Goal: Information Seeking & Learning: Learn about a topic

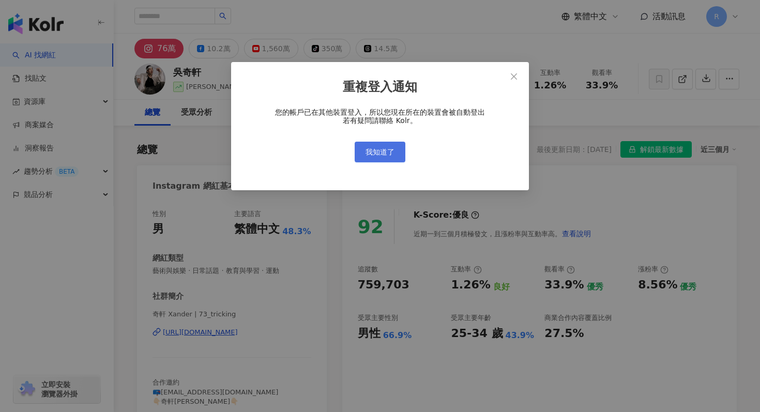
click at [403, 145] on button "我知道了" at bounding box center [380, 152] width 51 height 21
click at [393, 147] on button "我知道了" at bounding box center [380, 152] width 51 height 21
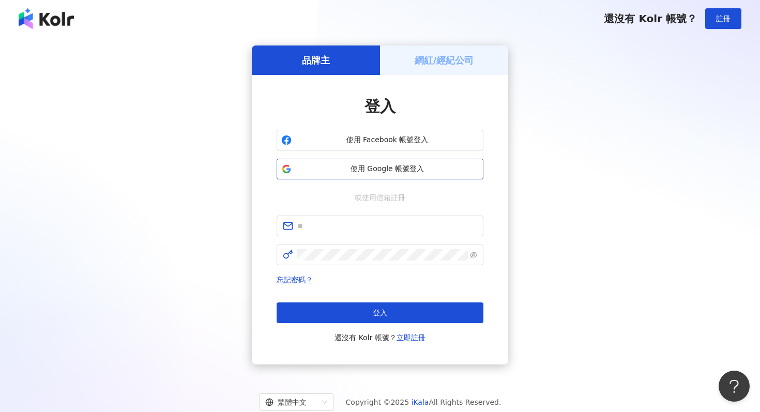
click at [379, 168] on span "使用 Google 帳號登入" at bounding box center [387, 169] width 183 height 10
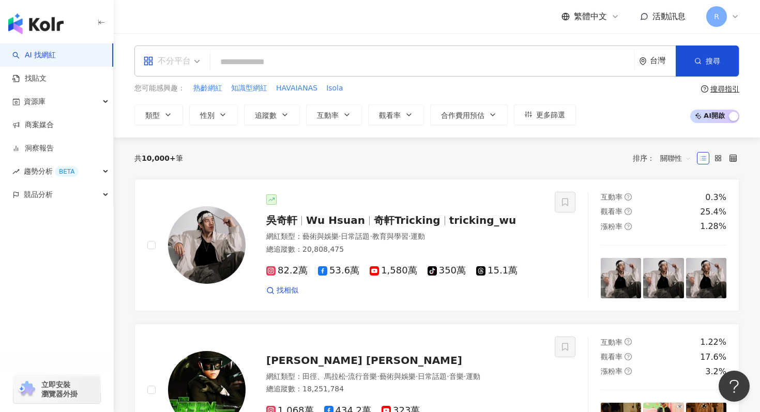
click at [189, 63] on div "不分平台" at bounding box center [167, 61] width 48 height 17
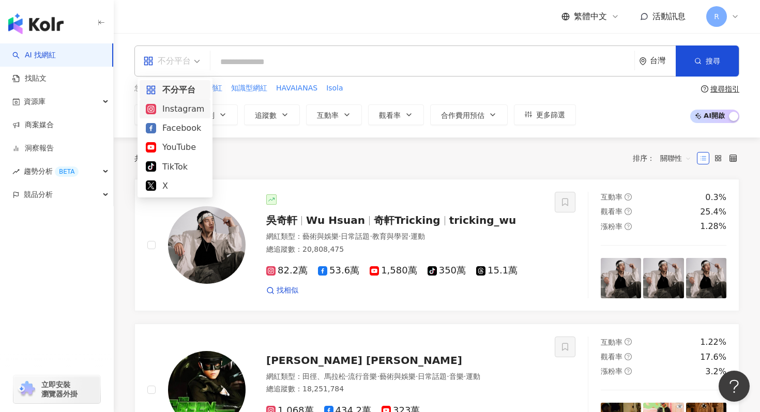
click at [186, 110] on div "Instagram" at bounding box center [175, 108] width 58 height 13
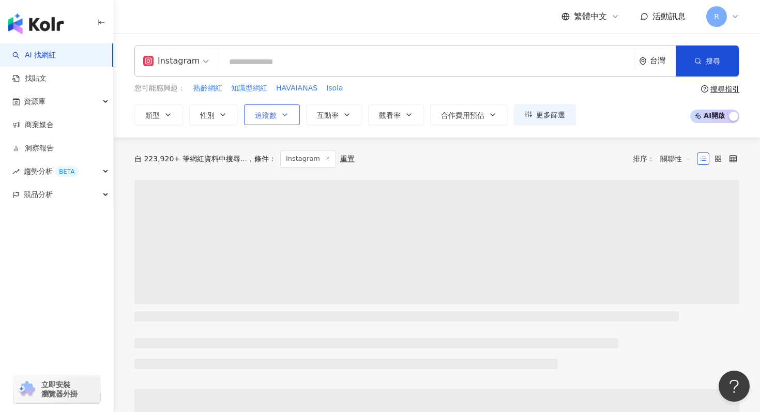
click at [270, 117] on span "追蹤數" at bounding box center [266, 115] width 22 height 8
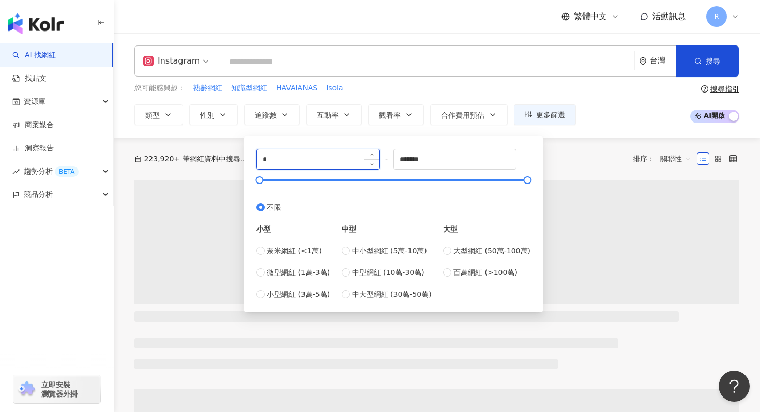
click at [278, 158] on input "*" at bounding box center [318, 159] width 123 height 20
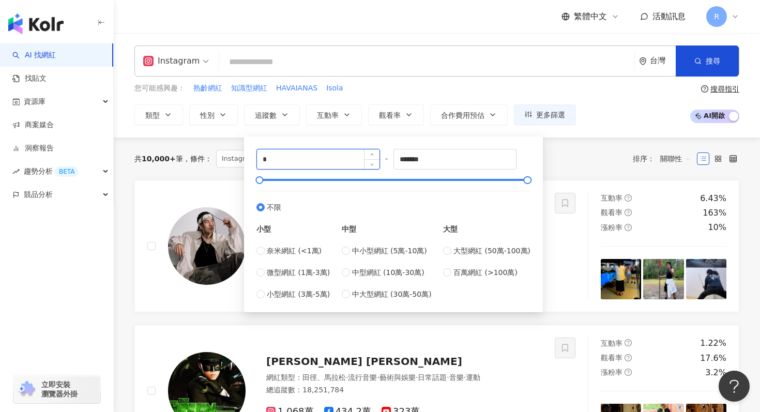
type input "*"
type input "*****"
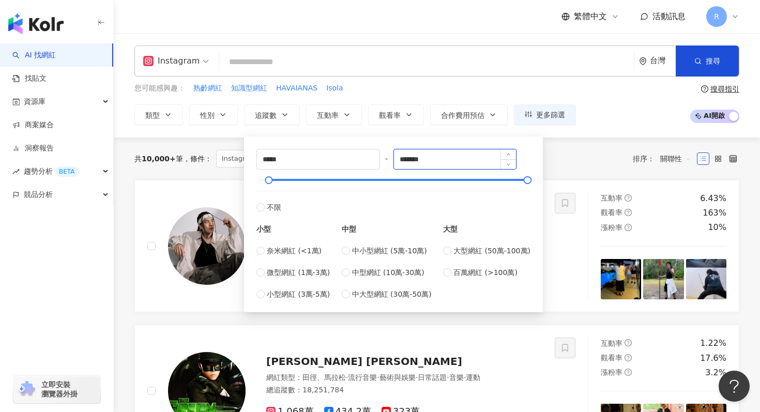
click at [418, 161] on input "*******" at bounding box center [455, 159] width 123 height 20
type input "*"
type input "*****"
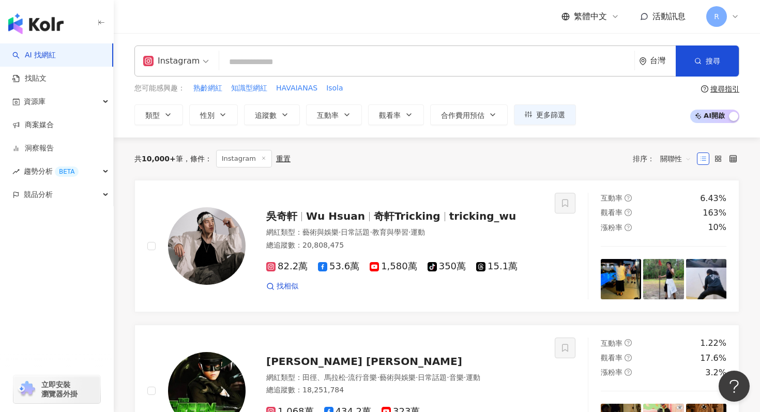
click at [434, 92] on div "您可能感興趣： 熟齡網紅 知識型網紅 HAVAIANAS Isola" at bounding box center [355, 88] width 442 height 11
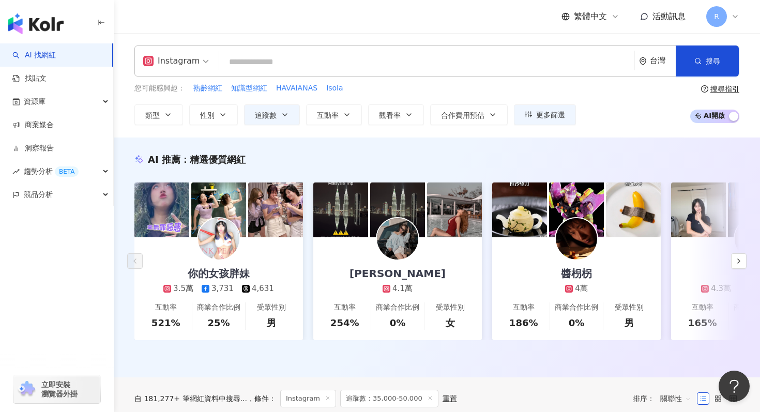
click at [279, 130] on div "Instagram 台灣 搜尋 您可能感興趣： 熟齡網紅 知識型網紅 HAVAIANAS Isola 類型 性別 追蹤數 互動率 觀看率 合作費用預估 更多篩…" at bounding box center [437, 85] width 647 height 104
click at [280, 124] on button "追蹤數" at bounding box center [272, 114] width 56 height 21
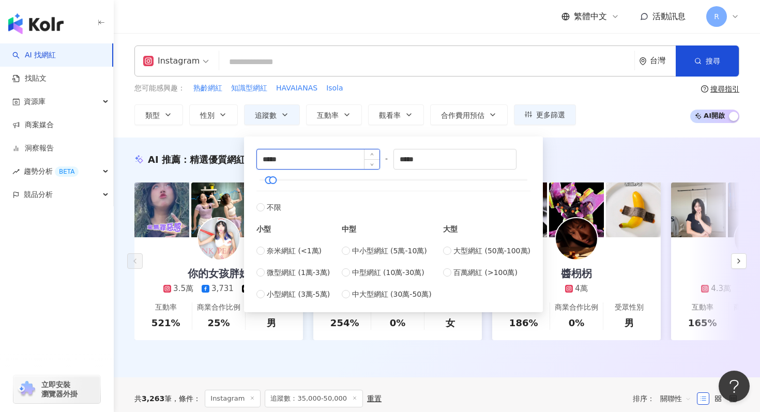
click at [303, 153] on input "*****" at bounding box center [318, 159] width 123 height 20
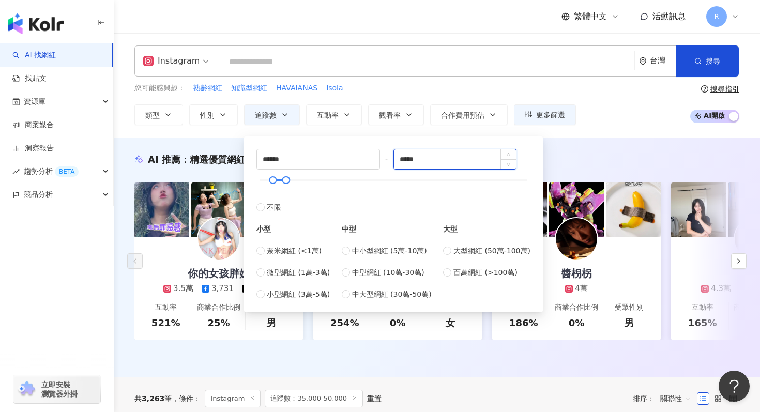
type input "*****"
type input "******"
click at [429, 166] on input "******" at bounding box center [455, 159] width 123 height 20
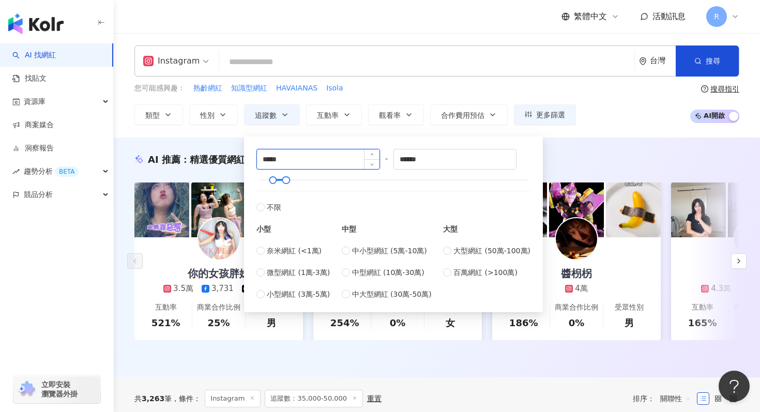
click at [306, 163] on input "*****" at bounding box center [318, 159] width 123 height 20
type input "*****"
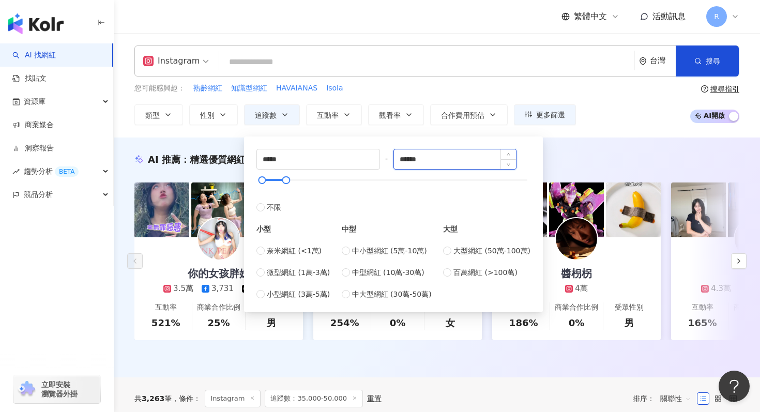
click at [437, 158] on input "******" at bounding box center [455, 159] width 123 height 20
type input "*"
type input "******"
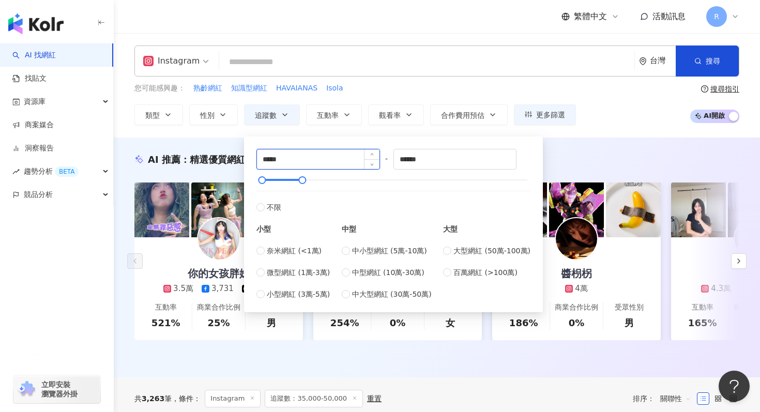
click at [342, 154] on input "*****" at bounding box center [318, 159] width 123 height 20
type input "******"
click at [382, 82] on div "Instagram 台灣 搜尋 您可能感興趣： 熟齡網紅 知識型網紅 HAVAIANAS Isola 類型 性別 追蹤數 互動率 觀看率 合作費用預估 更多篩…" at bounding box center [437, 86] width 647 height 80
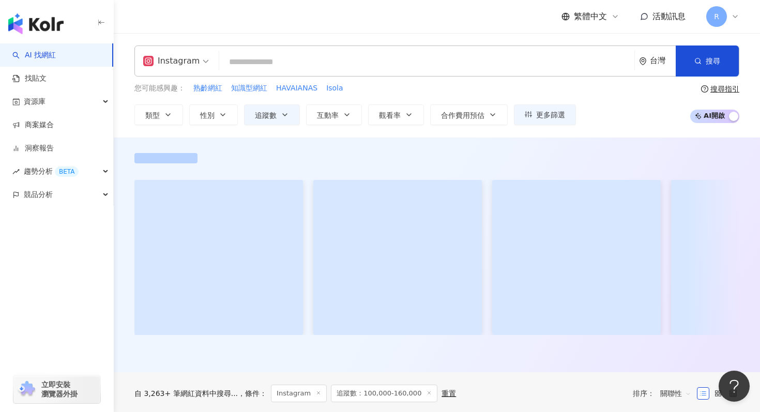
click at [382, 61] on input "search" at bounding box center [426, 62] width 407 height 20
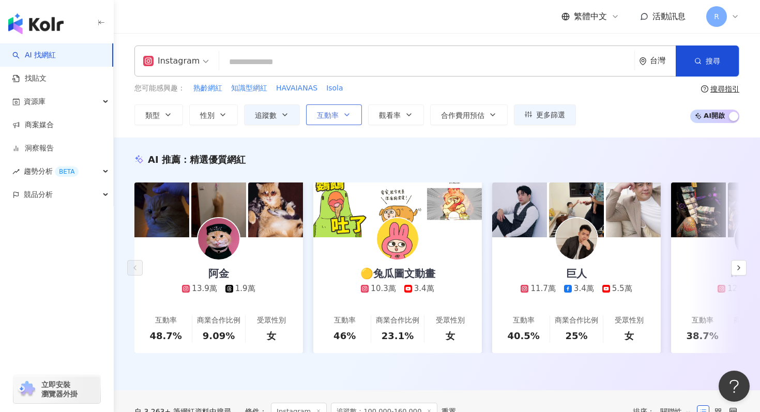
click at [325, 121] on button "互動率" at bounding box center [334, 114] width 56 height 21
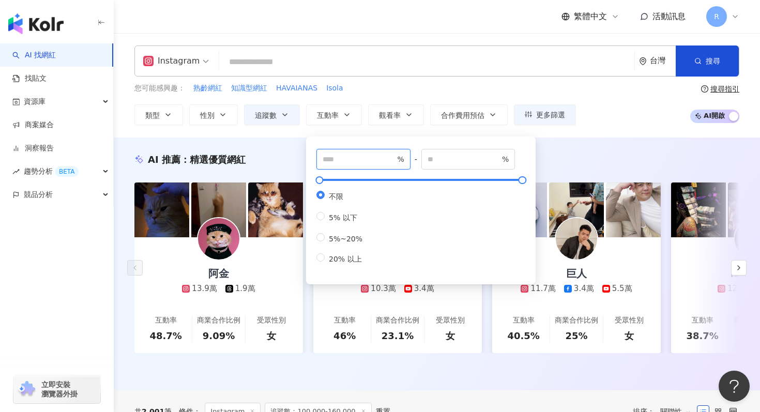
click at [329, 159] on input "number" at bounding box center [359, 159] width 72 height 11
type input "*"
click at [419, 77] on div "Instagram 台灣 搜尋 您可能感興趣： 熟齡網紅 知識型網紅 HAVAIANAS Isola 類型 性別 追蹤數 互動率 觀看率 合作費用預估 更多篩…" at bounding box center [437, 86] width 647 height 80
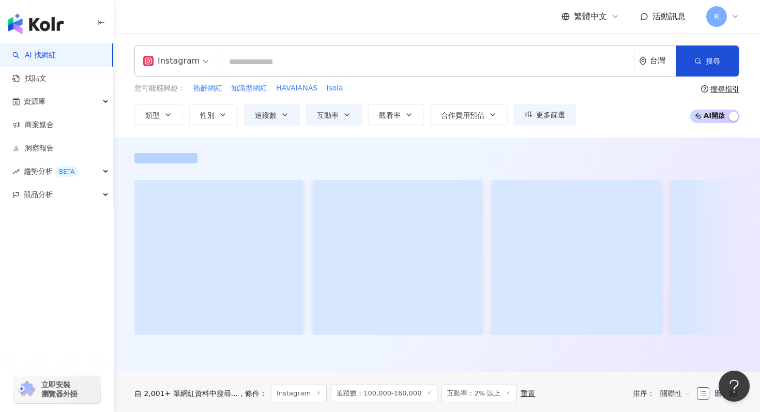
click at [400, 66] on input "search" at bounding box center [426, 62] width 407 height 20
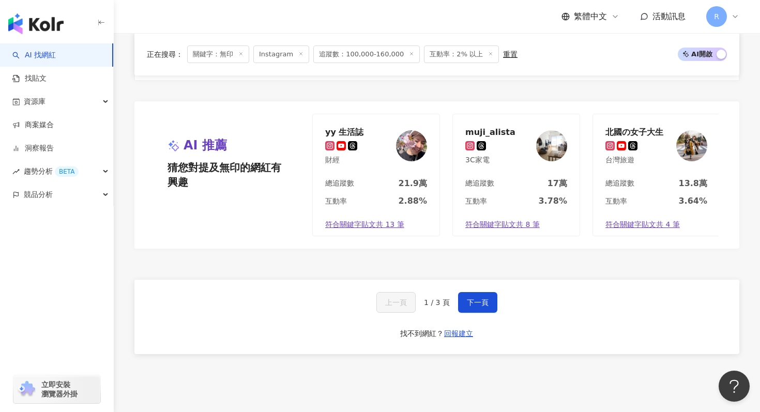
scroll to position [1953, 0]
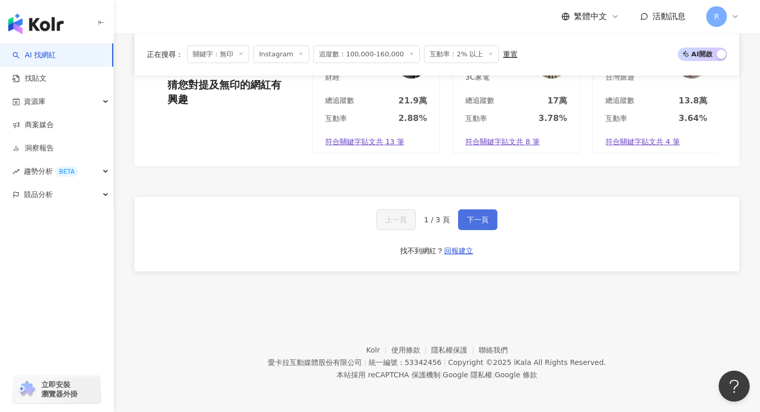
click at [481, 220] on span "下一頁" at bounding box center [478, 220] width 22 height 8
click at [473, 216] on span "下一頁" at bounding box center [478, 220] width 22 height 8
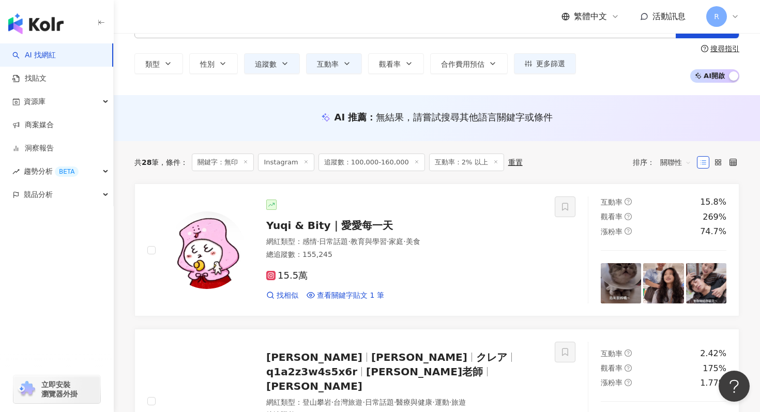
scroll to position [0, 0]
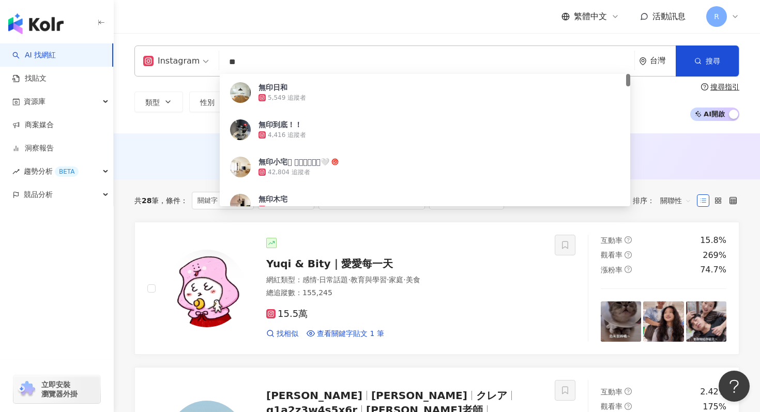
click at [297, 59] on input "**" at bounding box center [426, 62] width 407 height 20
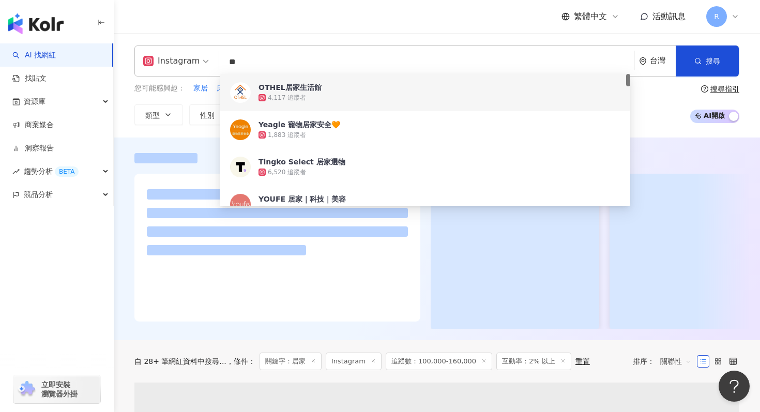
click at [267, 62] on input "**" at bounding box center [426, 62] width 407 height 20
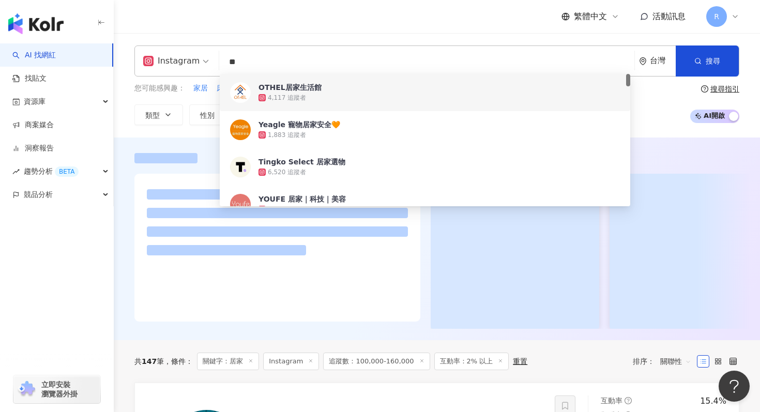
click at [267, 62] on input "**" at bounding box center [426, 62] width 407 height 20
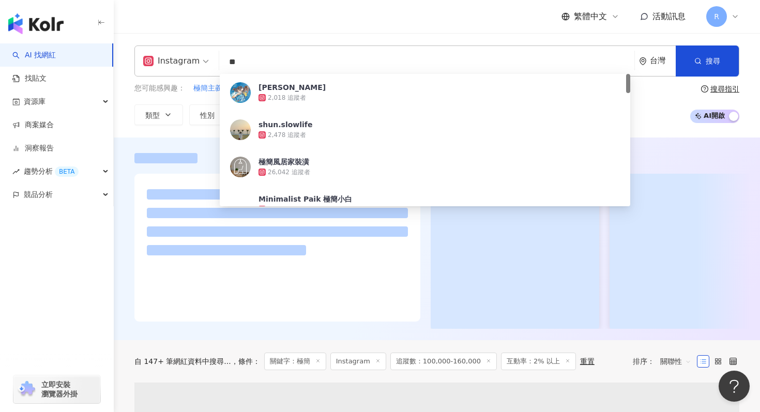
type input "**"
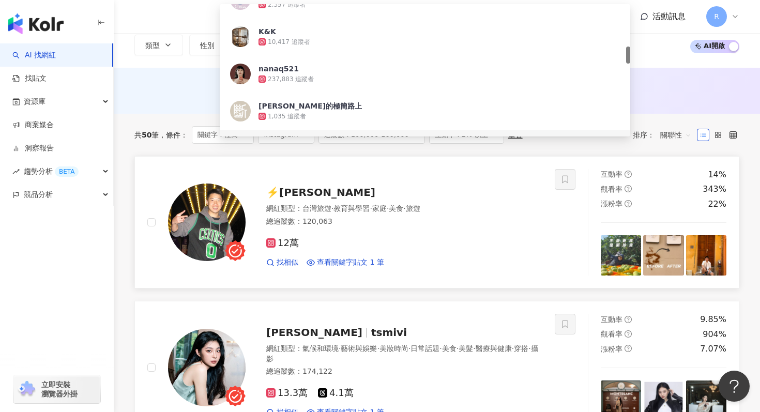
scroll to position [102, 0]
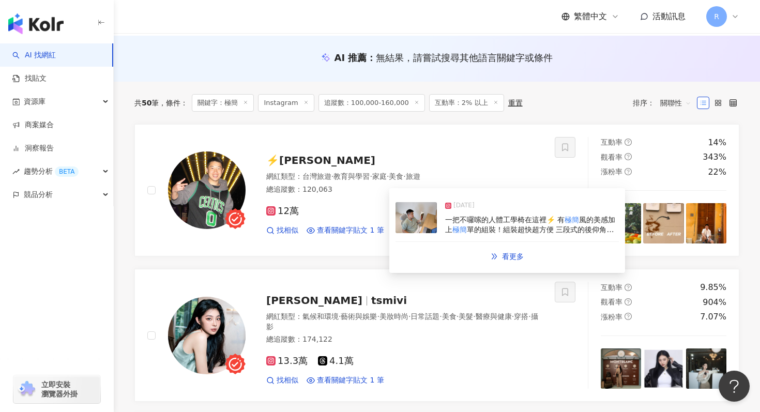
click at [437, 222] on img at bounding box center [416, 217] width 41 height 31
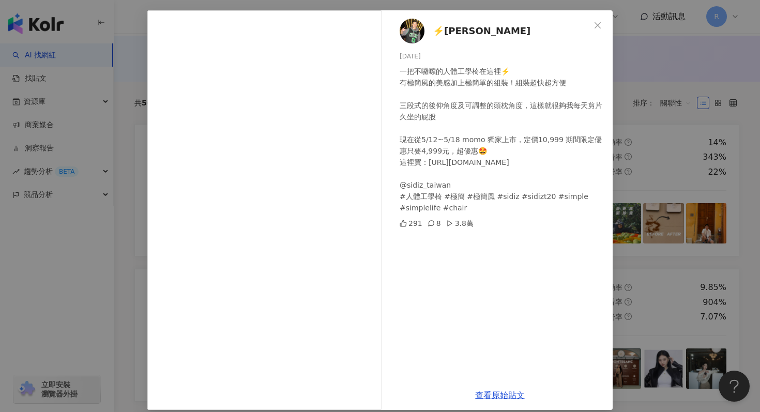
scroll to position [52, 0]
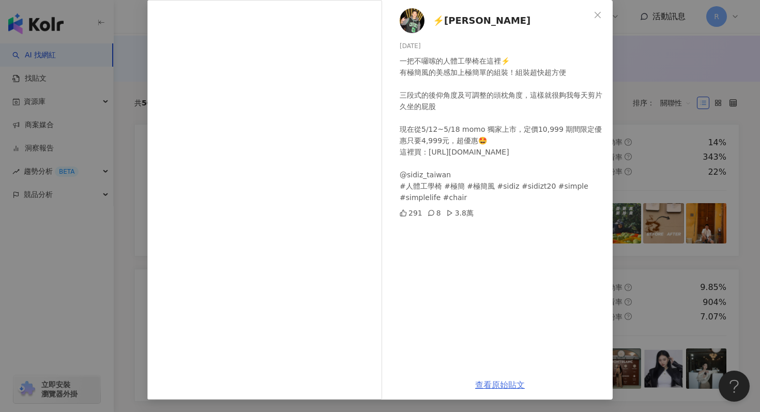
click at [507, 387] on link "查看原始貼文" at bounding box center [500, 385] width 50 height 10
click at [122, 76] on div "⚡️[PERSON_NAME] Green [DATE] 一把不囉嗦的人體工學椅在這裡⚡️ 有極簡風的美感加上極簡單的組裝！組裝超快超方便 三段式的後仰角度及…" at bounding box center [380, 206] width 760 height 412
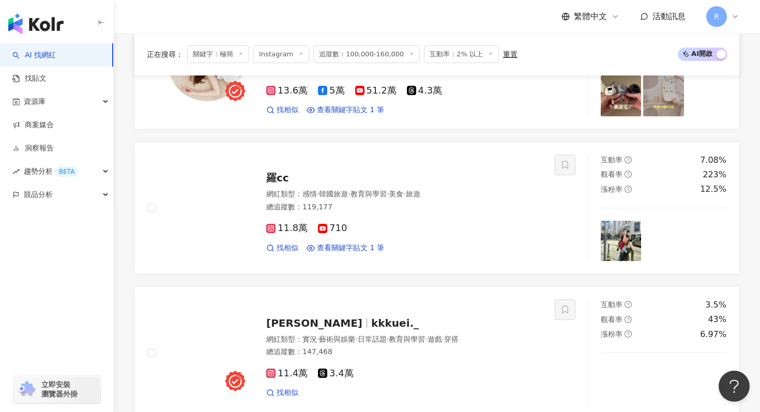
scroll to position [759, 0]
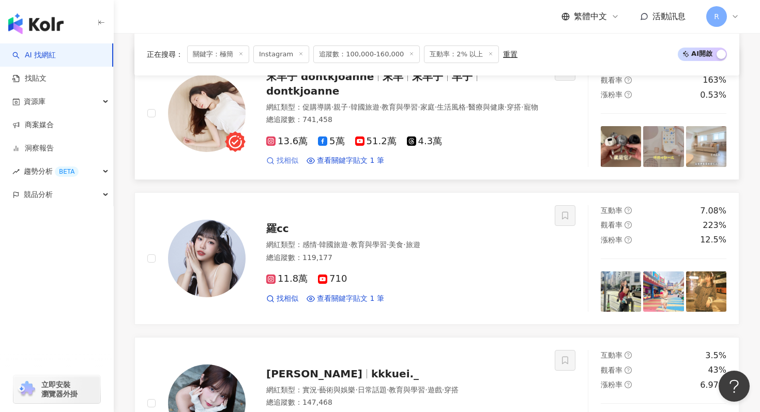
click at [291, 159] on span "找相似" at bounding box center [288, 161] width 22 height 10
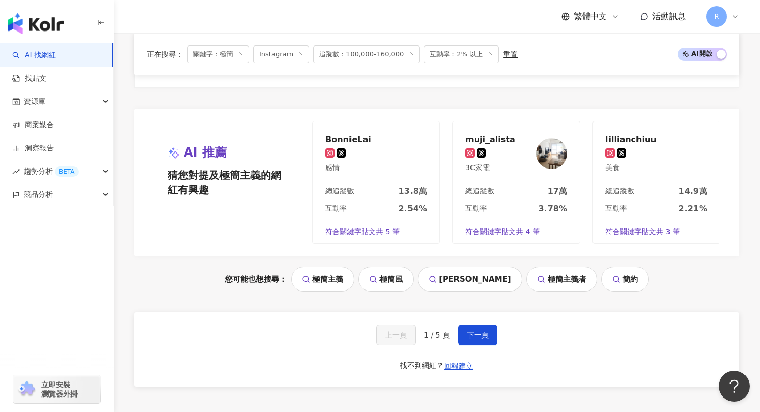
scroll to position [1912, 0]
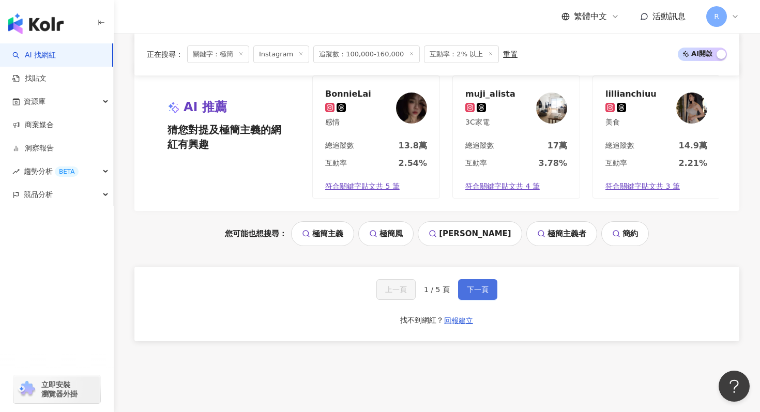
click at [473, 288] on span "下一頁" at bounding box center [478, 290] width 22 height 8
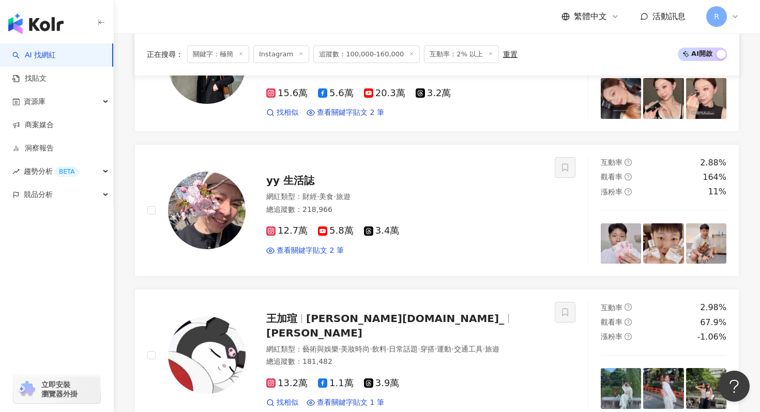
scroll to position [1093, 0]
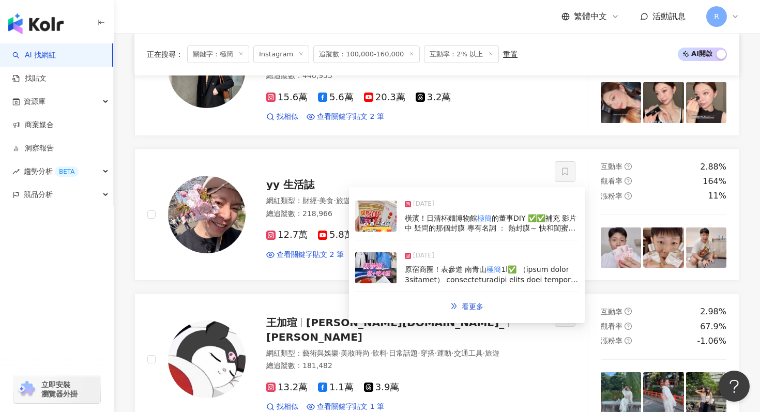
click at [364, 239] on div "[DATE] 橫濱！日清杯麵博物館 極簡 的董事DIY ✅✅補充 影片中 疑問的那個封膜 專有名詞 ： 熱封膜～ 快和閨蜜來過浪漫溫泉旅吧 🌟🌟 #yy生活誌…" at bounding box center [466, 217] width 223 height 48
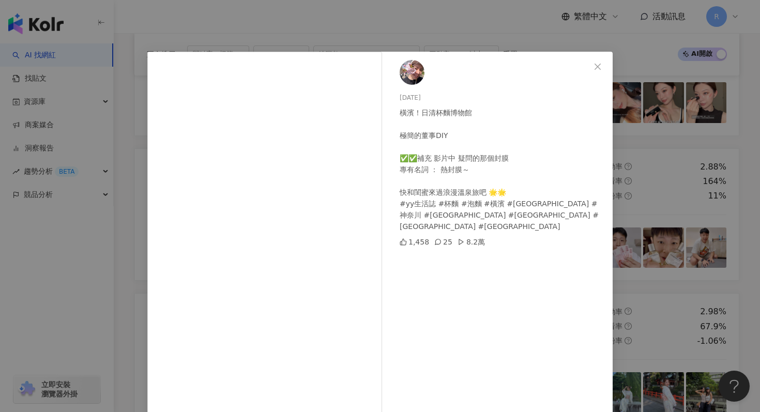
click at [268, 36] on div "[DATE] 橫濱！日清杯麵博物館 極簡的董事DIY ✅✅補充 影片中 疑問的那個封膜 專有名詞 ： 熱封膜～ 快和閨蜜來過浪漫溫泉旅吧 🌟🌟 #yy生活誌 …" at bounding box center [380, 206] width 760 height 412
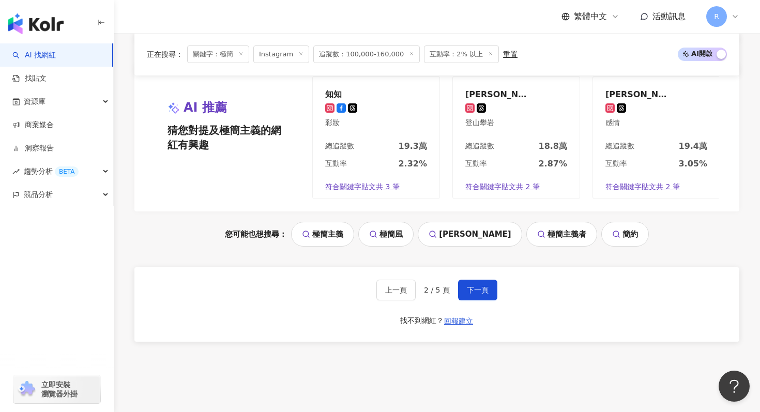
scroll to position [1918, 0]
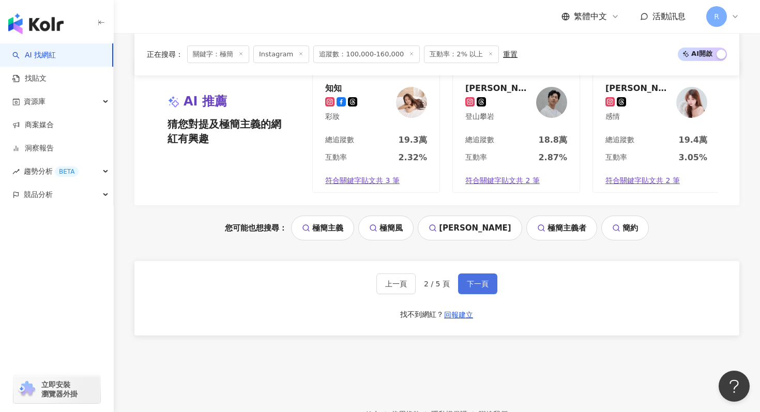
click at [484, 275] on button "下一頁" at bounding box center [477, 284] width 39 height 21
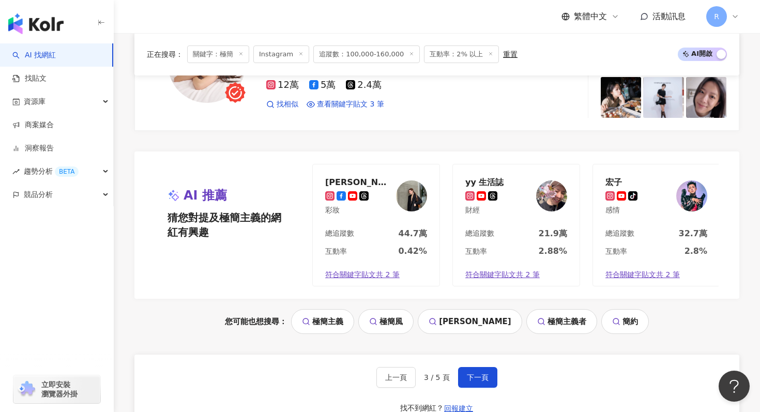
scroll to position [1986, 0]
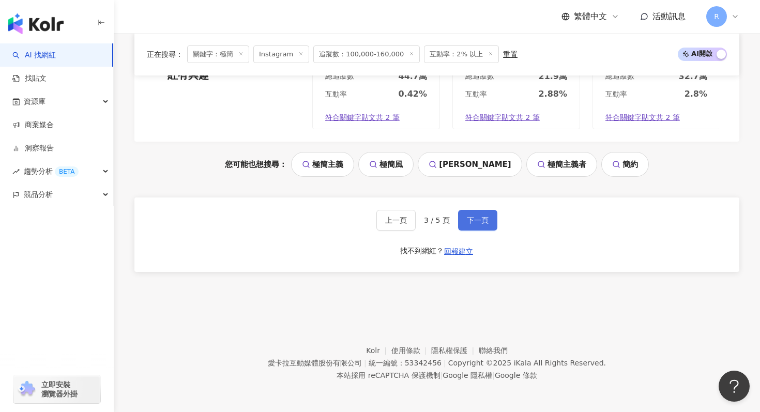
click at [467, 223] on span "下一頁" at bounding box center [478, 220] width 22 height 8
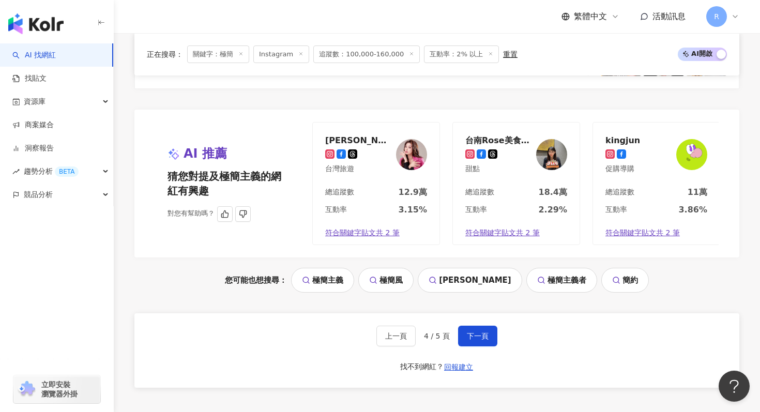
scroll to position [1982, 0]
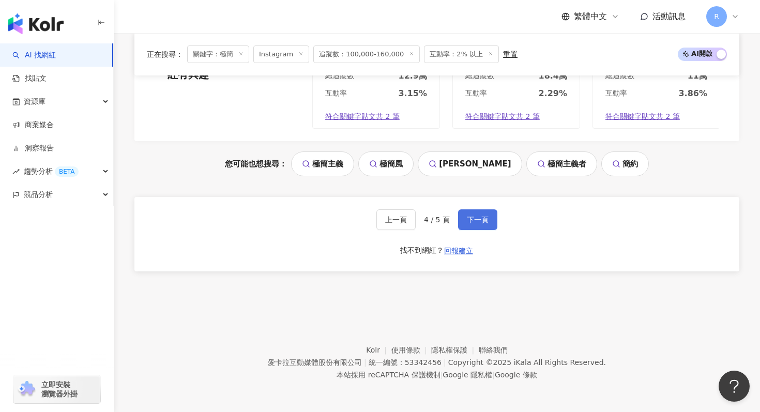
click at [484, 218] on span "下一頁" at bounding box center [478, 220] width 22 height 8
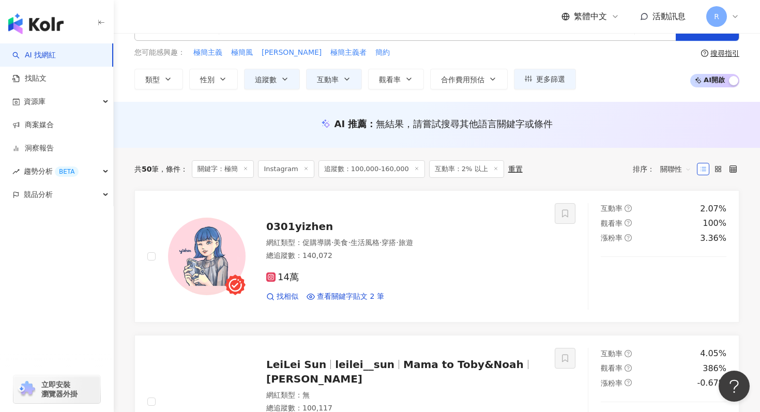
scroll to position [0, 0]
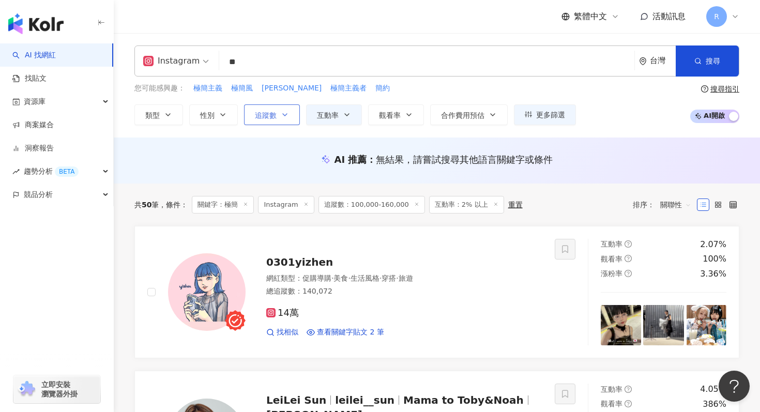
click at [285, 119] on button "追蹤數" at bounding box center [272, 114] width 56 height 21
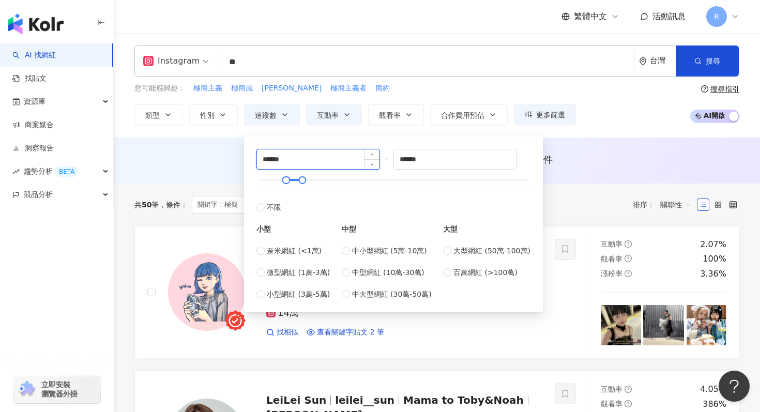
click at [305, 159] on input "******" at bounding box center [318, 159] width 123 height 20
type input "*****"
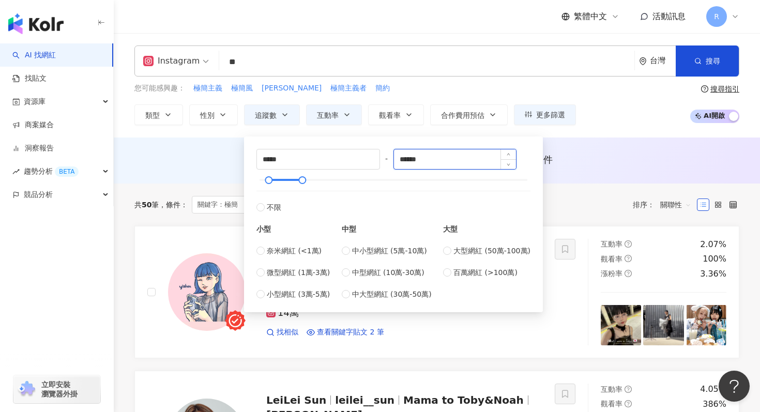
click at [439, 154] on input "******" at bounding box center [455, 159] width 123 height 20
type input "*"
type input "******"
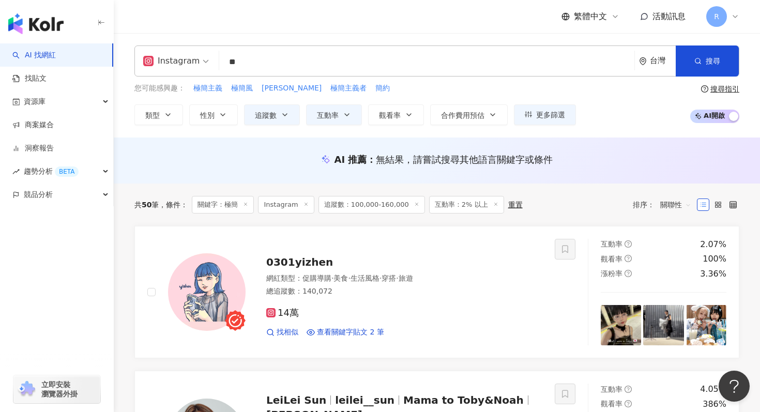
click at [576, 158] on div "AI 推薦 ： 無結果，請嘗試搜尋其他語言關鍵字或條件" at bounding box center [436, 159] width 605 height 13
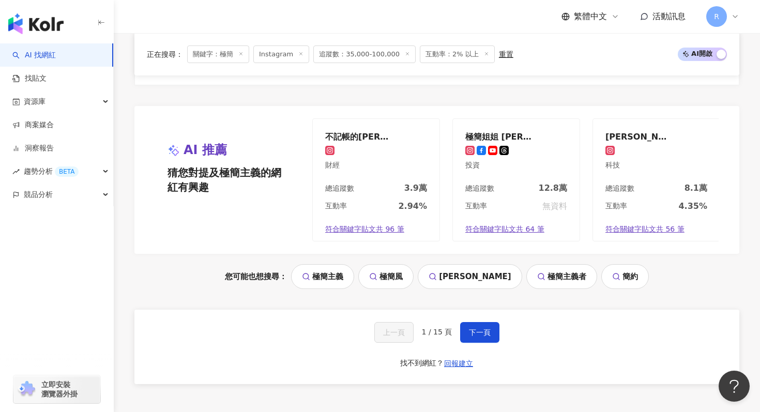
scroll to position [2113, 0]
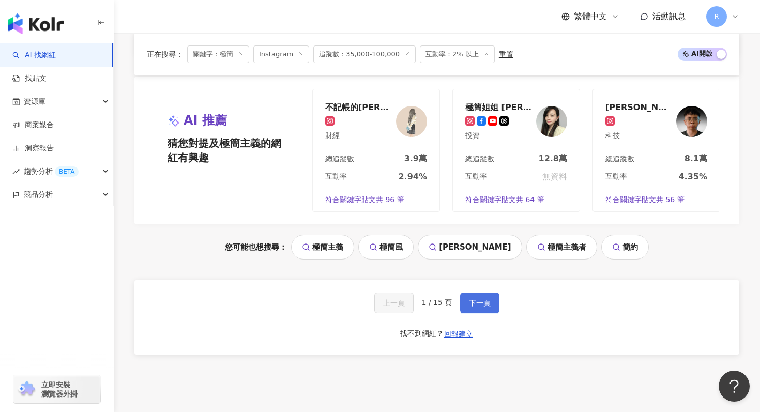
click at [480, 299] on button "下一頁" at bounding box center [479, 303] width 39 height 21
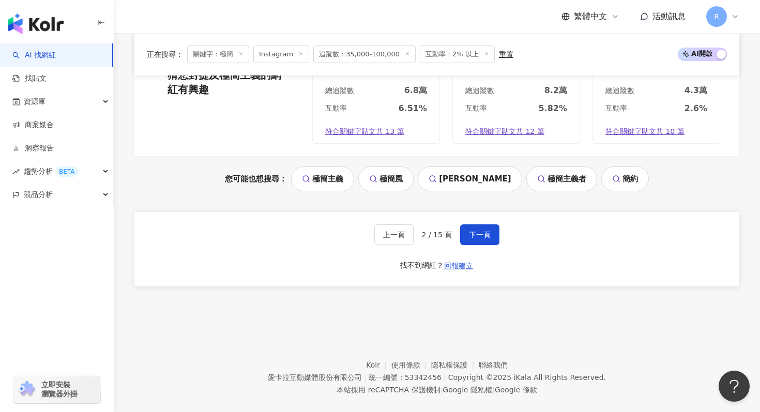
scroll to position [2187, 0]
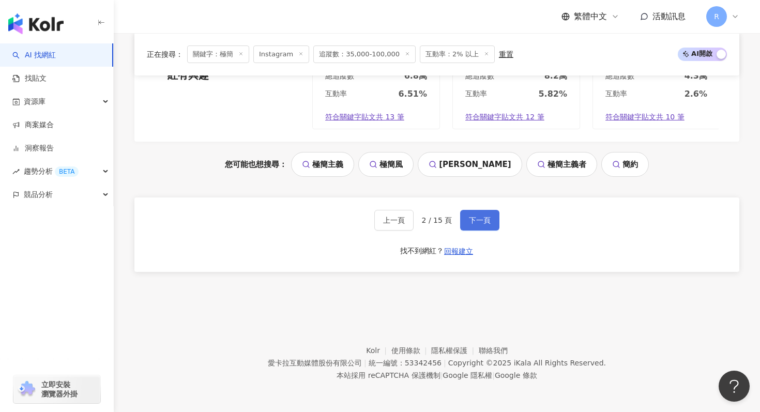
click at [486, 217] on span "下一頁" at bounding box center [480, 220] width 22 height 8
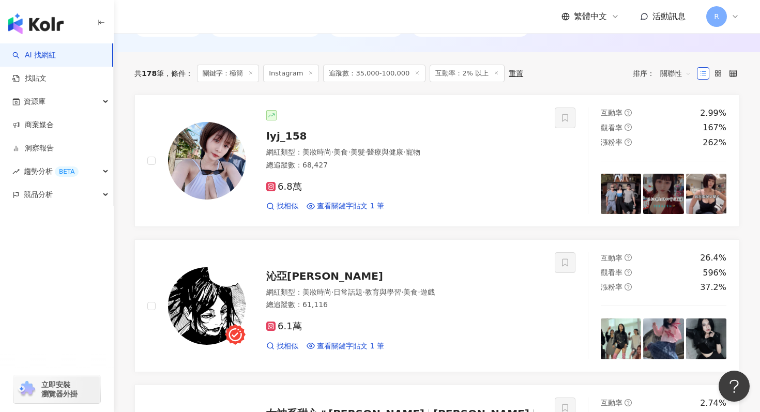
scroll to position [336, 0]
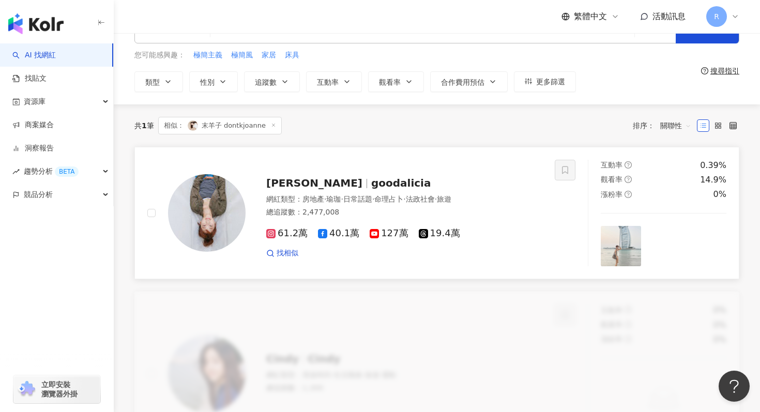
scroll to position [34, 0]
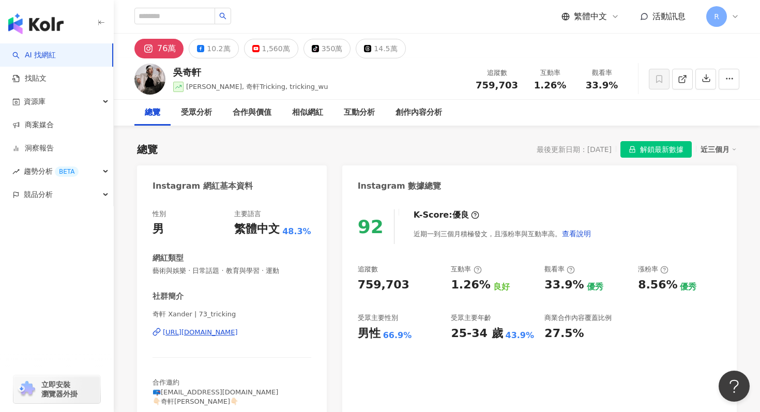
click at [64, 23] on div "button" at bounding box center [57, 21] width 114 height 43
click at [52, 24] on img "button" at bounding box center [35, 23] width 55 height 21
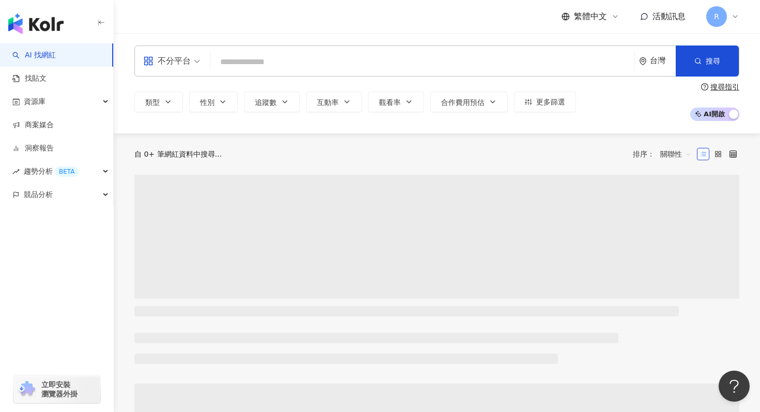
click at [192, 64] on span "不分平台" at bounding box center [171, 61] width 57 height 17
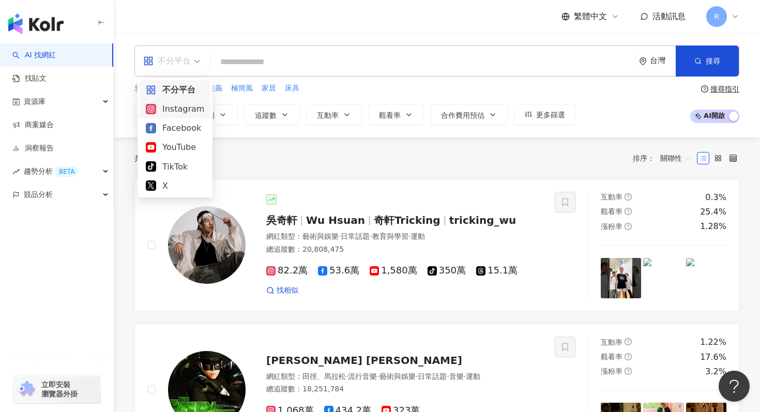
click at [186, 111] on div "Instagram" at bounding box center [175, 108] width 58 height 13
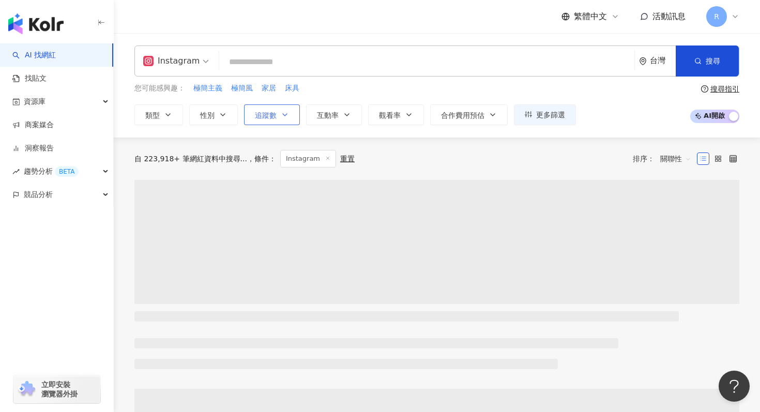
click at [276, 106] on button "追蹤數" at bounding box center [272, 114] width 56 height 21
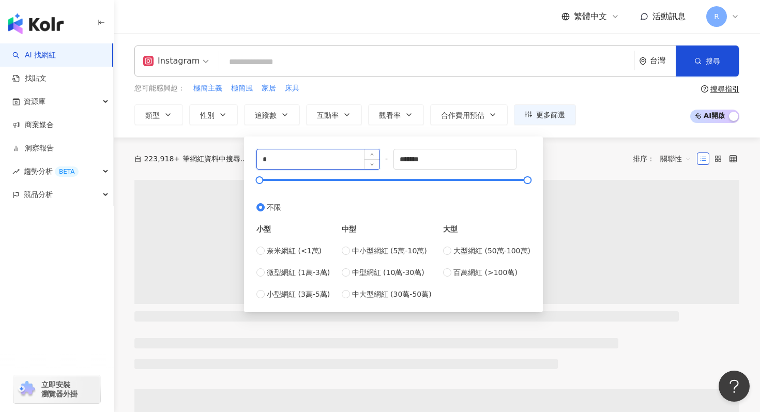
click at [289, 159] on input "*" at bounding box center [318, 159] width 123 height 20
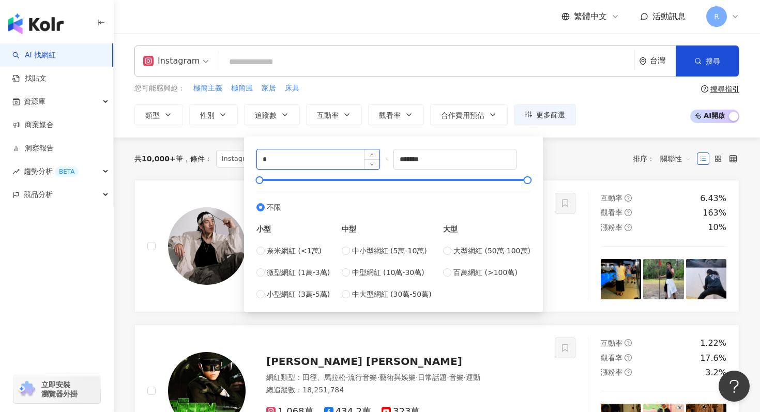
type input "*"
type input "*****"
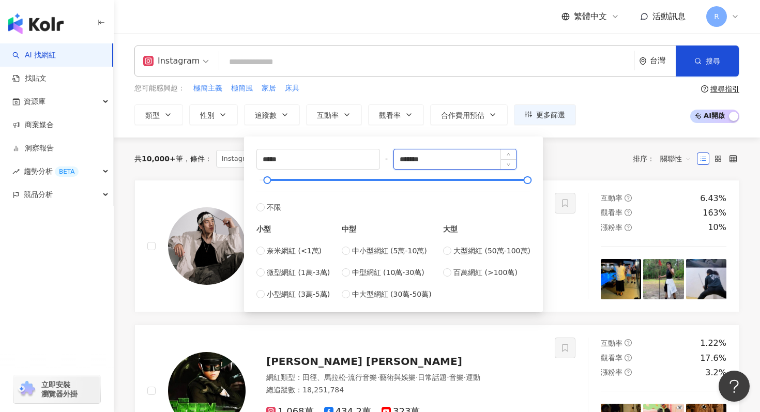
click at [443, 159] on input "*******" at bounding box center [455, 159] width 123 height 20
type input "******"
click at [564, 162] on div "共 10,000+ 筆 條件 ： Instagram 重置 排序： 關聯性" at bounding box center [436, 159] width 605 height 18
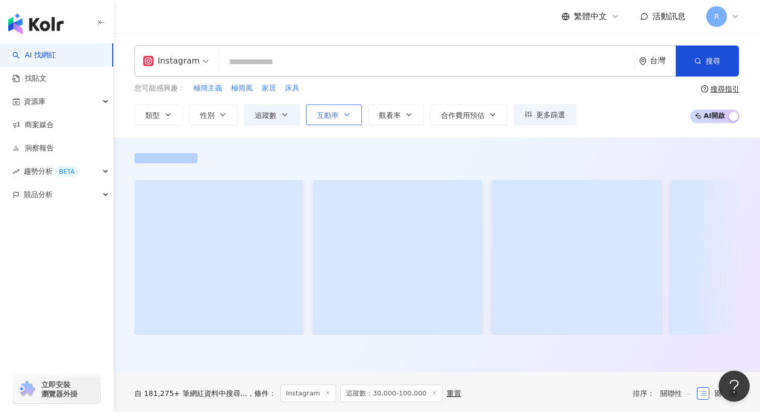
click at [314, 108] on button "互動率" at bounding box center [334, 114] width 56 height 21
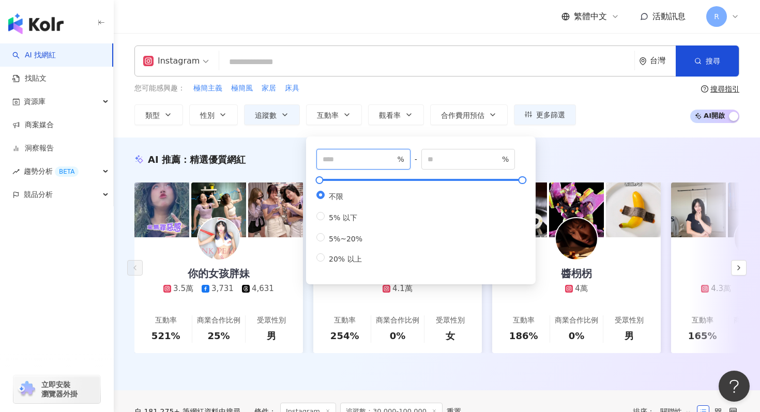
click at [334, 161] on input "number" at bounding box center [359, 159] width 72 height 11
type input "*"
click at [287, 155] on div "AI 推薦 ： 精選優質網紅" at bounding box center [436, 159] width 605 height 13
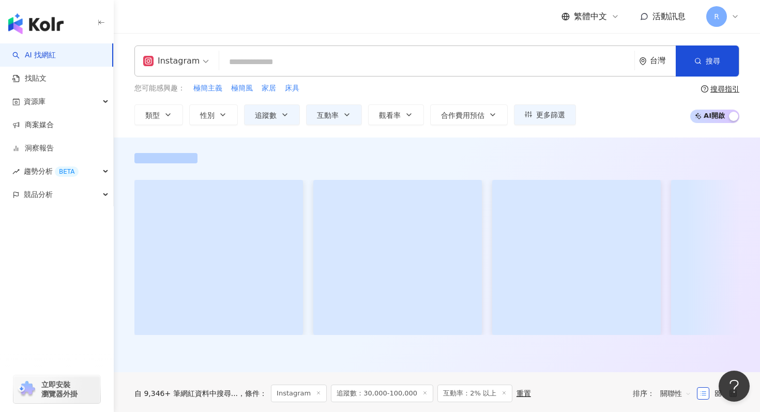
click at [297, 58] on input "search" at bounding box center [426, 62] width 407 height 20
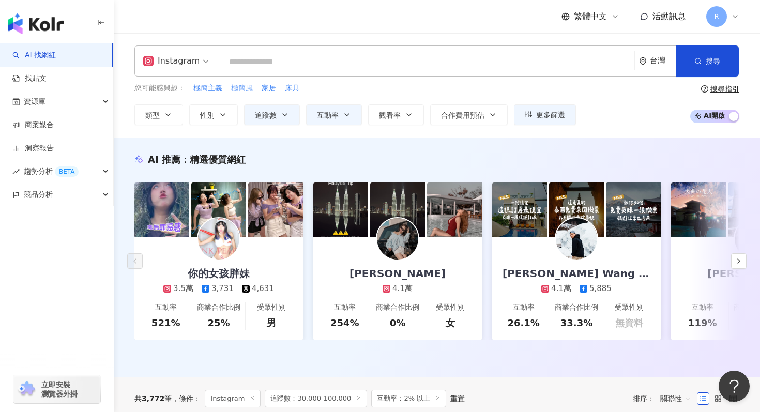
click at [246, 89] on span "極簡風" at bounding box center [242, 88] width 22 height 10
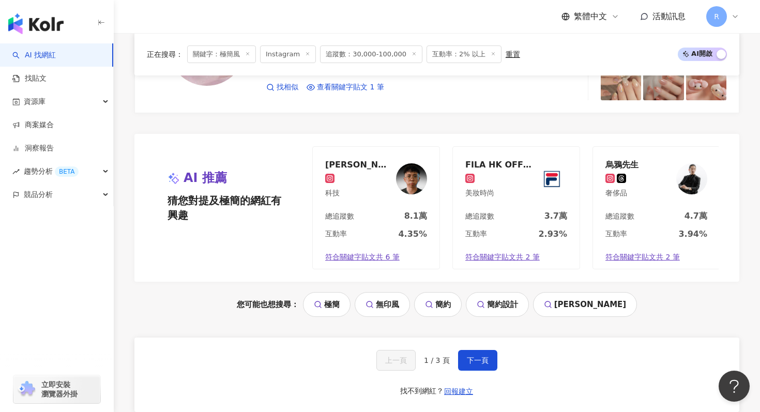
scroll to position [2107, 0]
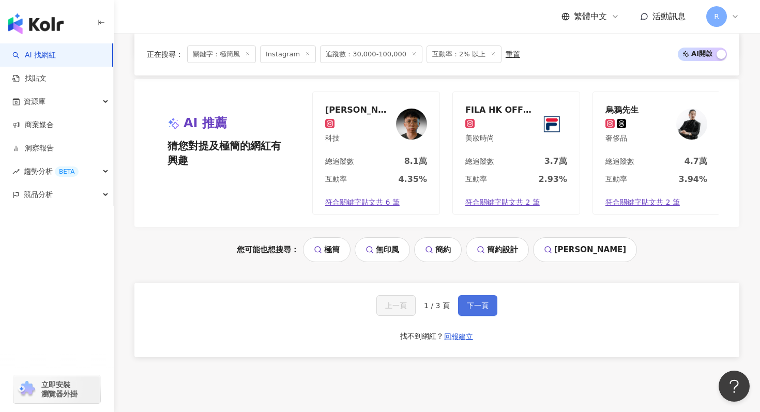
click at [474, 295] on button "下一頁" at bounding box center [477, 305] width 39 height 21
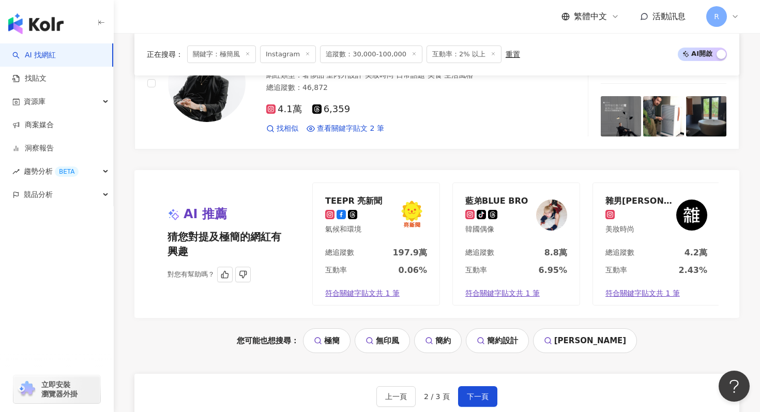
scroll to position [2139, 0]
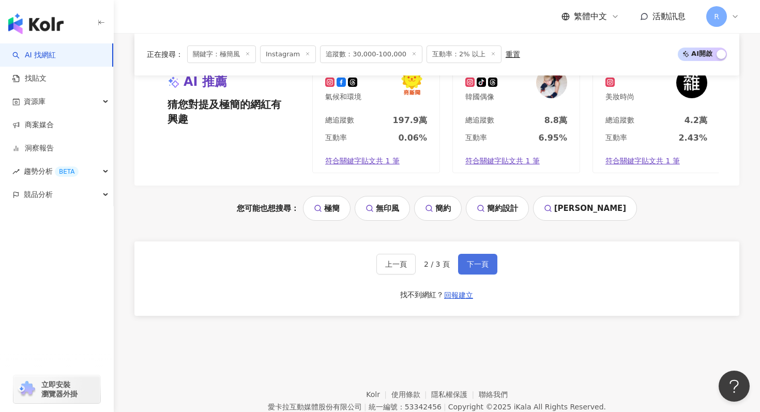
click at [460, 267] on button "下一頁" at bounding box center [477, 264] width 39 height 21
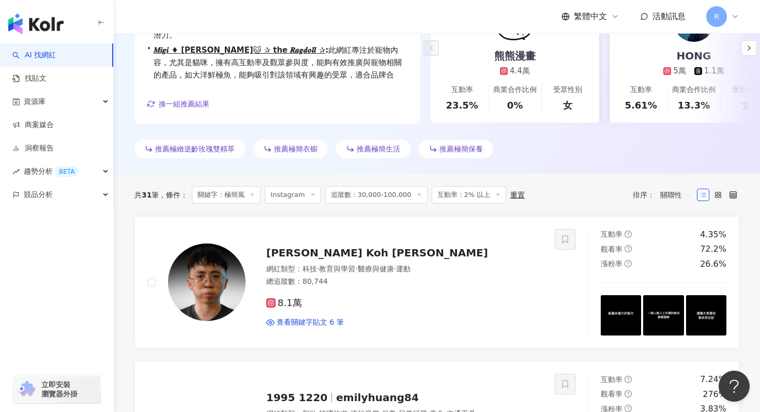
scroll to position [0, 0]
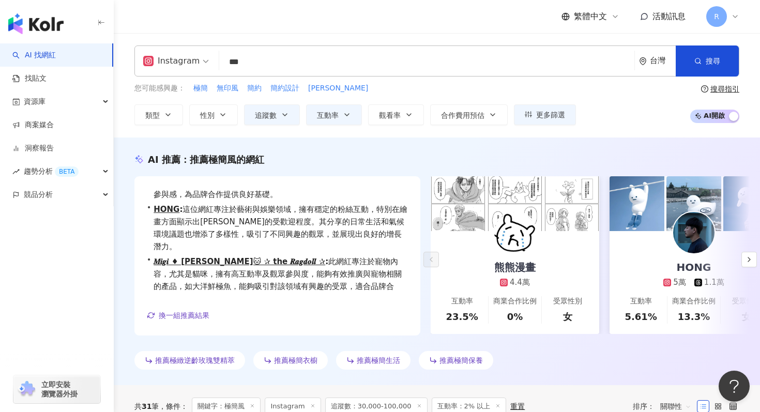
click at [274, 63] on input "***" at bounding box center [426, 62] width 407 height 20
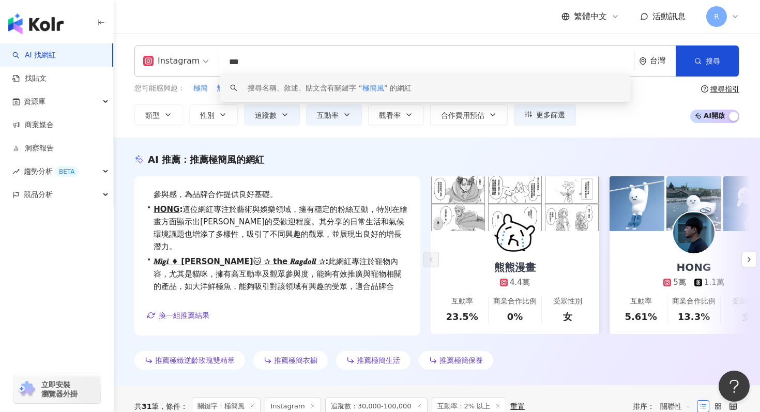
click at [209, 95] on div "您可能感興趣： 極簡 無印風 簡約 簡約設計 簡潔 類型 性別 追蹤數 互動率 觀看率 合作費用預估 更多篩選 ***** - ****** 不限 小型 奈米…" at bounding box center [355, 104] width 442 height 42
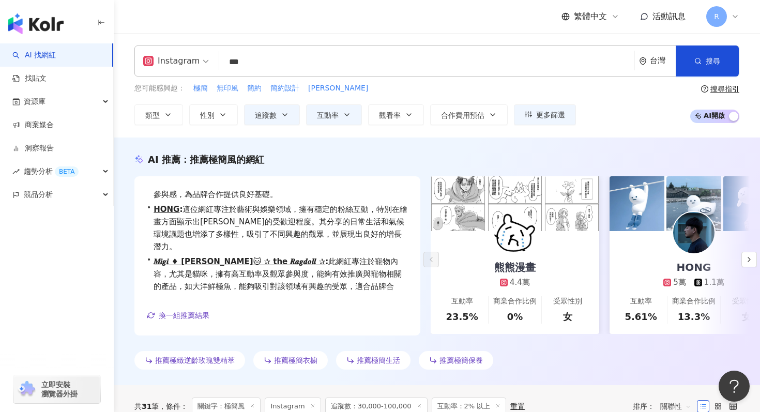
click at [223, 93] on span "無印風" at bounding box center [228, 88] width 22 height 10
type input "***"
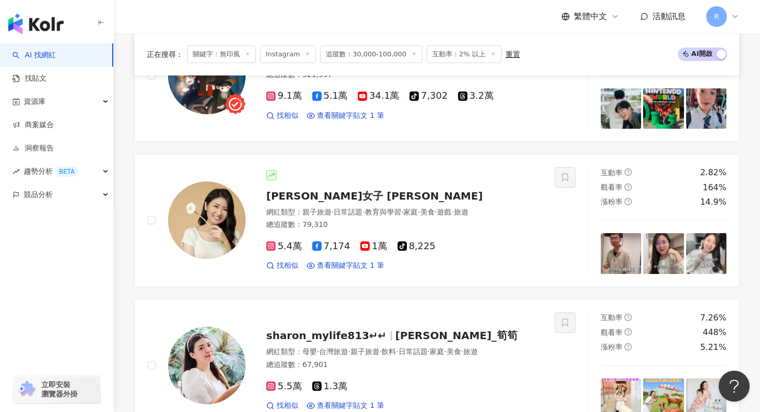
scroll to position [1145, 0]
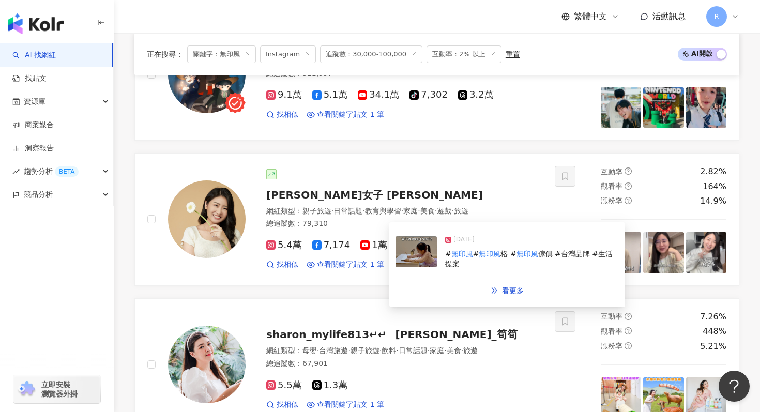
click at [429, 260] on img at bounding box center [416, 251] width 41 height 31
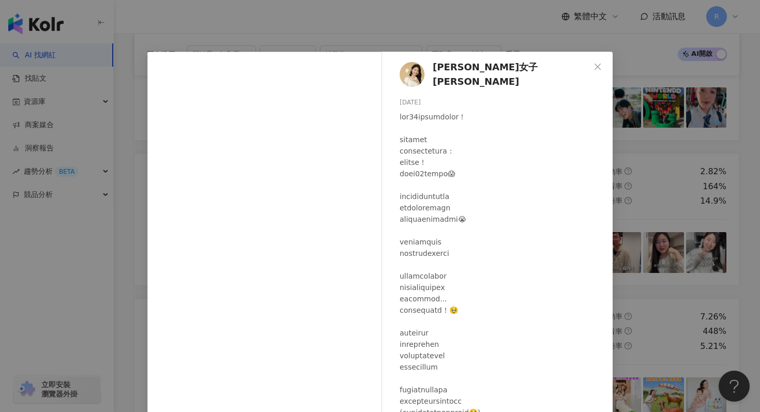
click at [313, 48] on div "杉杉女子 Shana Lin 2025/6/15 3,102 40 22.9萬 查看原始貼文" at bounding box center [380, 206] width 760 height 412
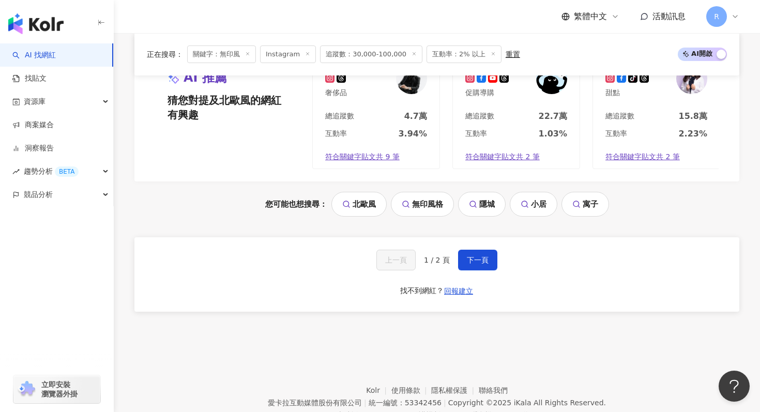
scroll to position [2184, 0]
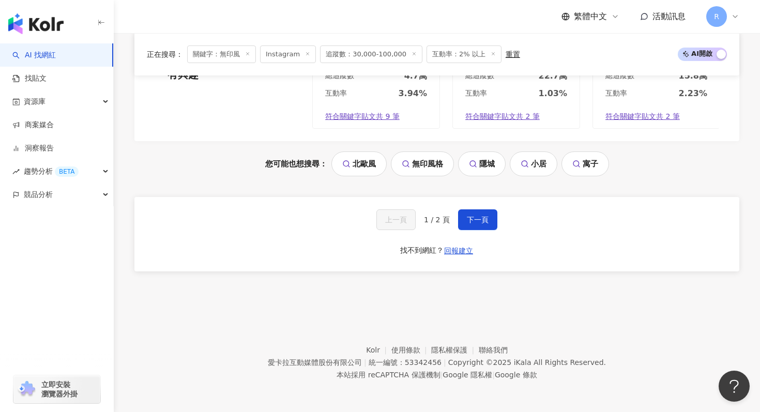
click at [499, 217] on div "上一頁 1 / 2 頁 下一頁 找不到網紅？ 回報建立" at bounding box center [436, 234] width 605 height 74
click at [483, 217] on span "下一頁" at bounding box center [478, 220] width 22 height 8
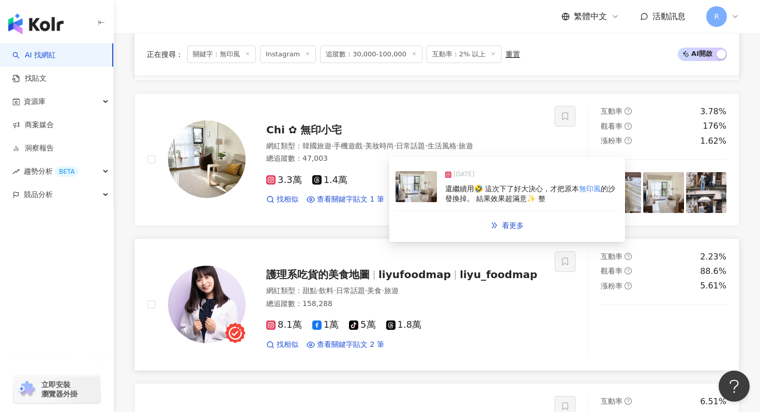
scroll to position [616, 0]
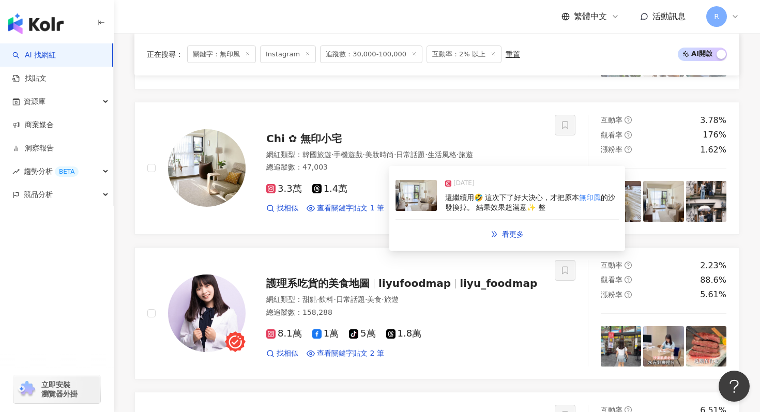
click at [432, 202] on img at bounding box center [416, 195] width 41 height 31
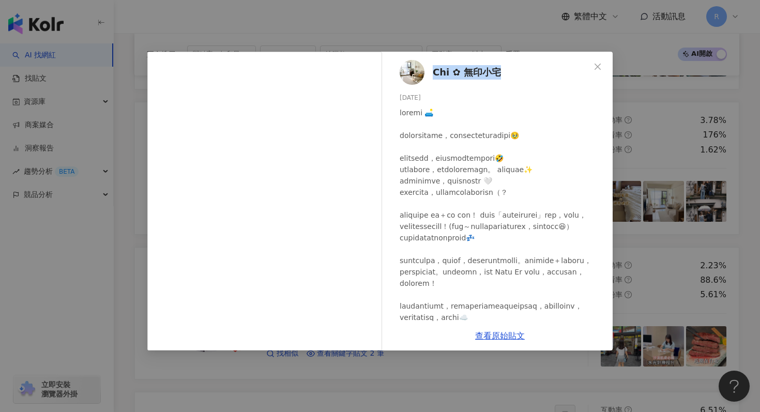
drag, startPoint x: 431, startPoint y: 71, endPoint x: 502, endPoint y: 70, distance: 71.4
click at [502, 70] on div "Chi ✿ 無印小宅 2025/8/31 829 43" at bounding box center [500, 186] width 226 height 269
copy span "Chi ✿ 無印小宅"
click at [324, 31] on div "Chi ✿ 無印小宅 2025/8/31 829 43 查看原始貼文" at bounding box center [380, 206] width 760 height 412
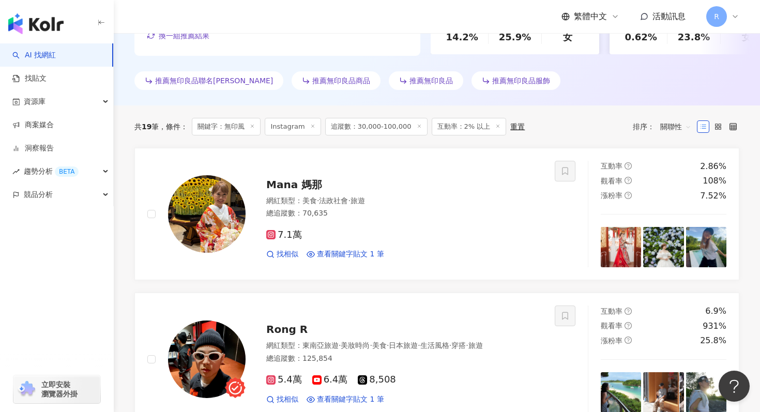
scroll to position [0, 0]
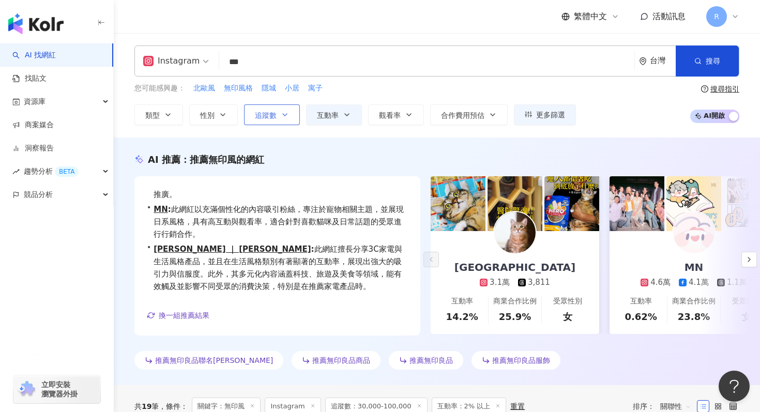
click at [274, 113] on span "追蹤數" at bounding box center [266, 115] width 22 height 8
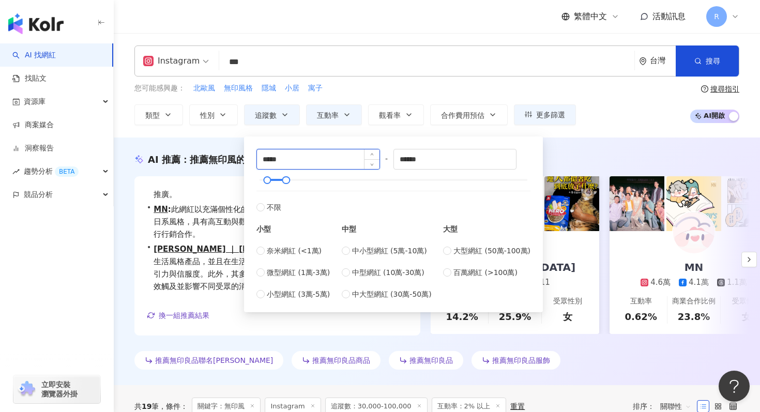
click at [298, 158] on input "*****" at bounding box center [318, 159] width 123 height 20
click at [394, 165] on div "***** - ****** 不限 小型 奈米網紅 (<1萬) 微型網紅 (1萬-3萬) 小型網紅 (3萬-5萬) 中型 中小型網紅 (5萬-10萬) 中型網…" at bounding box center [394, 224] width 274 height 151
click at [398, 162] on input "******" at bounding box center [455, 159] width 123 height 20
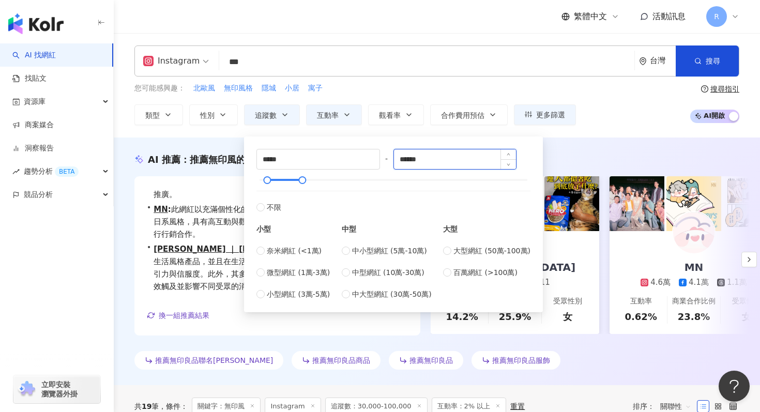
type input "******"
click at [629, 129] on div "Instagram *** 台灣 搜尋 keyword 搜尋名稱、敘述、貼文含有關鍵字 “ 極簡風 ” 的網紅 您可能感興趣： 北歐風 無印風格 隱城 小居 …" at bounding box center [437, 85] width 647 height 104
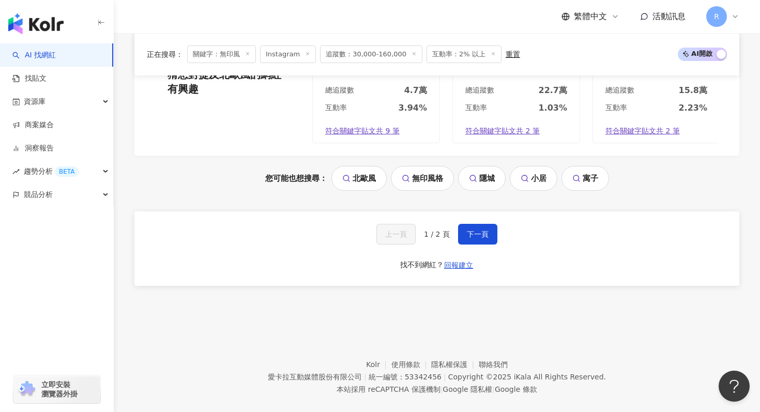
scroll to position [1982, 0]
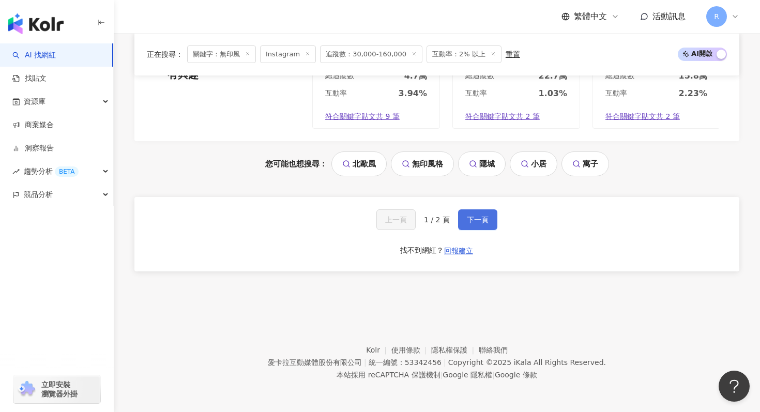
click at [477, 214] on button "下一頁" at bounding box center [477, 219] width 39 height 21
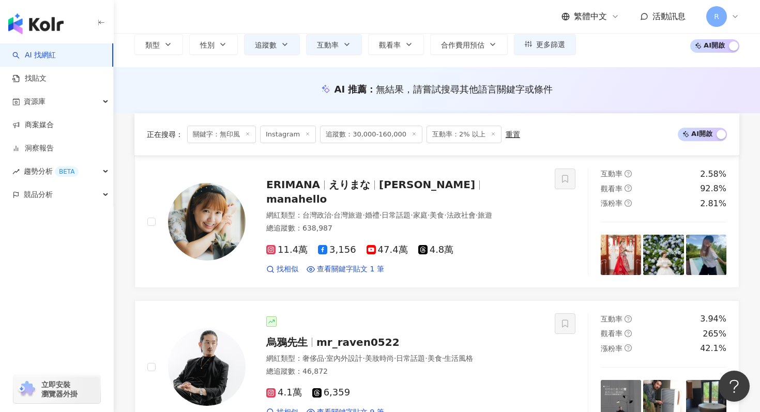
scroll to position [0, 0]
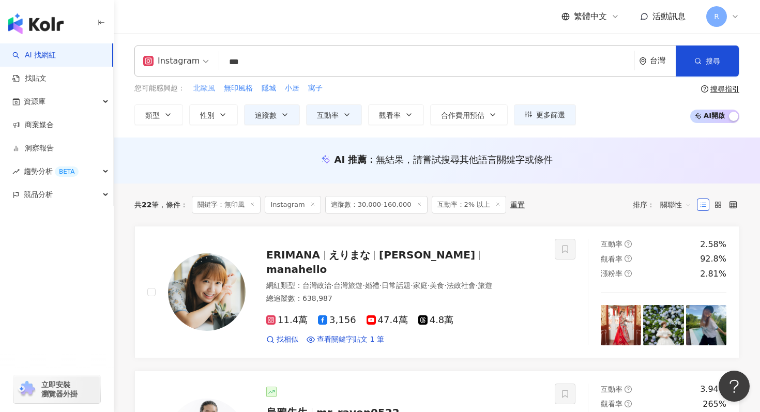
click at [203, 89] on span "北歐風" at bounding box center [204, 88] width 22 height 10
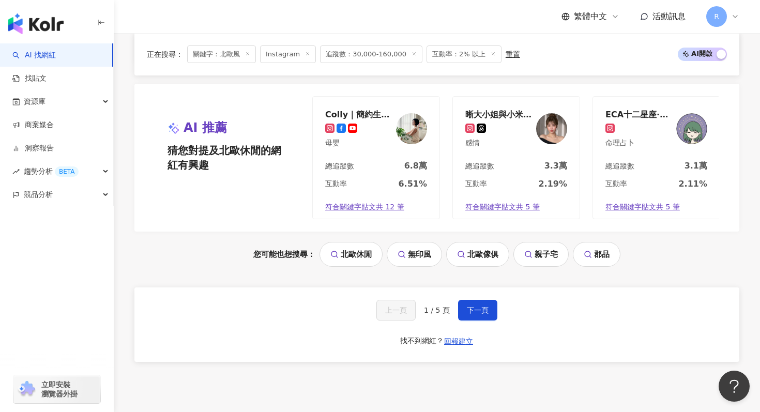
scroll to position [2154, 0]
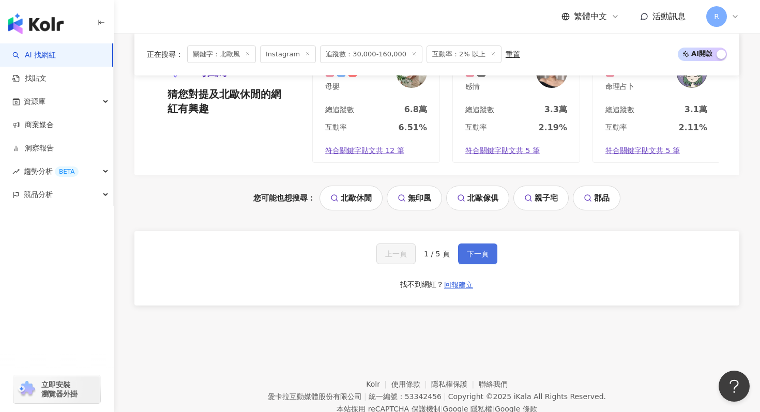
click at [477, 247] on button "下一頁" at bounding box center [477, 254] width 39 height 21
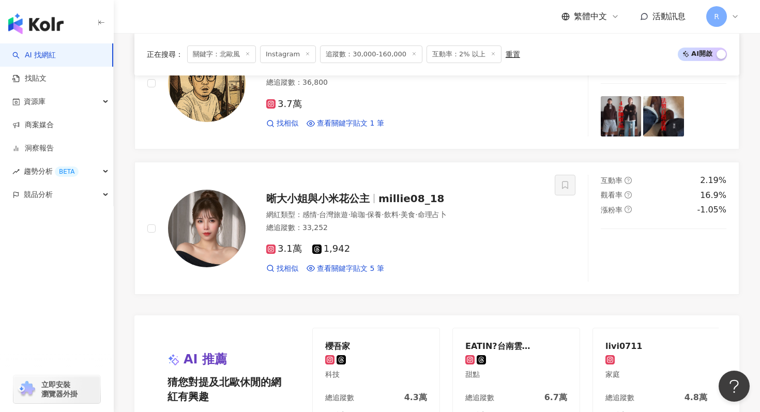
scroll to position [2072, 0]
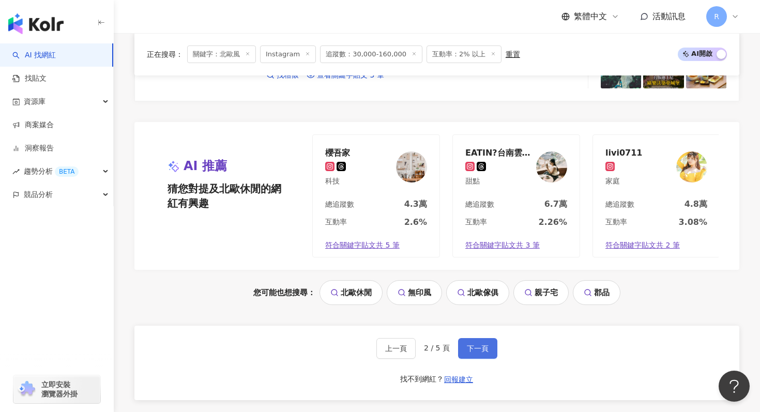
click at [483, 338] on button "下一頁" at bounding box center [477, 348] width 39 height 21
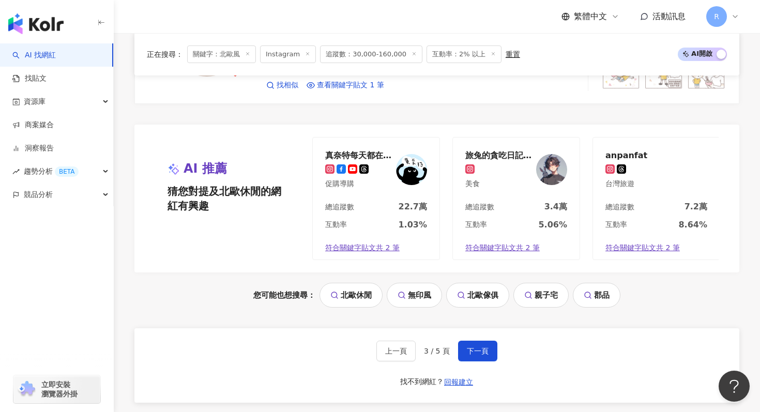
scroll to position [2187, 0]
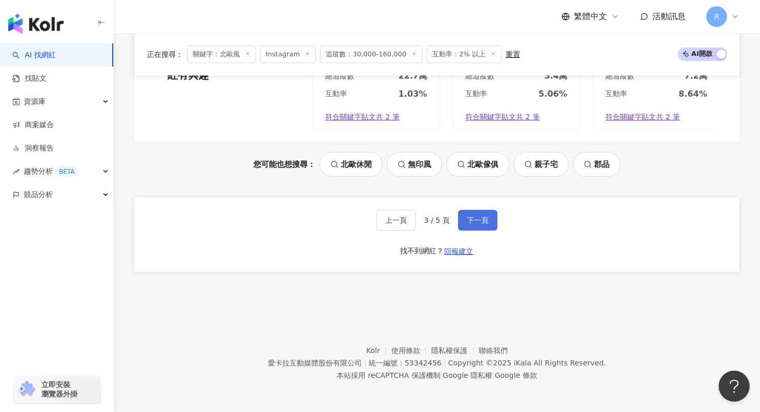
click at [485, 214] on button "下一頁" at bounding box center [477, 220] width 39 height 21
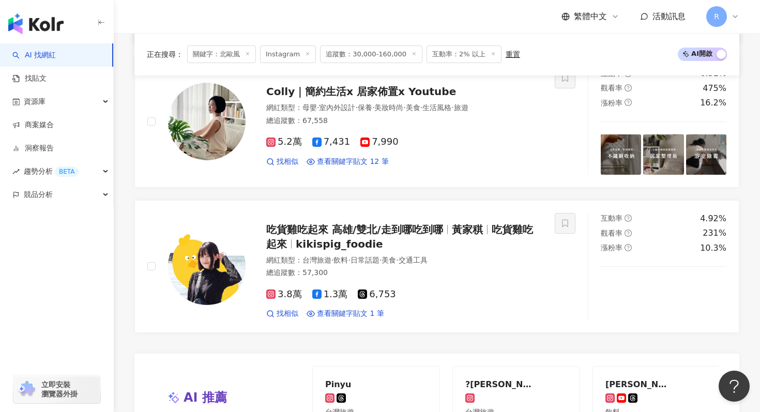
scroll to position [2140, 0]
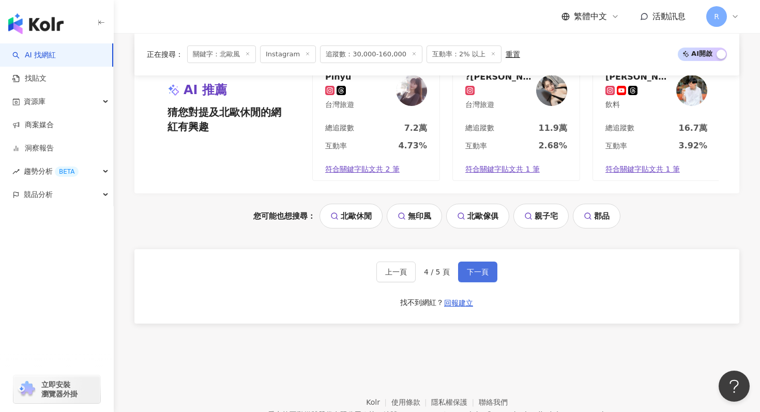
click at [485, 282] on button "下一頁" at bounding box center [477, 272] width 39 height 21
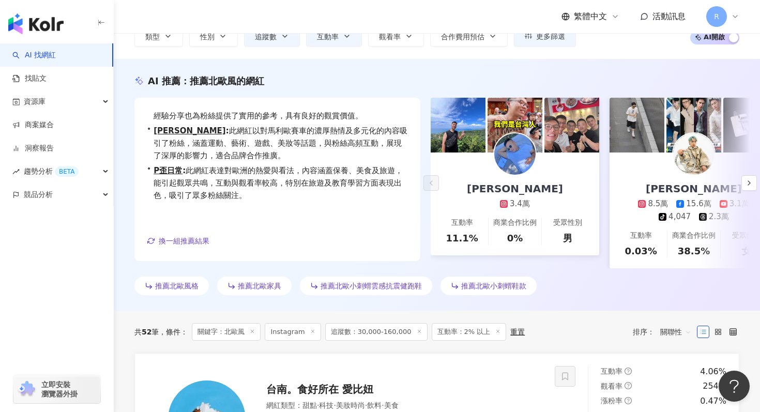
scroll to position [0, 0]
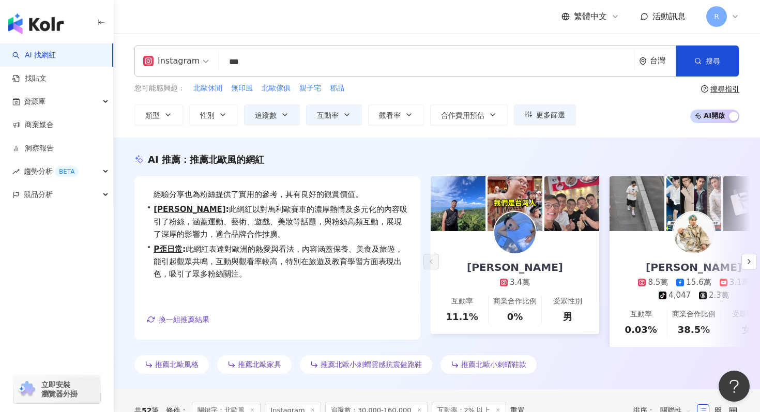
click at [305, 65] on input "***" at bounding box center [426, 62] width 407 height 20
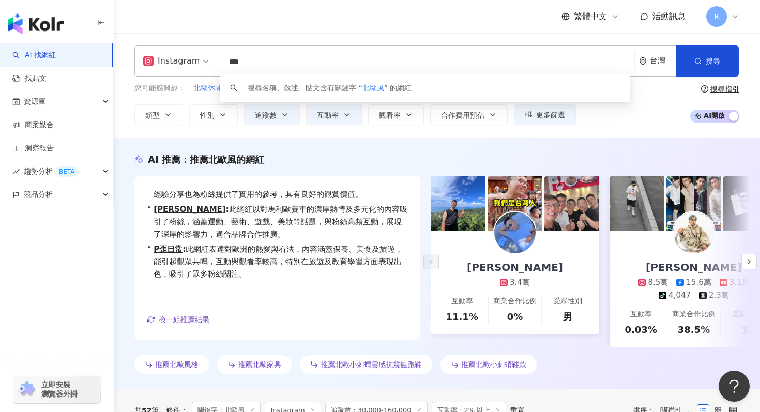
click at [305, 65] on input "***" at bounding box center [426, 62] width 407 height 20
type input "*"
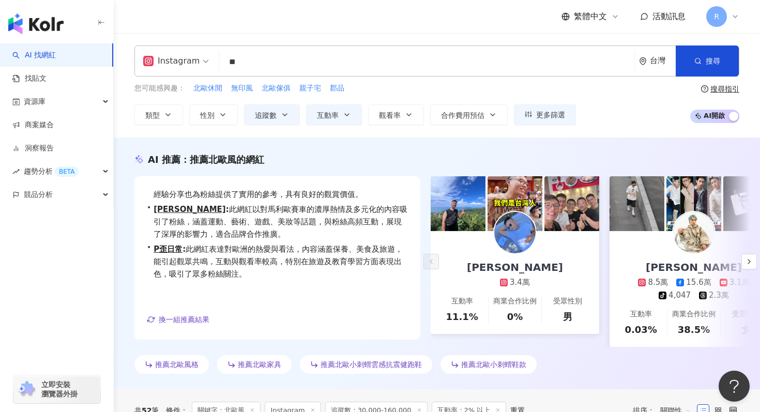
type input "*"
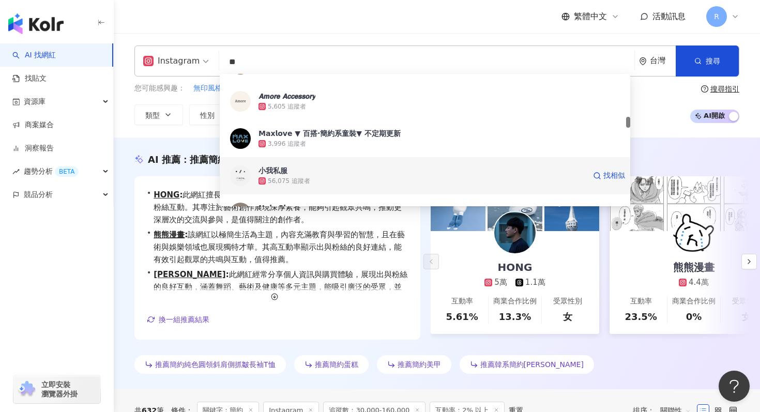
type input "*"
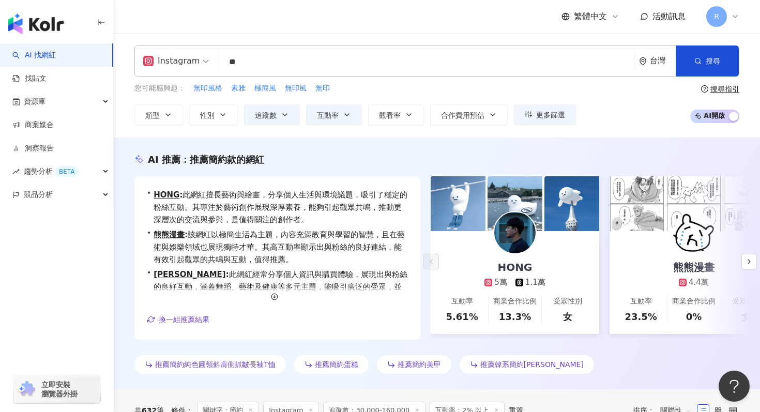
type input "*"
type input "**"
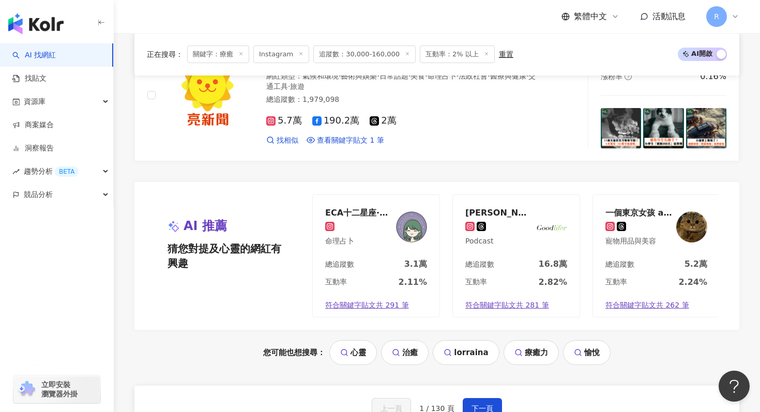
scroll to position [1514, 0]
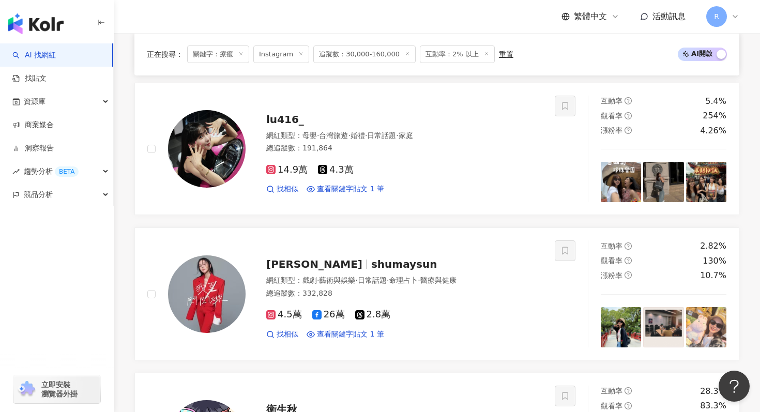
click at [238, 54] on icon at bounding box center [240, 53] width 5 height 5
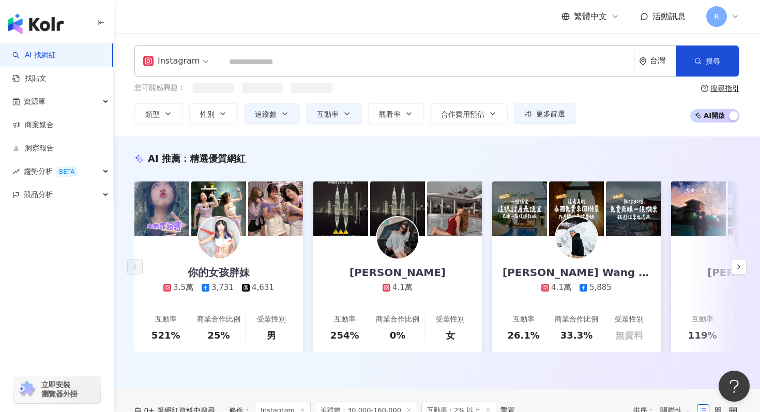
click at [238, 54] on input "search" at bounding box center [426, 62] width 407 height 20
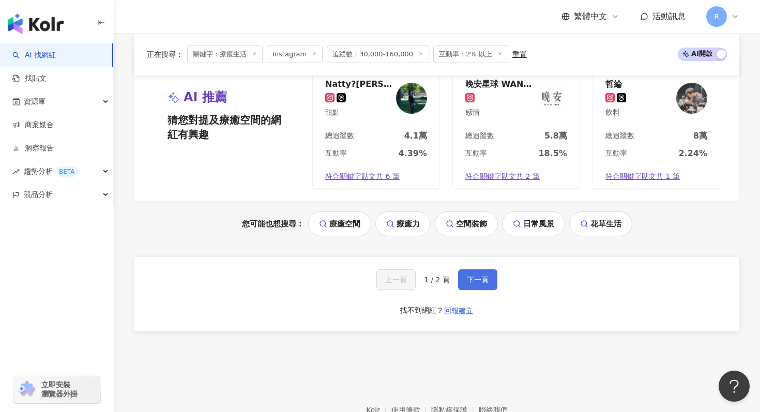
click at [478, 276] on span "下一頁" at bounding box center [478, 280] width 22 height 8
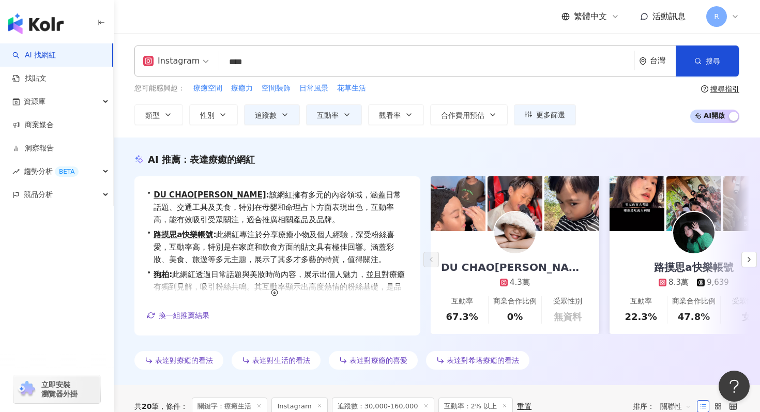
click at [334, 65] on input "****" at bounding box center [426, 62] width 407 height 20
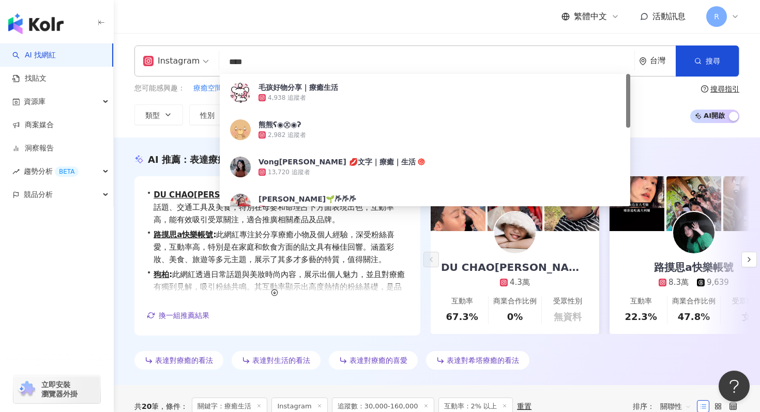
click at [334, 65] on input "****" at bounding box center [426, 62] width 407 height 20
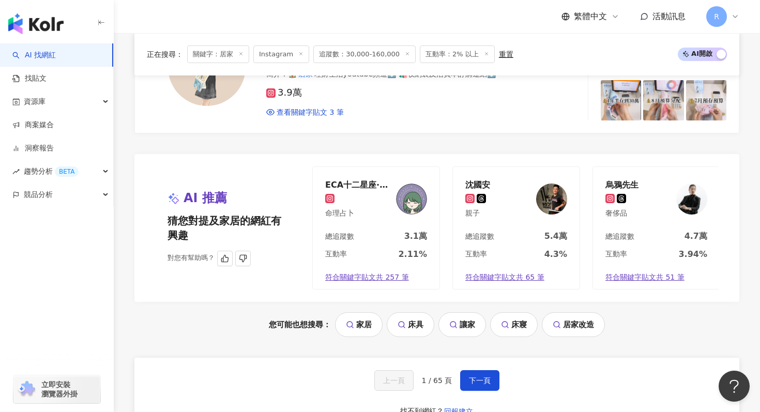
scroll to position [2038, 0]
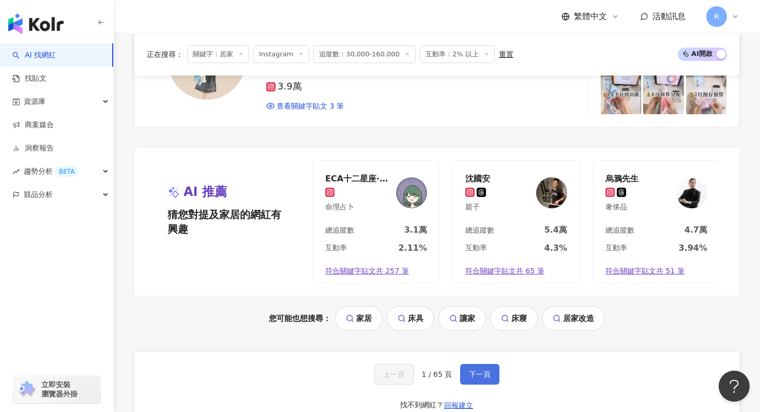
type input "**"
click at [486, 370] on span "下一頁" at bounding box center [480, 374] width 22 height 8
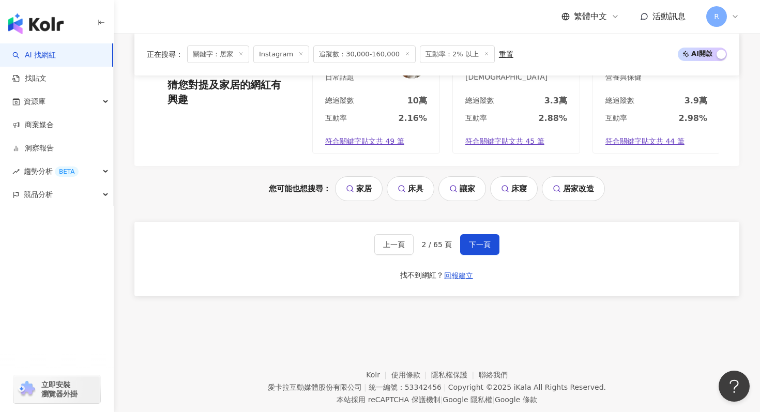
scroll to position [2184, 0]
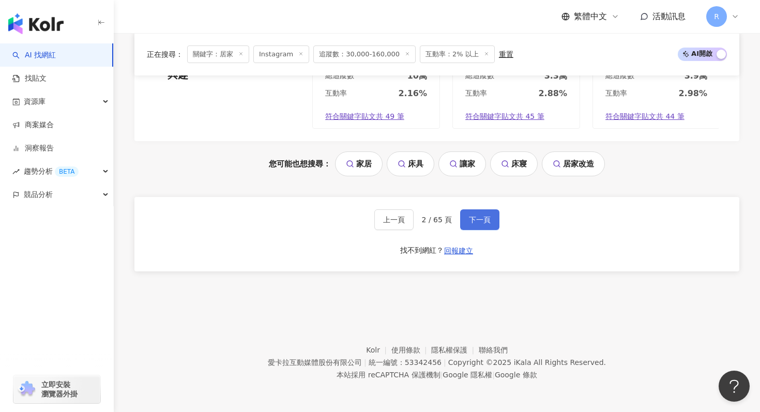
click at [481, 219] on span "下一頁" at bounding box center [480, 220] width 22 height 8
click at [486, 221] on span "下一頁" at bounding box center [480, 220] width 22 height 8
click at [479, 223] on span "下一頁" at bounding box center [480, 220] width 22 height 8
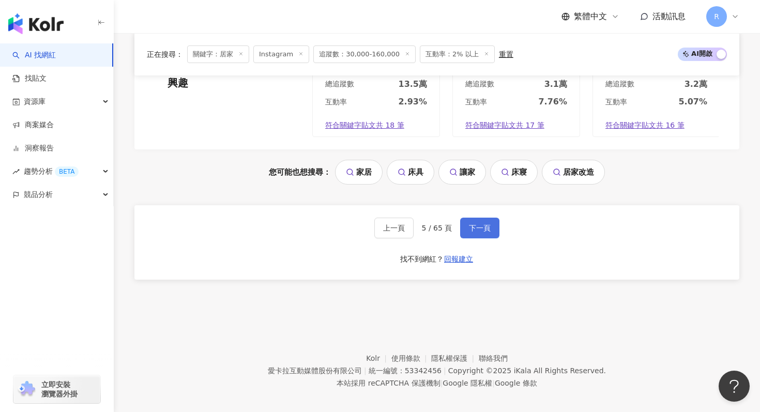
click at [467, 225] on button "下一頁" at bounding box center [479, 228] width 39 height 21
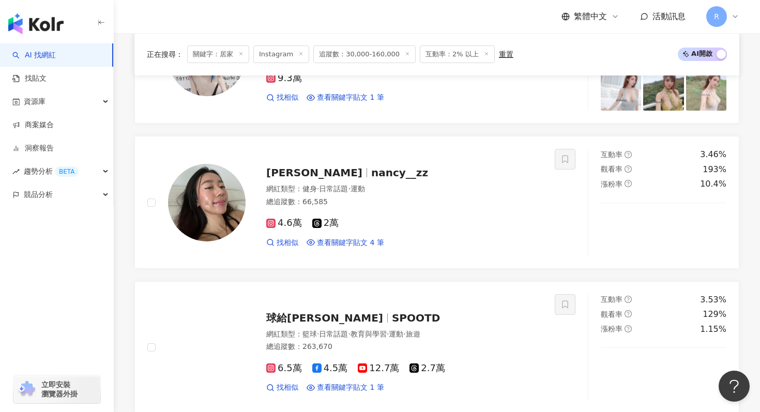
scroll to position [2187, 0]
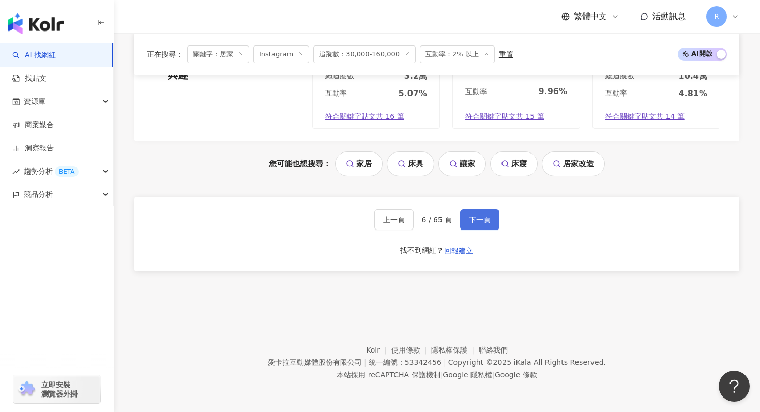
click at [476, 222] on span "下一頁" at bounding box center [480, 220] width 22 height 8
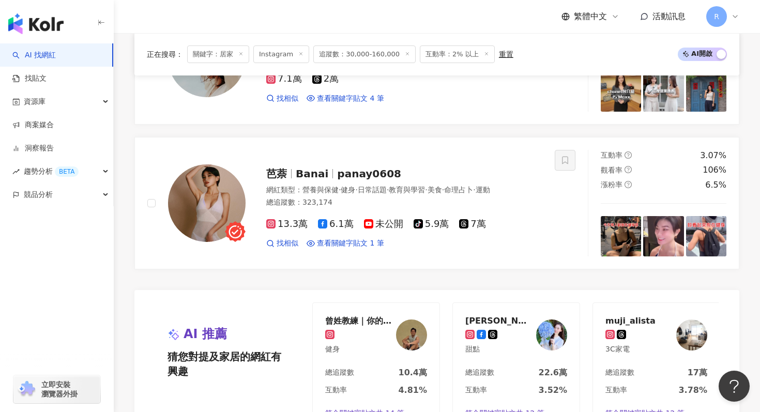
scroll to position [2100, 0]
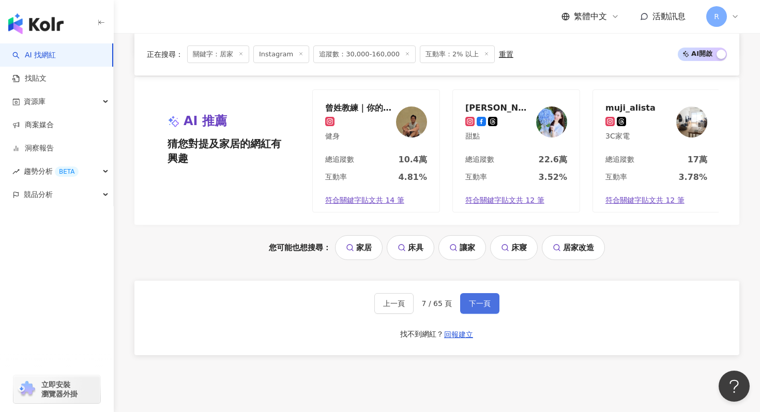
click at [478, 297] on button "下一頁" at bounding box center [479, 303] width 39 height 21
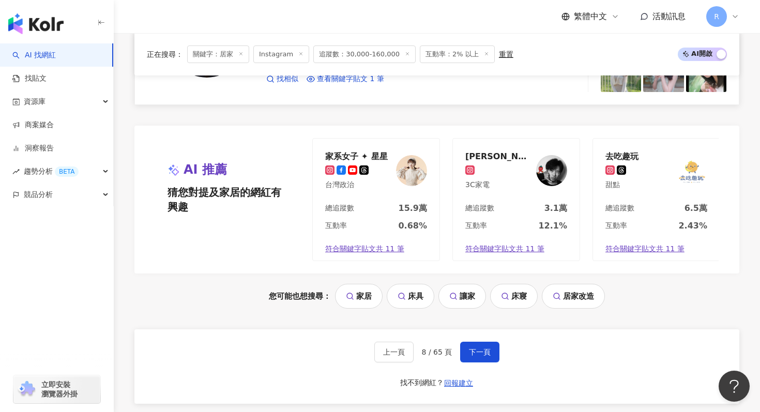
scroll to position [2148, 0]
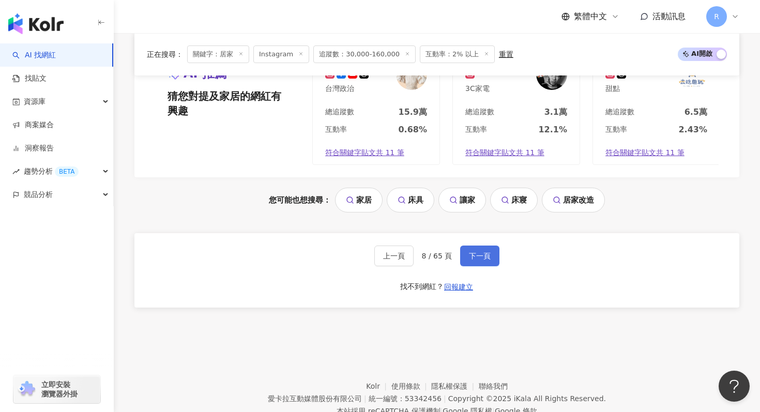
click at [464, 261] on button "下一頁" at bounding box center [479, 256] width 39 height 21
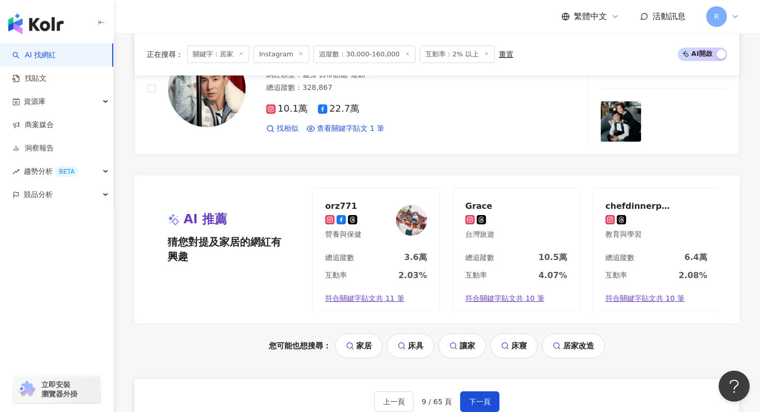
scroll to position [2159, 0]
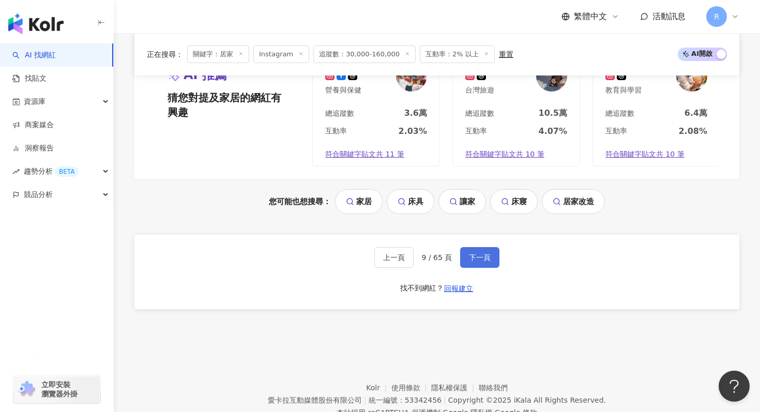
click at [479, 253] on span "下一頁" at bounding box center [480, 257] width 22 height 8
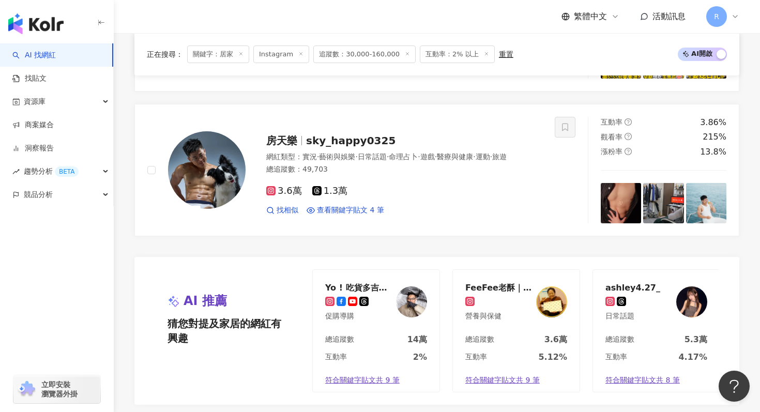
scroll to position [2062, 0]
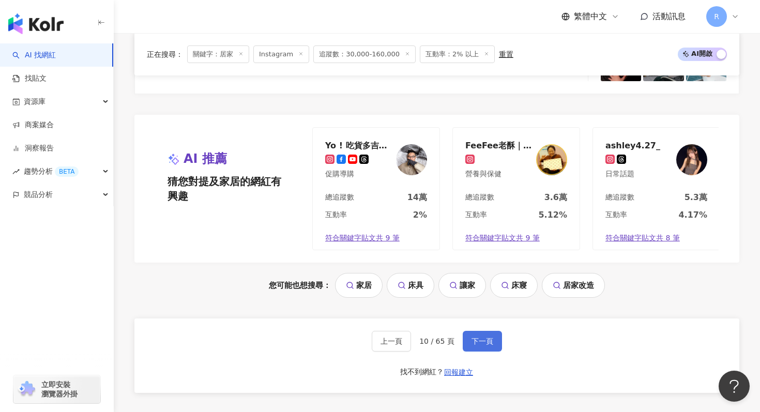
click at [471, 334] on button "下一頁" at bounding box center [482, 341] width 39 height 21
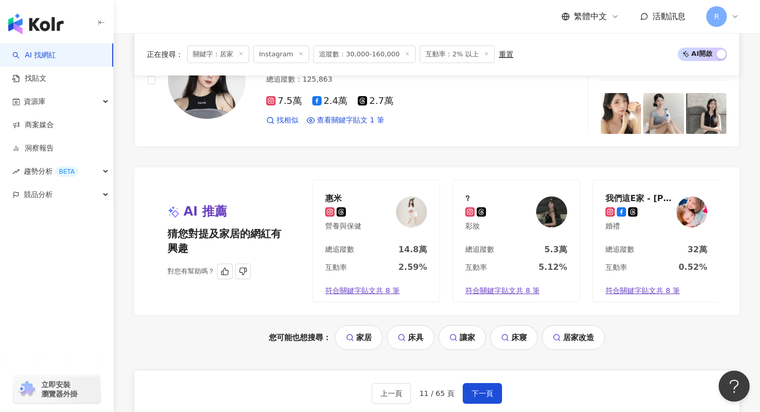
scroll to position [2038, 0]
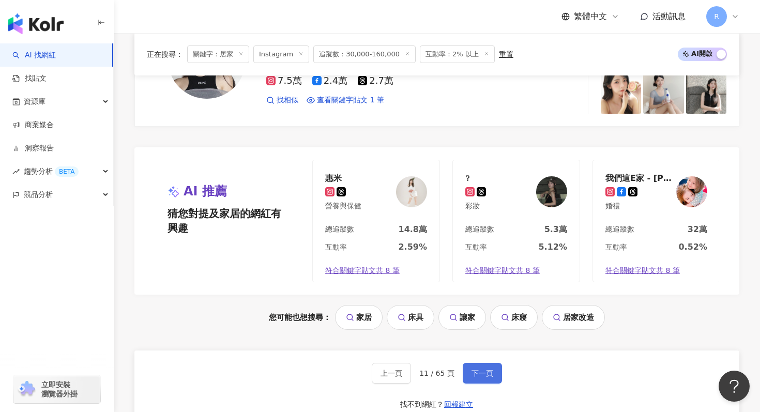
click at [492, 363] on button "下一頁" at bounding box center [482, 373] width 39 height 21
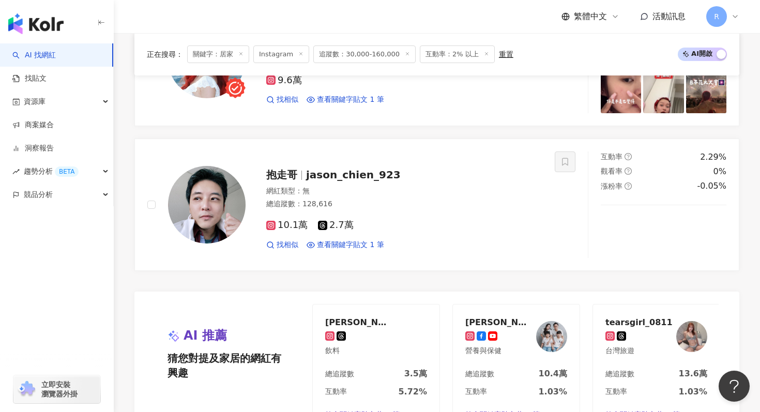
scroll to position [2124, 0]
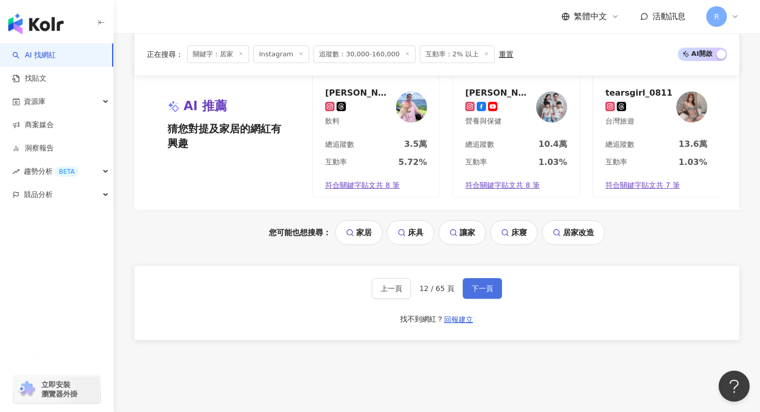
click at [475, 278] on button "下一頁" at bounding box center [482, 288] width 39 height 21
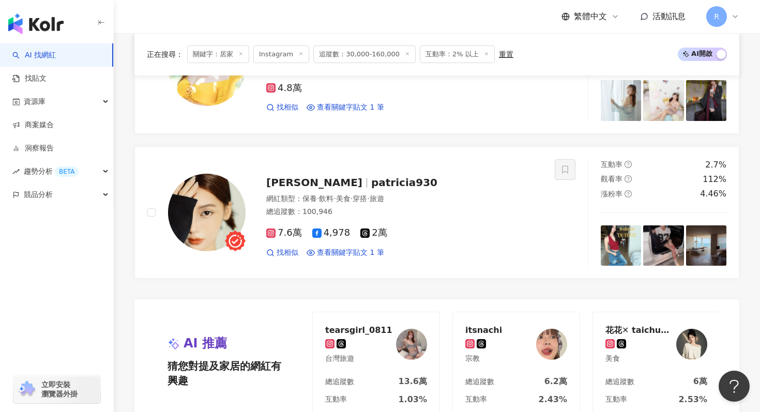
scroll to position [2184, 0]
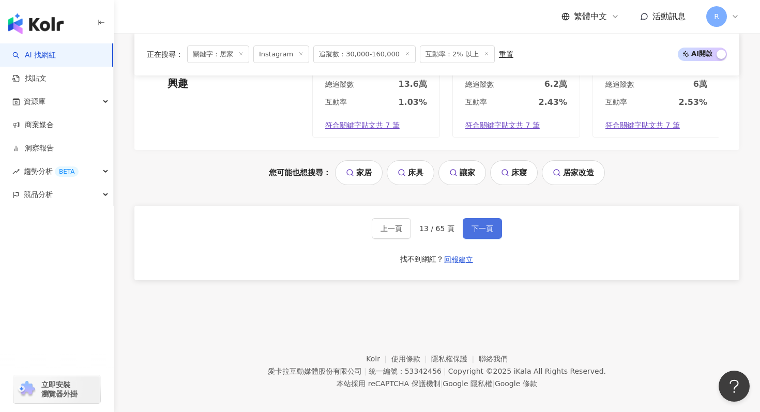
click at [475, 218] on button "下一頁" at bounding box center [482, 228] width 39 height 21
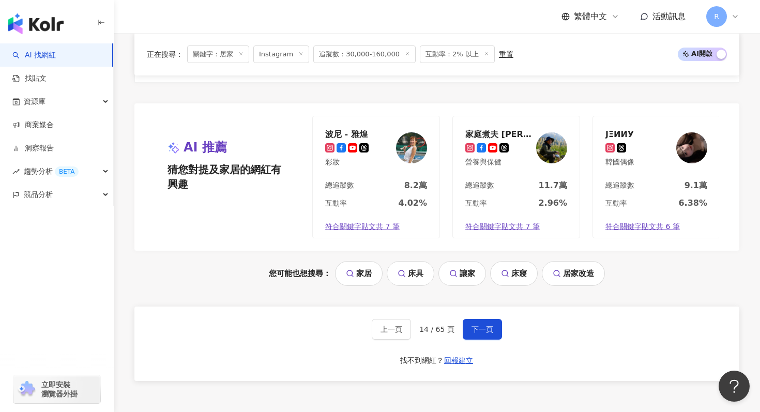
scroll to position [2187, 0]
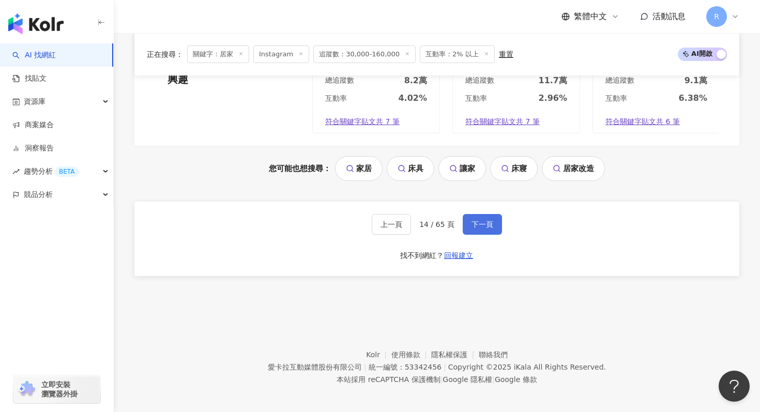
click at [487, 214] on button "下一頁" at bounding box center [482, 224] width 39 height 21
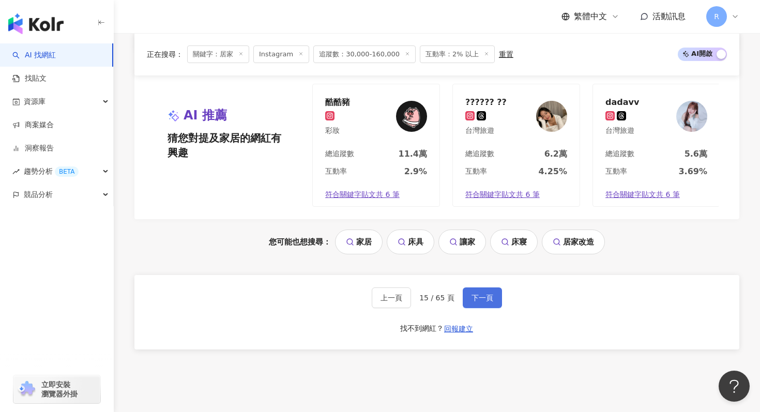
scroll to position [2142, 0]
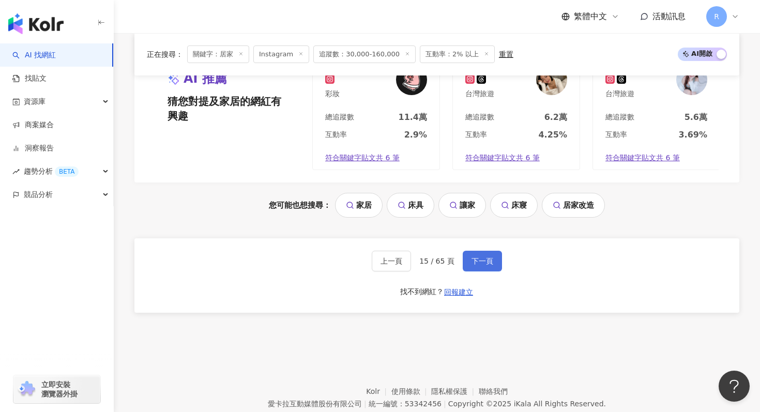
click at [479, 262] on span "下一頁" at bounding box center [483, 261] width 22 height 8
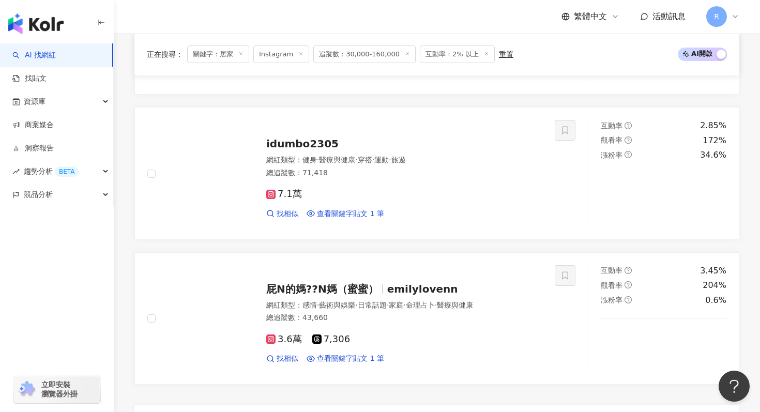
scroll to position [2070, 0]
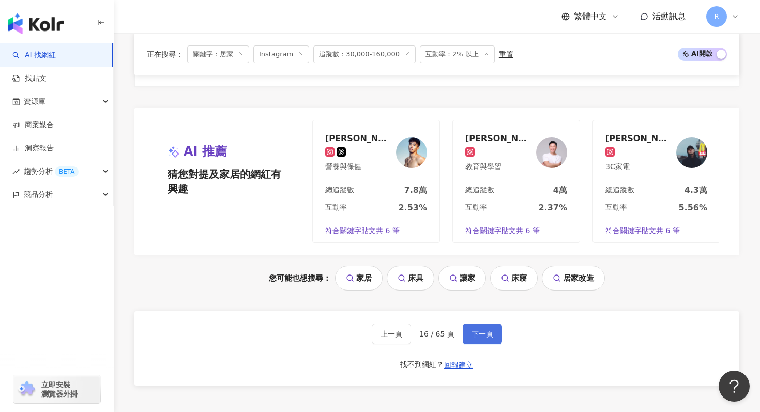
click at [463, 339] on button "下一頁" at bounding box center [482, 334] width 39 height 21
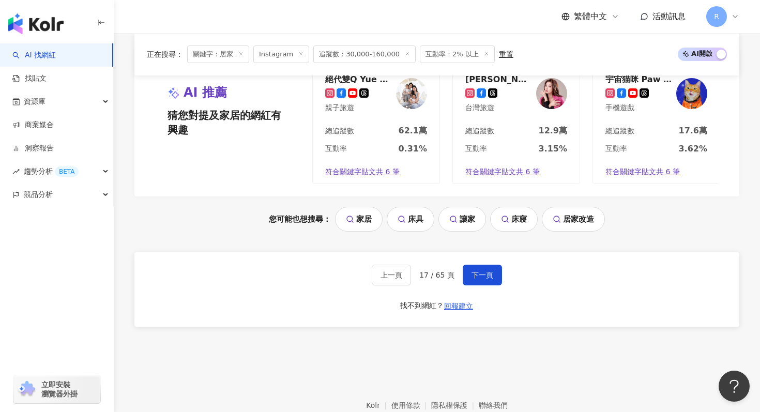
scroll to position [2192, 0]
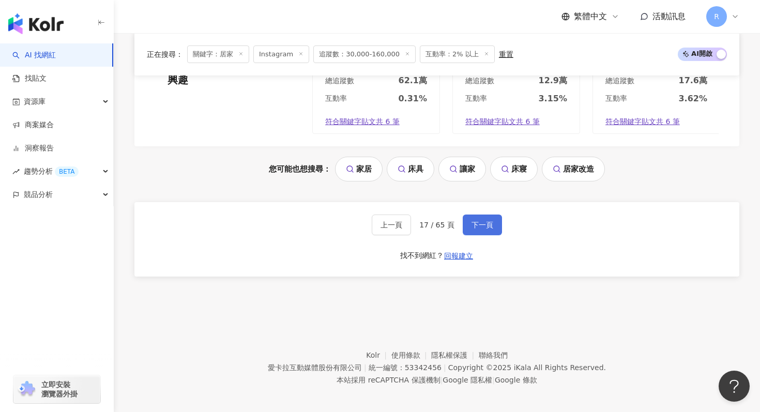
click at [483, 227] on button "下一頁" at bounding box center [482, 225] width 39 height 21
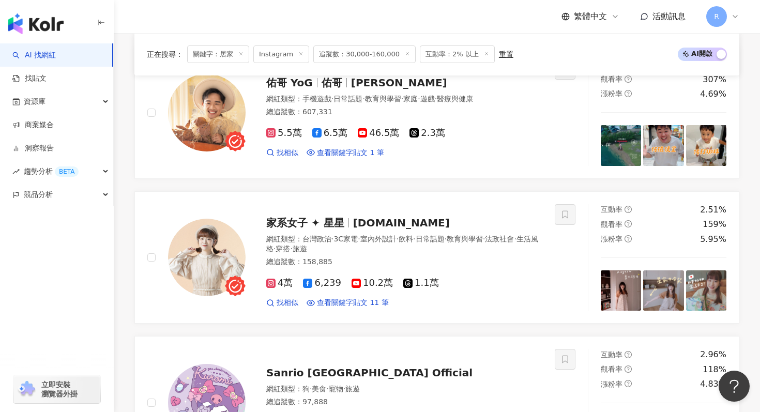
scroll to position [1552, 0]
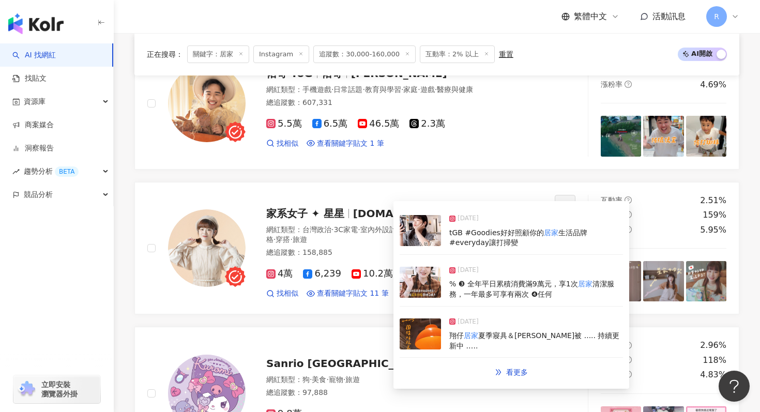
click at [435, 241] on img at bounding box center [420, 230] width 41 height 31
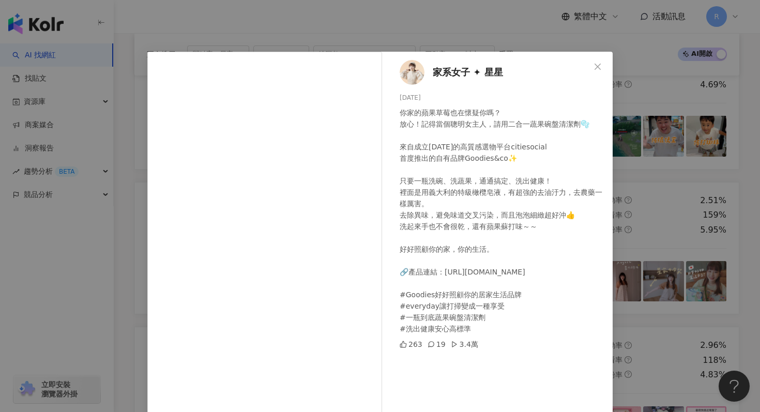
click at [283, 4] on div "家系女子 ✦ 星星 2025/4/2 你家的蘋果草莓也在懷疑你嗎？ 放心！記得當個聰明女主人，請用二合一蔬果碗盤清潔劑🫧 來自成立13年的高質感選物平台cit…" at bounding box center [380, 206] width 760 height 412
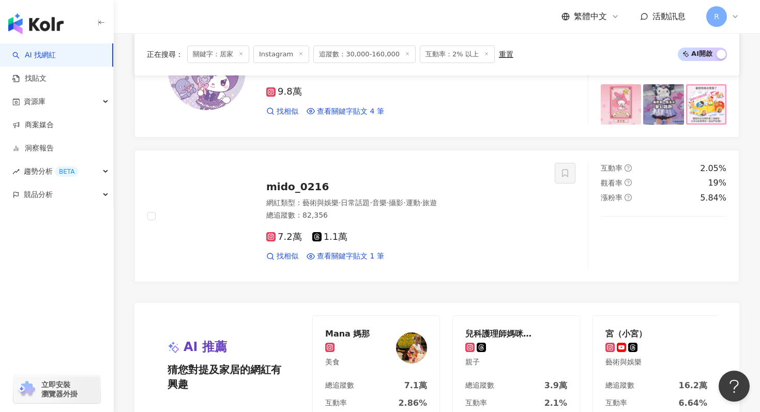
scroll to position [2184, 0]
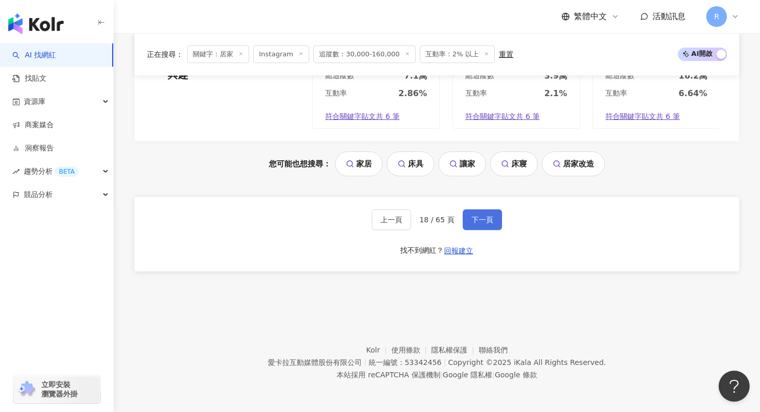
click at [497, 217] on button "下一頁" at bounding box center [482, 219] width 39 height 21
click at [463, 218] on button "下一頁" at bounding box center [482, 219] width 39 height 21
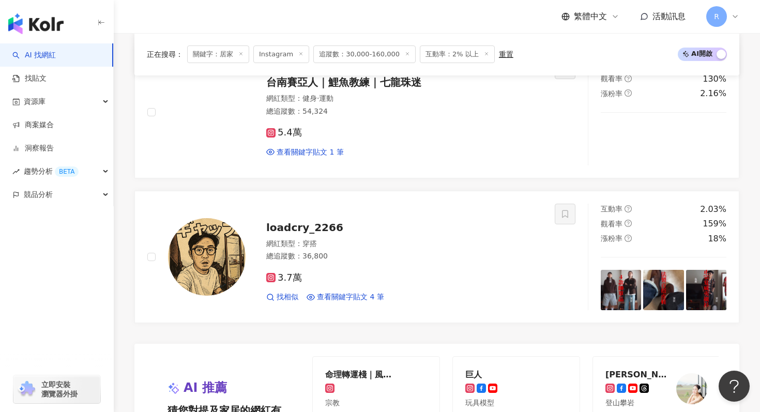
scroll to position [2108, 0]
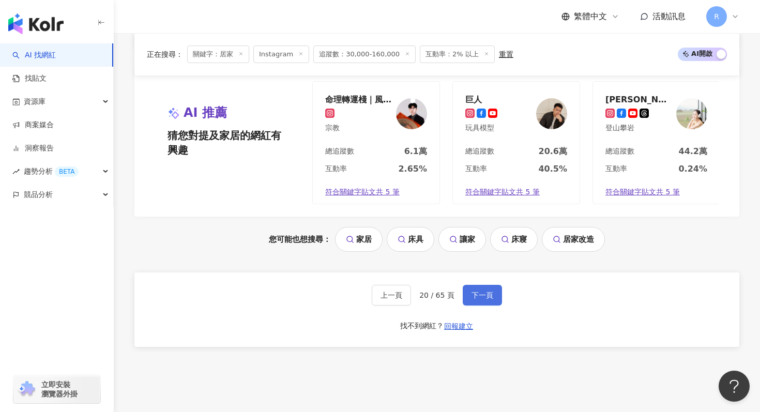
click at [474, 295] on span "下一頁" at bounding box center [483, 295] width 22 height 8
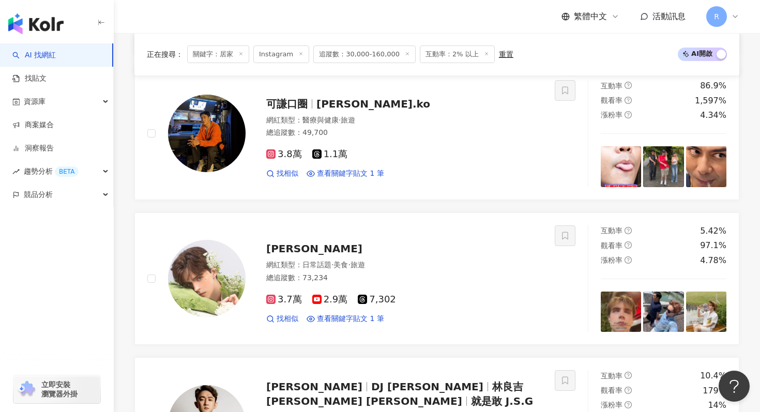
scroll to position [1216, 0]
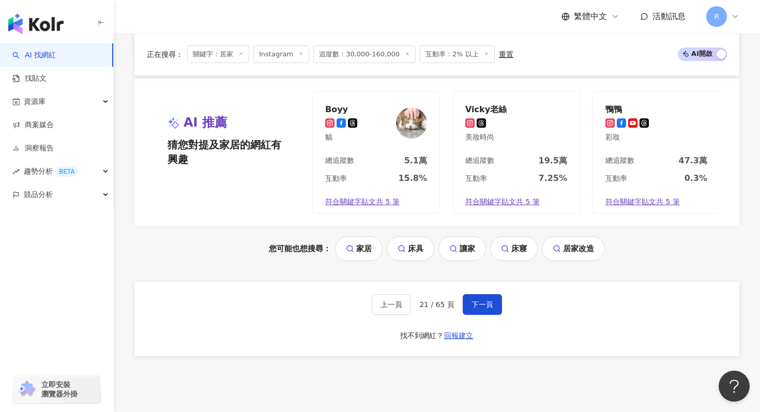
scroll to position [2184, 0]
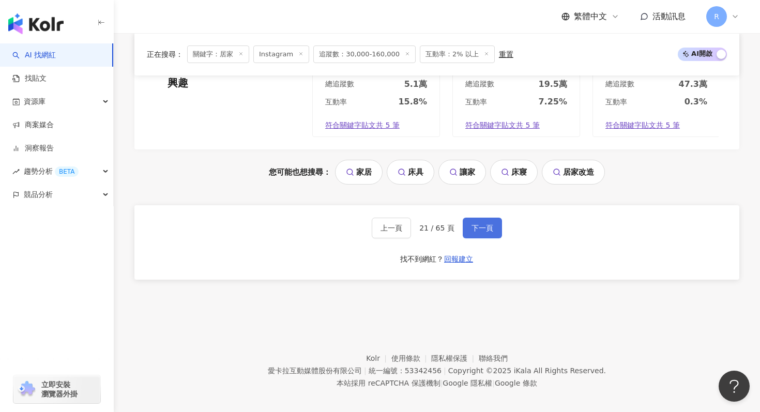
click at [479, 224] on span "下一頁" at bounding box center [483, 228] width 22 height 8
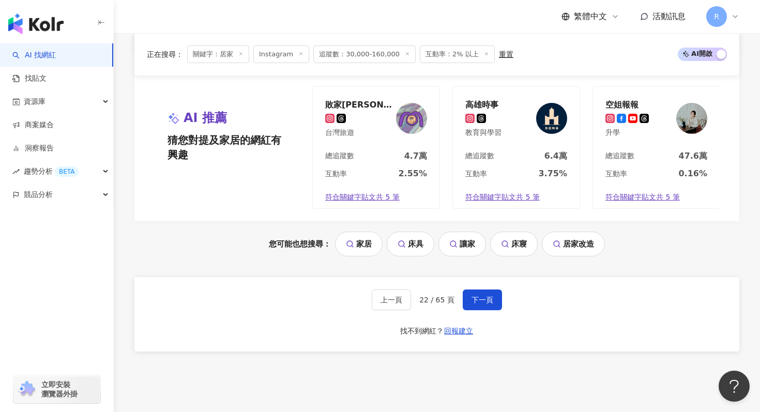
scroll to position [2148, 0]
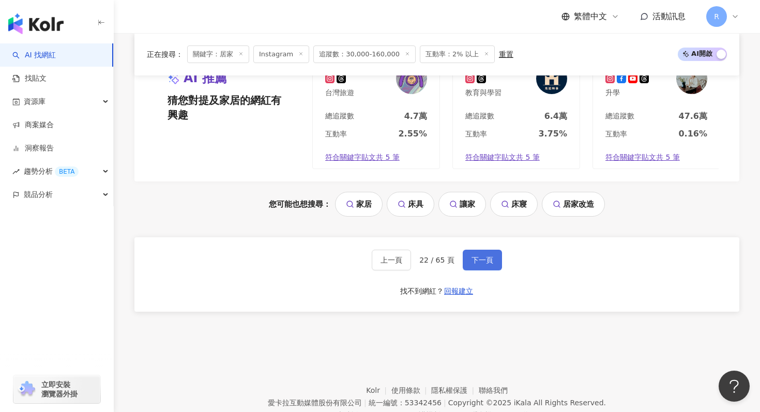
click at [487, 264] on span "下一頁" at bounding box center [483, 260] width 22 height 8
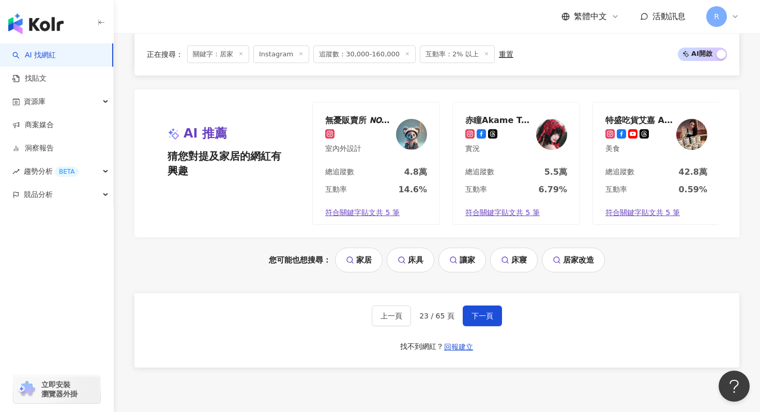
scroll to position [2184, 0]
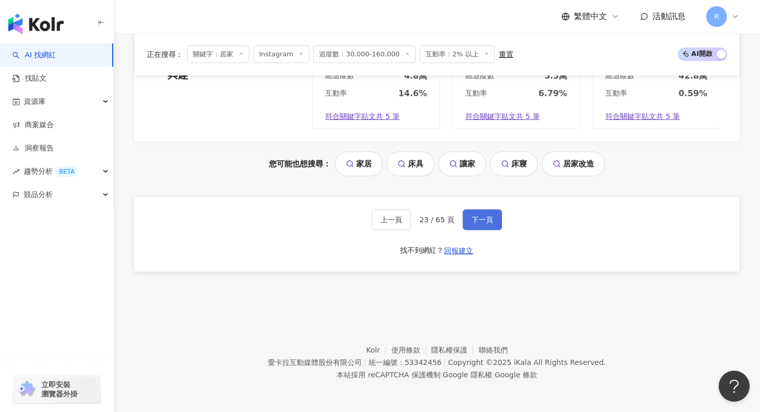
click at [484, 214] on button "下一頁" at bounding box center [482, 219] width 39 height 21
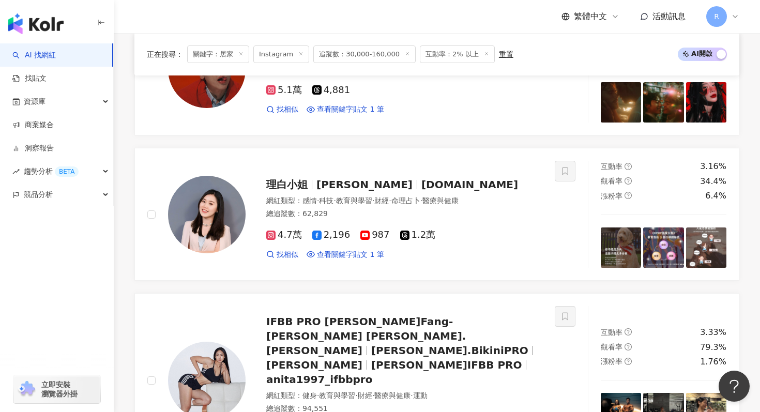
scroll to position [2196, 0]
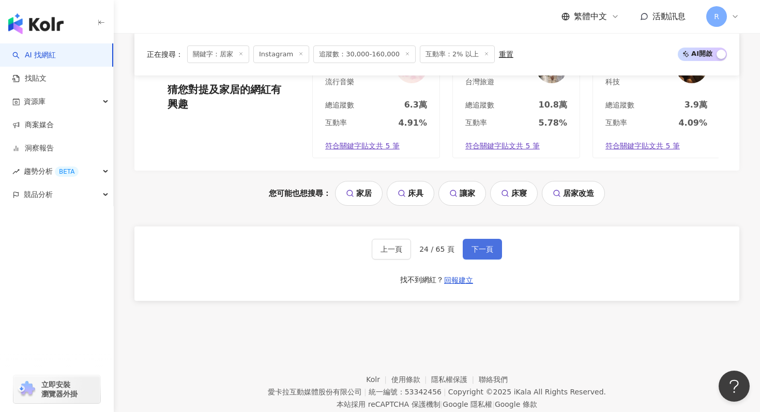
click at [484, 245] on span "下一頁" at bounding box center [483, 249] width 22 height 8
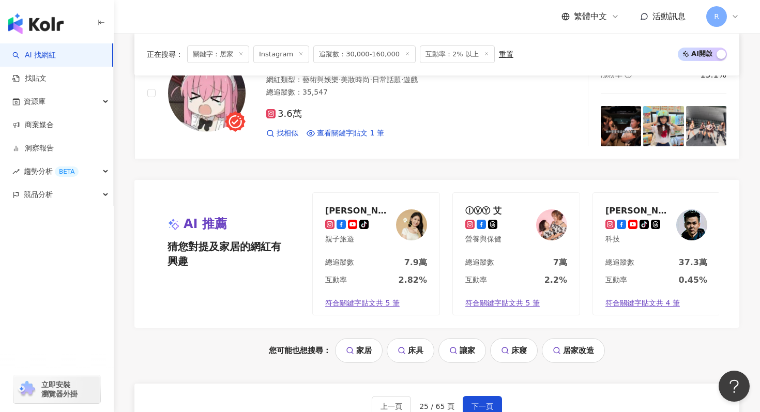
scroll to position [2184, 0]
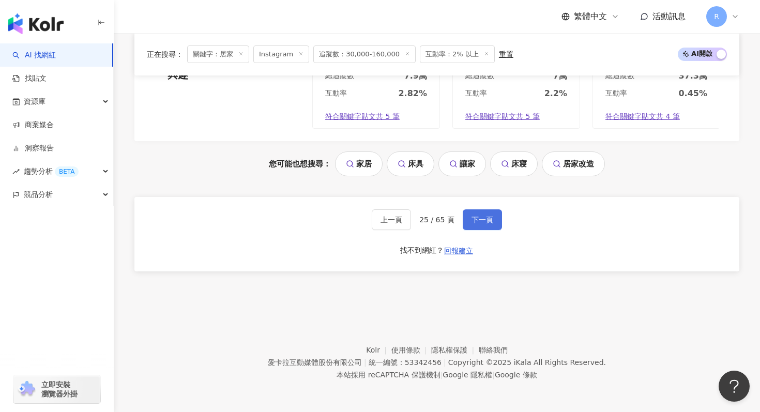
click at [481, 226] on button "下一頁" at bounding box center [482, 219] width 39 height 21
click at [483, 224] on button "下一頁" at bounding box center [482, 219] width 39 height 21
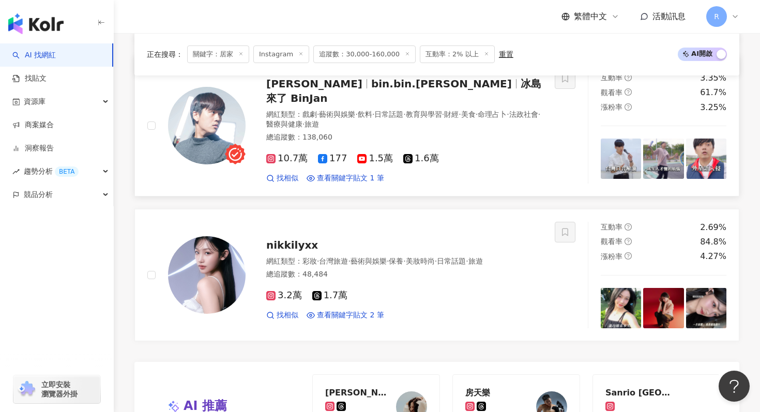
scroll to position [2165, 0]
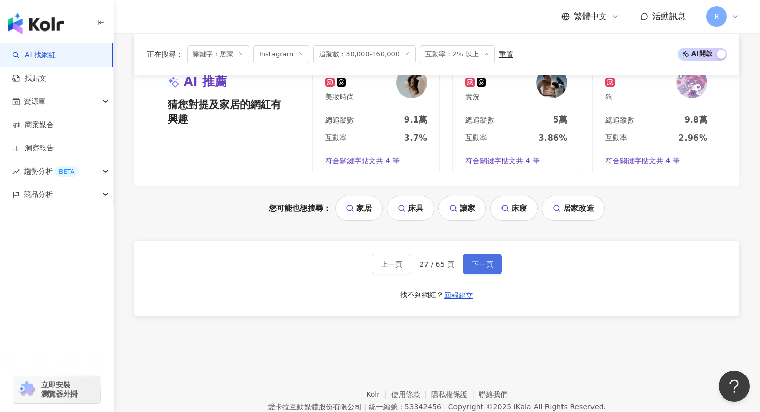
click at [481, 260] on span "下一頁" at bounding box center [483, 264] width 22 height 8
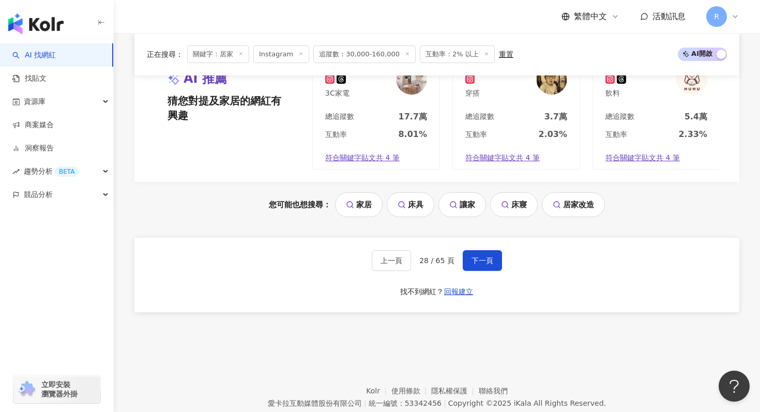
scroll to position [2160, 0]
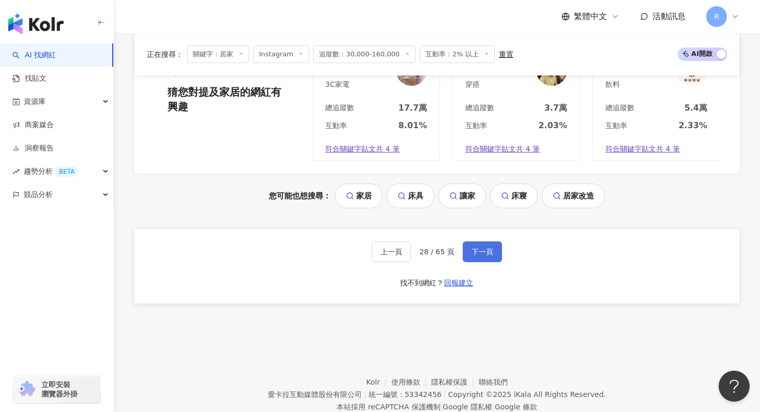
click at [478, 248] on span "下一頁" at bounding box center [483, 252] width 22 height 8
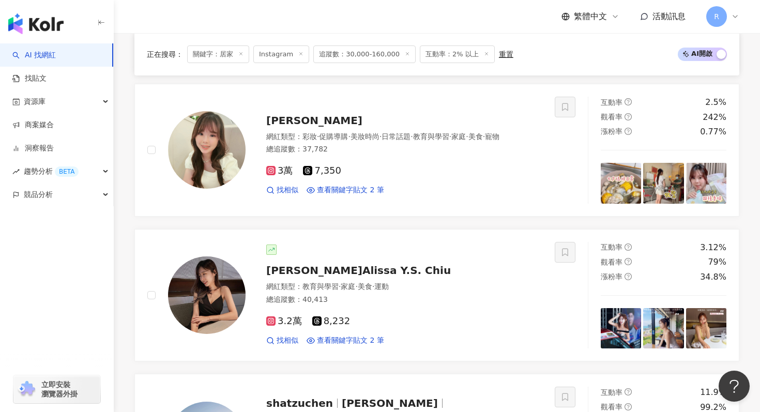
scroll to position [1195, 0]
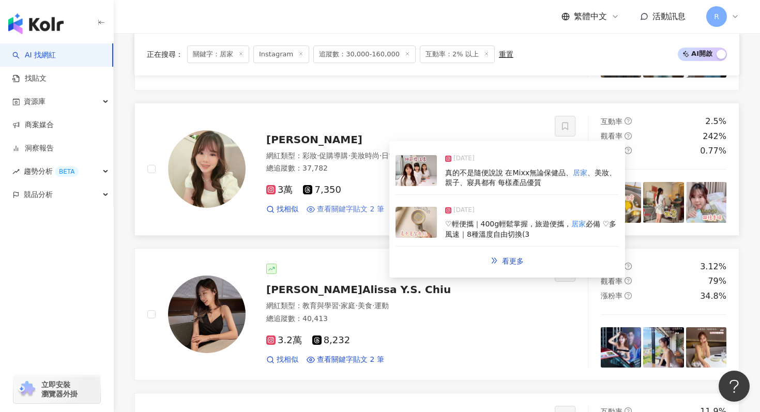
click at [364, 206] on span "查看關鍵字貼文 2 筆" at bounding box center [350, 209] width 67 height 10
click at [424, 225] on img at bounding box center [416, 222] width 41 height 31
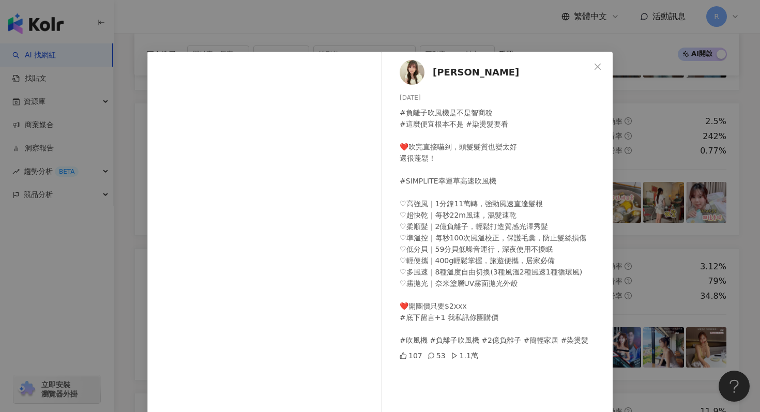
click at [284, 20] on div "小伊 💕伊伊美妝 2024/10/11 #負離子吹風機是不是智商稅 #這麼便宜根本不是 #染燙髮要看 ❤️吹完直接嚇到，頭髮髮質也變太好 還很蓬鬆！ #SIM…" at bounding box center [380, 206] width 760 height 412
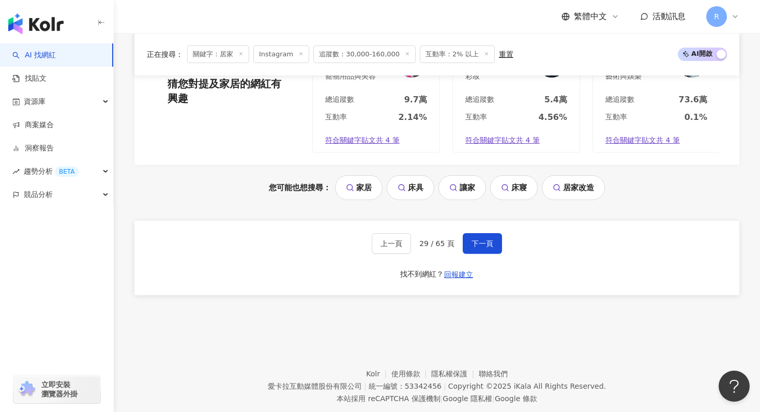
scroll to position [2184, 0]
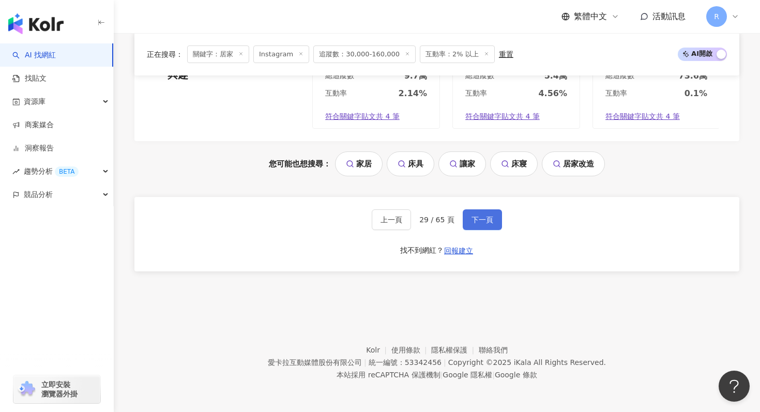
click at [476, 213] on button "下一頁" at bounding box center [482, 219] width 39 height 21
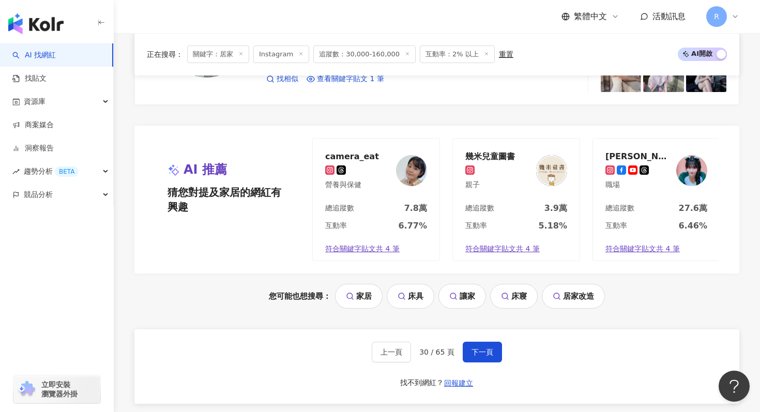
scroll to position [2064, 0]
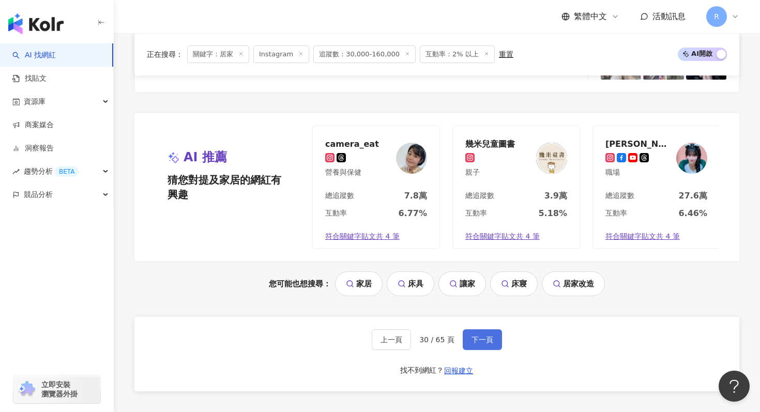
click at [467, 337] on button "下一頁" at bounding box center [482, 339] width 39 height 21
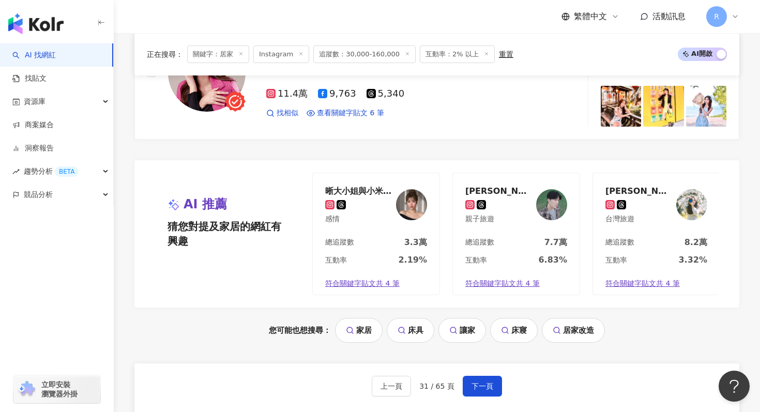
scroll to position [2051, 0]
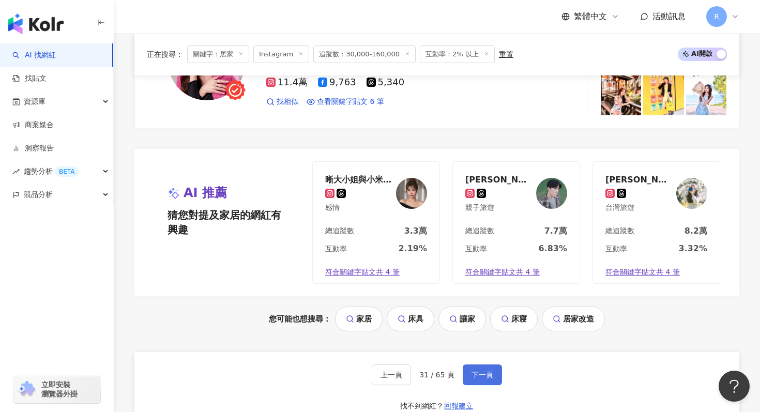
click at [474, 371] on span "下一頁" at bounding box center [483, 375] width 22 height 8
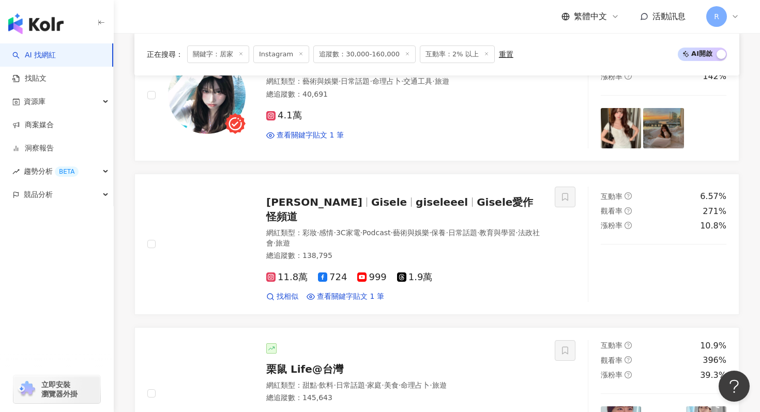
scroll to position [2171, 0]
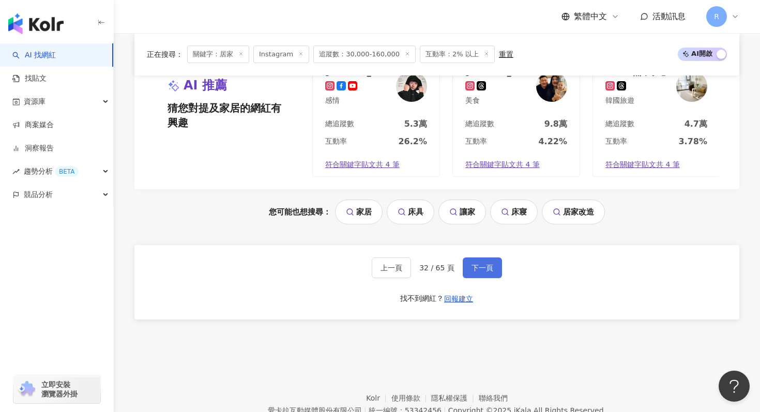
click at [486, 264] on span "下一頁" at bounding box center [483, 268] width 22 height 8
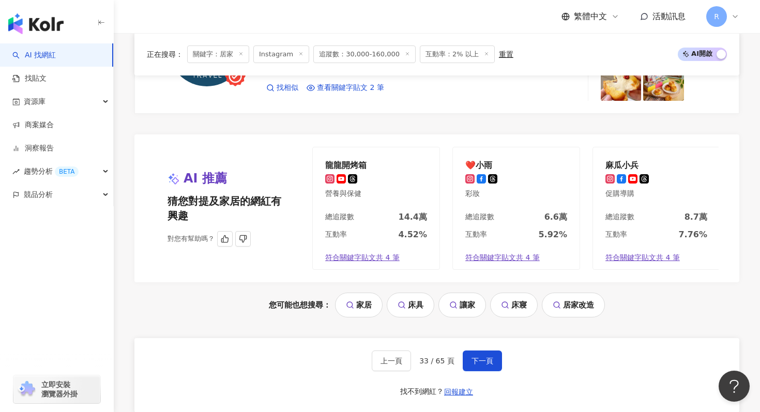
scroll to position [2184, 0]
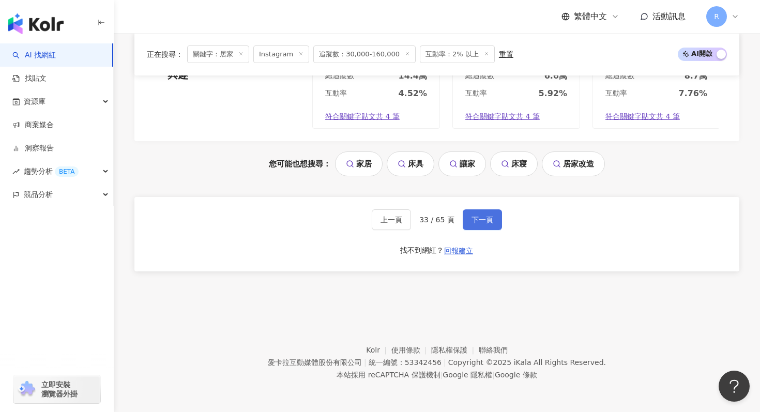
click at [472, 219] on span "下一頁" at bounding box center [483, 220] width 22 height 8
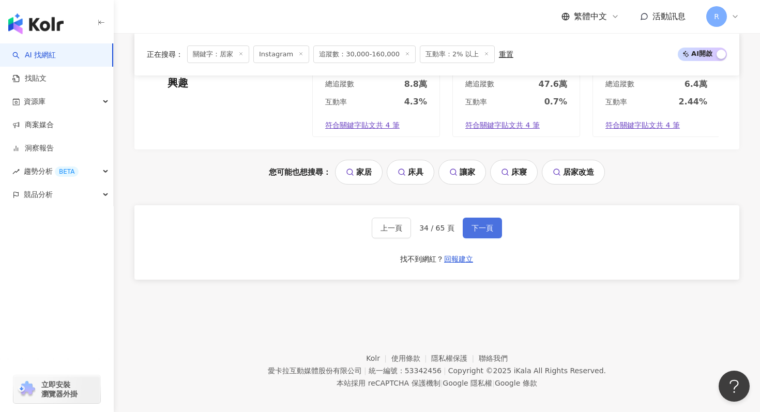
click at [482, 224] on span "下一頁" at bounding box center [483, 228] width 22 height 8
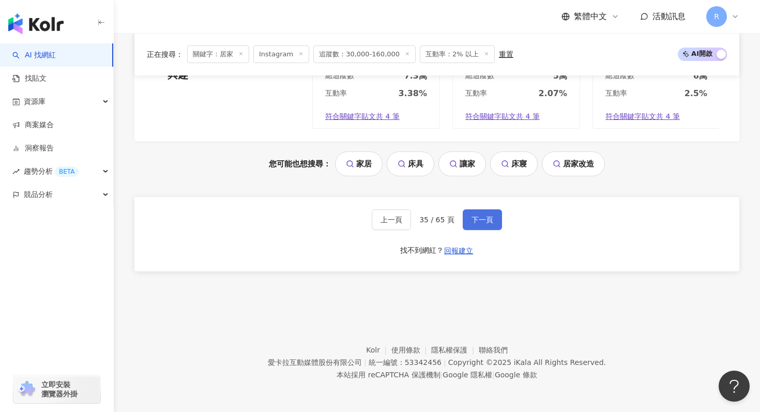
click at [478, 224] on button "下一頁" at bounding box center [482, 219] width 39 height 21
click at [479, 216] on span "下一頁" at bounding box center [483, 220] width 22 height 8
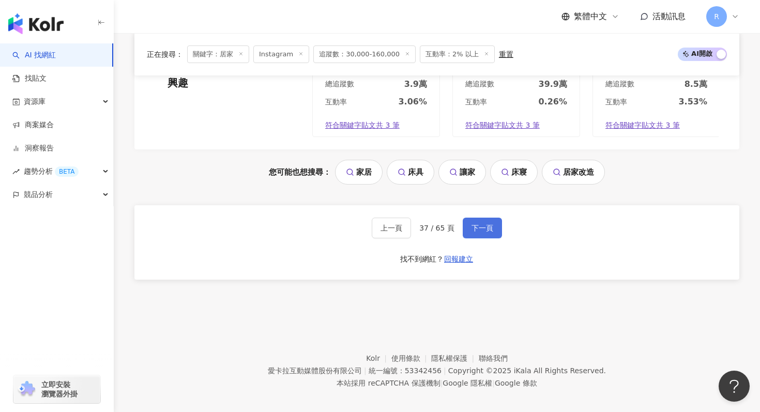
click at [486, 224] on span "下一頁" at bounding box center [483, 228] width 22 height 8
click at [485, 224] on span "下一頁" at bounding box center [483, 228] width 22 height 8
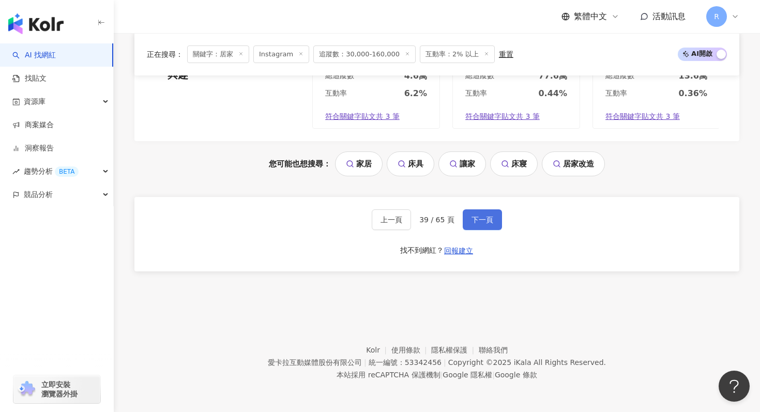
click at [477, 210] on button "下一頁" at bounding box center [482, 219] width 39 height 21
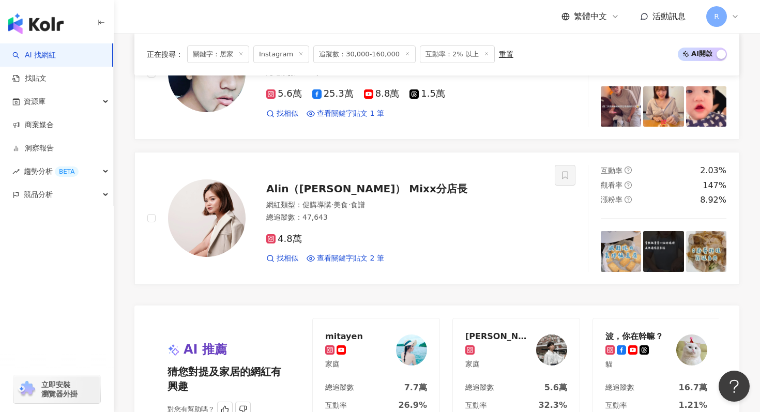
scroll to position [2029, 0]
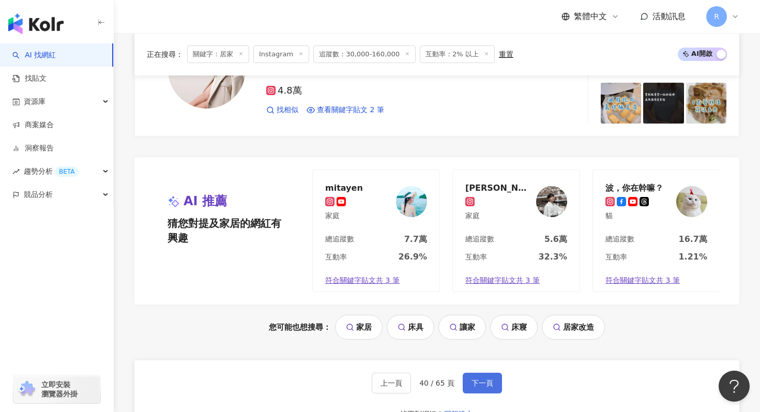
click at [494, 373] on button "下一頁" at bounding box center [482, 383] width 39 height 21
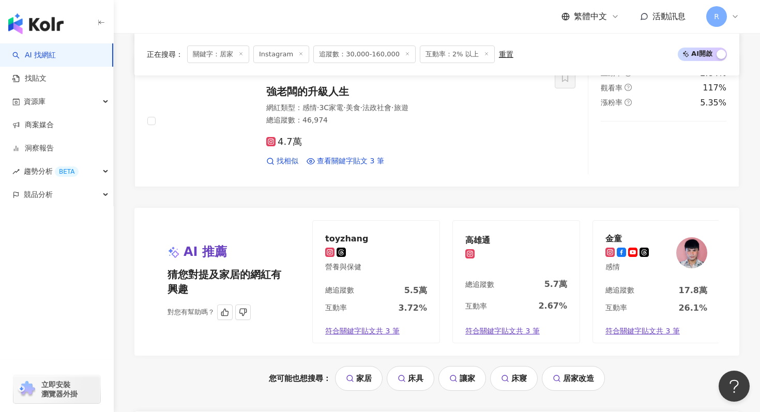
scroll to position [2008, 0]
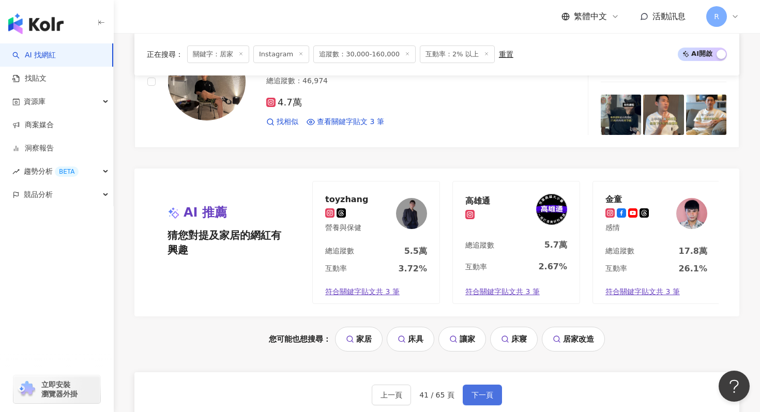
click at [475, 385] on button "下一頁" at bounding box center [482, 395] width 39 height 21
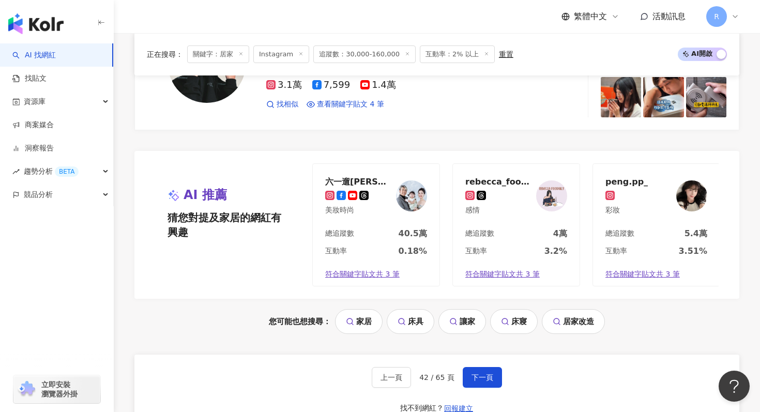
scroll to position [2184, 0]
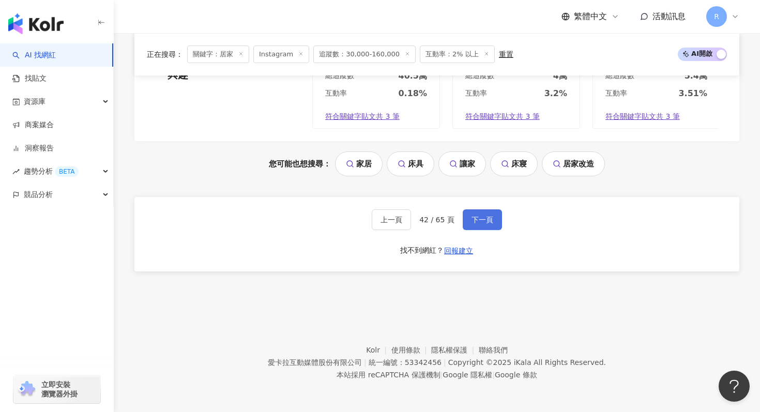
click at [473, 219] on span "下一頁" at bounding box center [483, 220] width 22 height 8
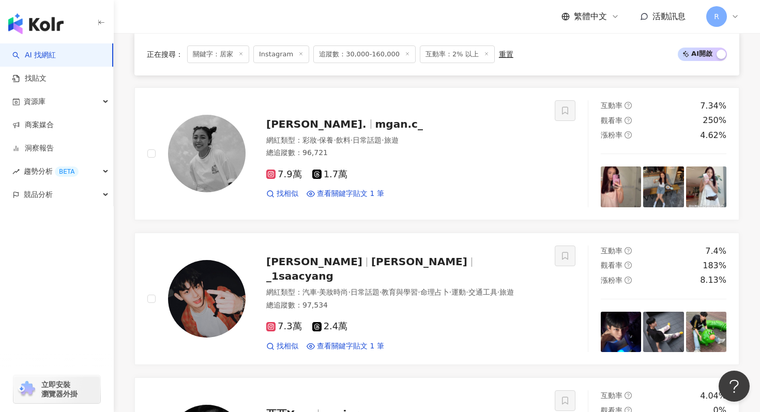
scroll to position [630, 0]
click at [436, 142] on div "網紅類型 ： 彩妝 · 保養 · 飲料 · 日常話題 · 旅遊" at bounding box center [404, 141] width 276 height 10
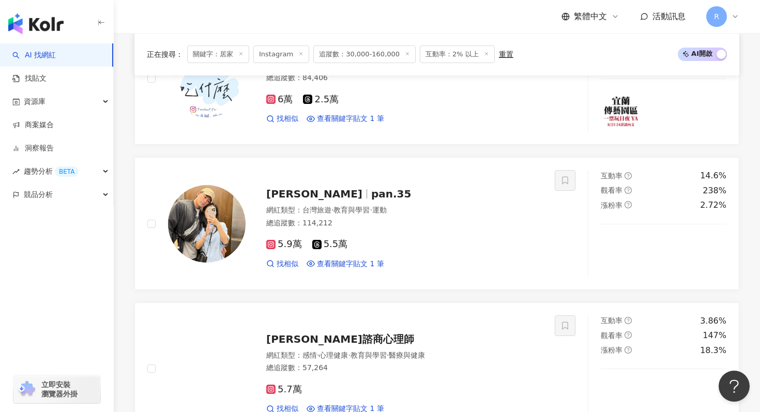
scroll to position [2184, 0]
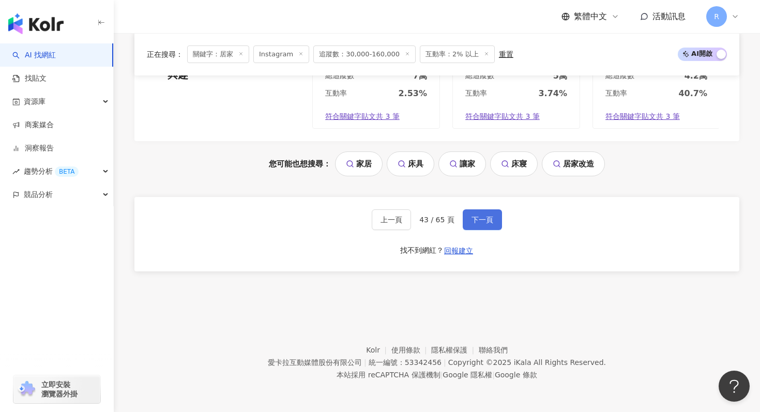
click at [463, 220] on button "下一頁" at bounding box center [482, 219] width 39 height 21
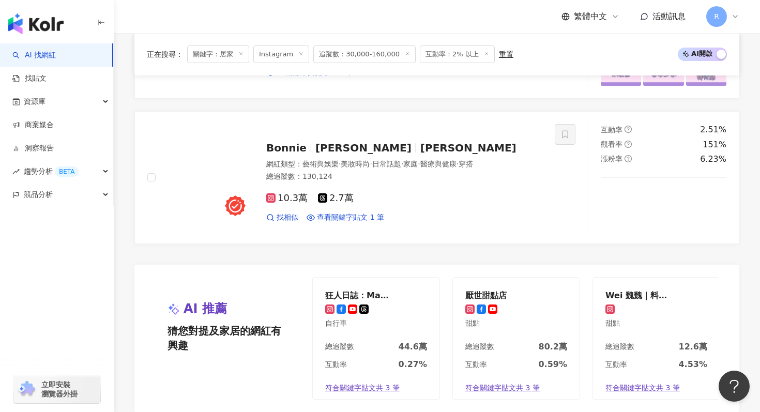
scroll to position [2029, 0]
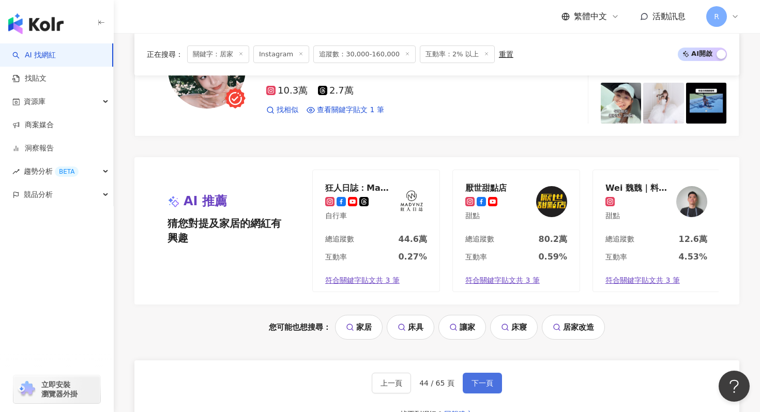
click at [473, 386] on span "下一頁" at bounding box center [483, 383] width 22 height 8
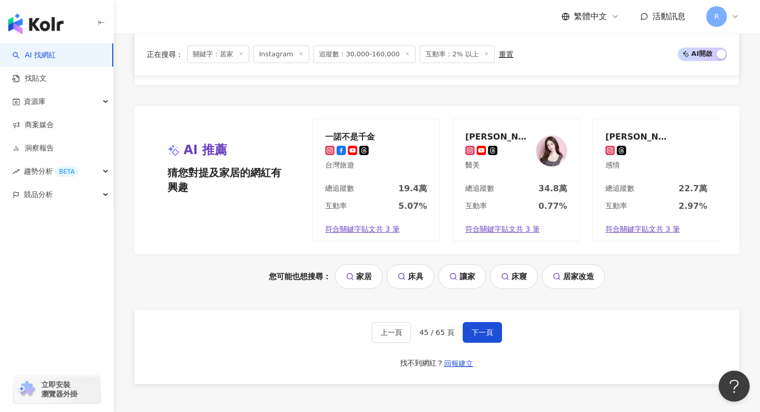
scroll to position [2184, 0]
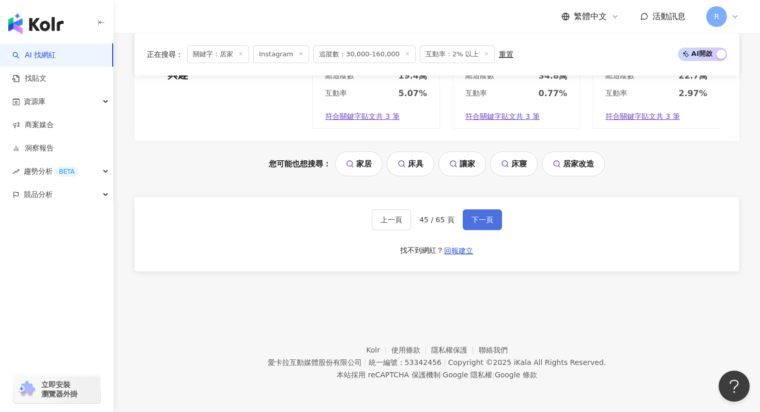
click at [487, 220] on span "下一頁" at bounding box center [483, 220] width 22 height 8
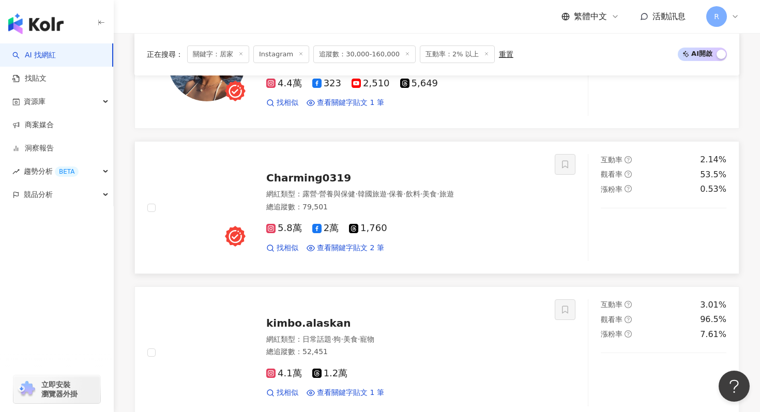
scroll to position [426, 0]
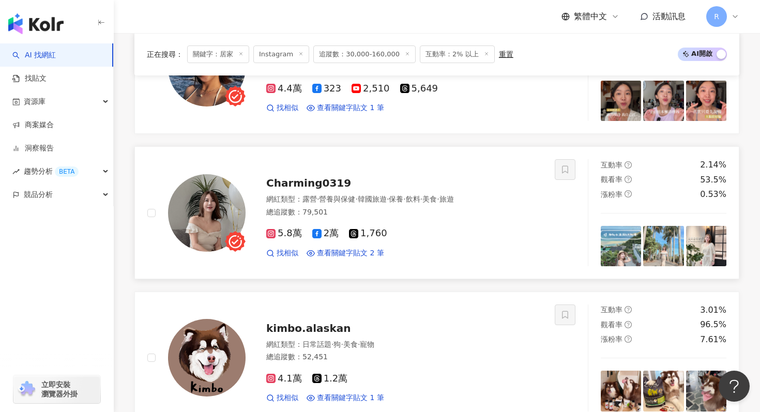
click at [414, 274] on link "Charming0319 網紅類型 ： 露營 · 營養與保健 · 韓國旅遊 · 保養 · 飲料 · 美食 · 旅遊 總追蹤數 ： 79,501 5.8萬 2萬…" at bounding box center [436, 212] width 605 height 133
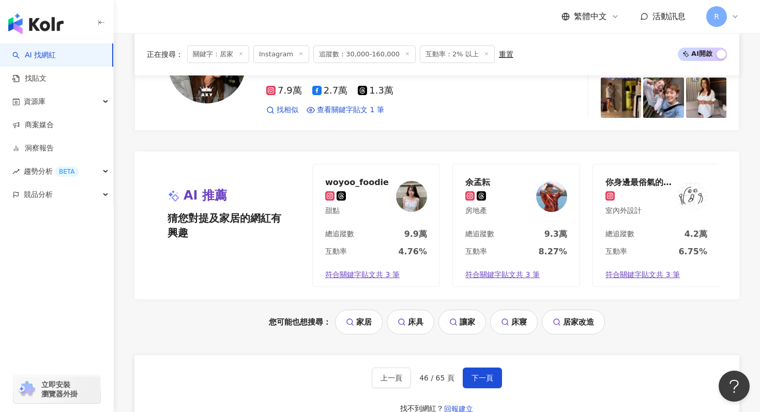
scroll to position [2179, 0]
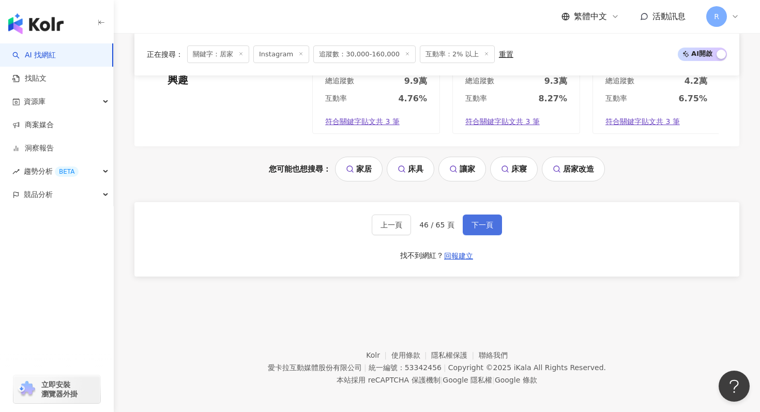
click at [469, 216] on button "下一頁" at bounding box center [482, 225] width 39 height 21
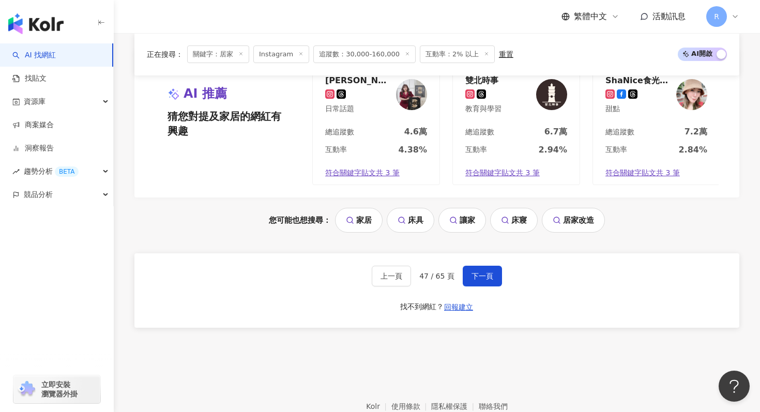
scroll to position [2184, 0]
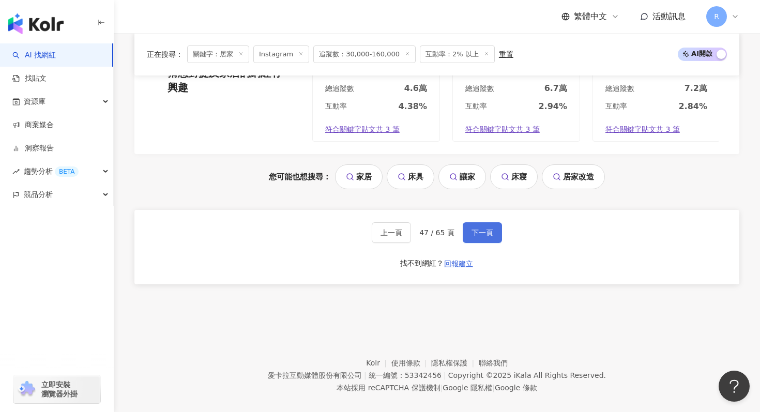
click at [475, 222] on button "下一頁" at bounding box center [482, 232] width 39 height 21
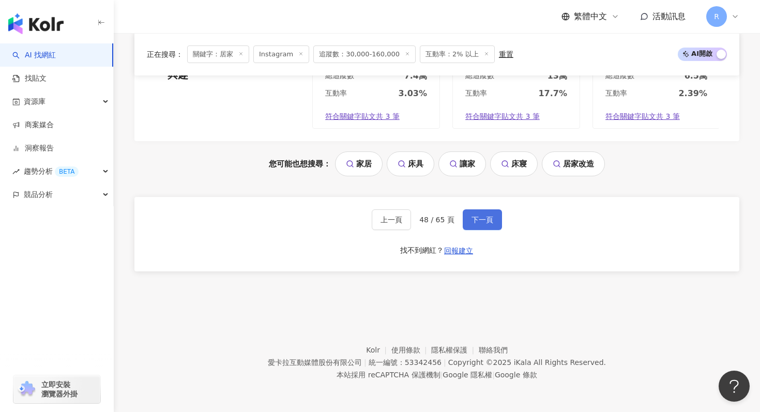
click at [483, 218] on span "下一頁" at bounding box center [483, 220] width 22 height 8
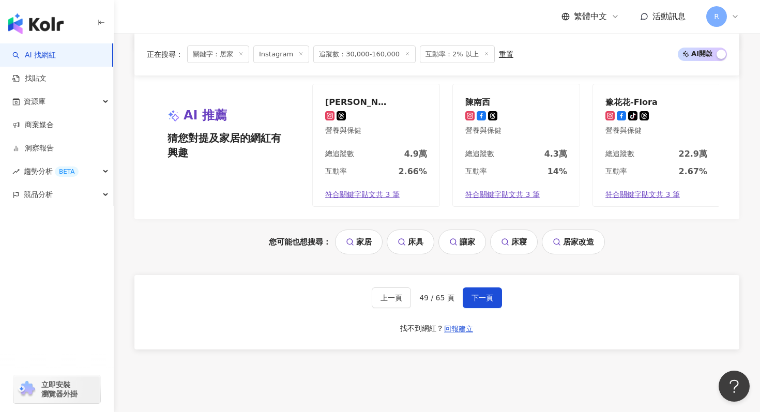
scroll to position [2187, 0]
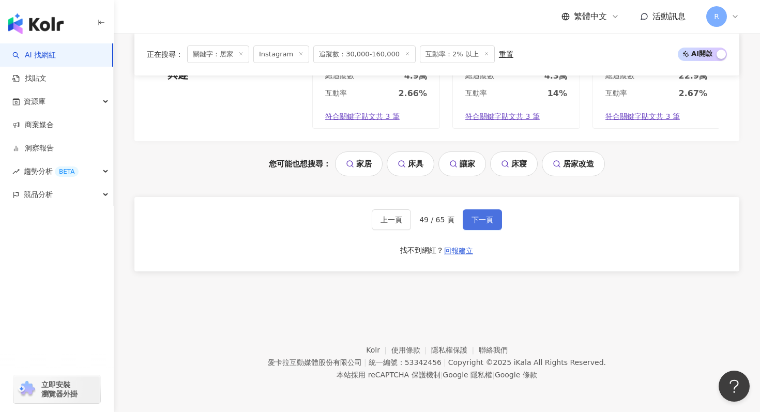
click at [477, 224] on button "下一頁" at bounding box center [482, 219] width 39 height 21
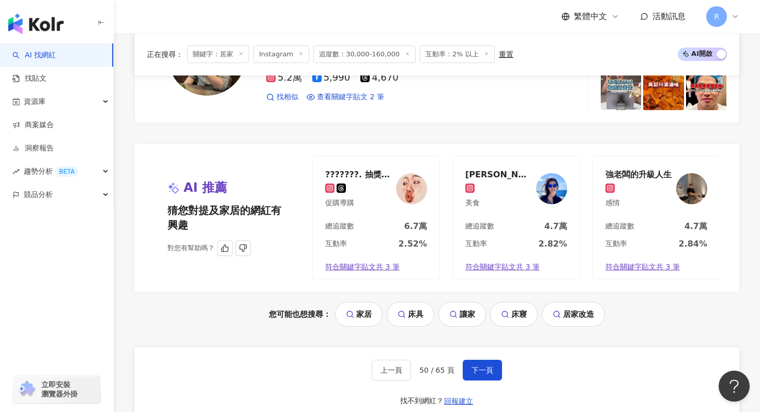
scroll to position [2100, 0]
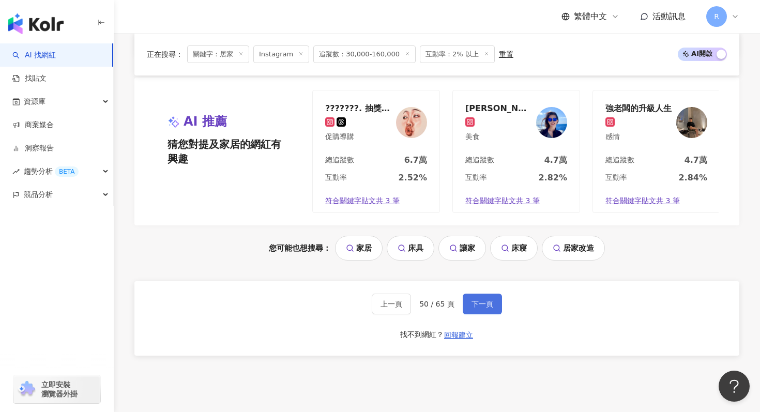
click at [484, 308] on button "下一頁" at bounding box center [482, 304] width 39 height 21
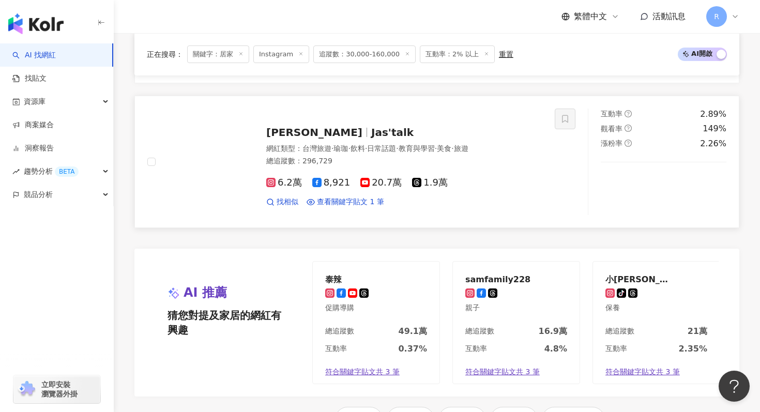
scroll to position [2184, 0]
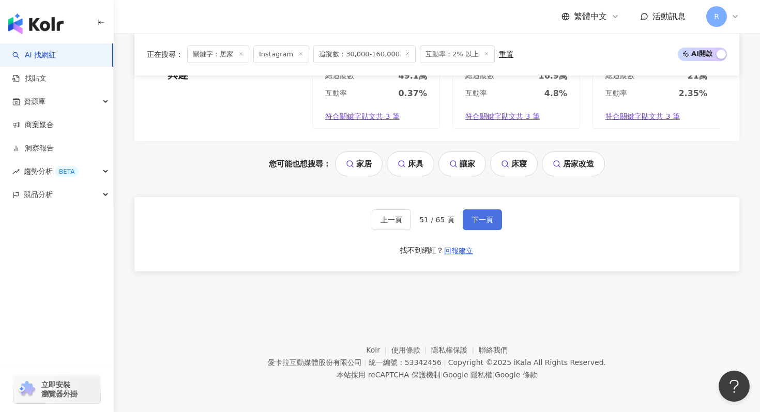
click at [489, 224] on button "下一頁" at bounding box center [482, 219] width 39 height 21
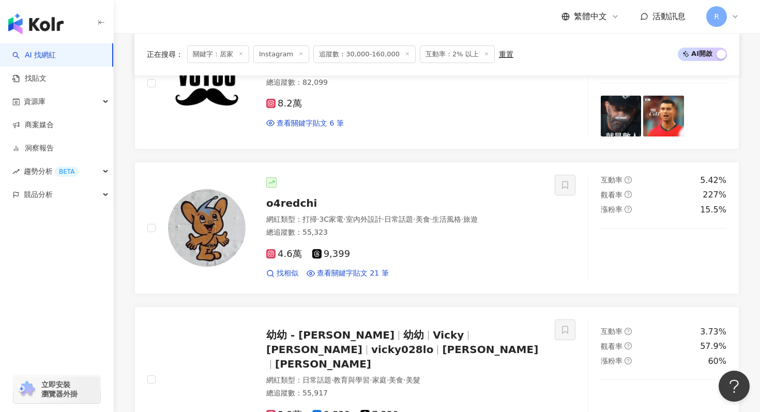
scroll to position [1573, 0]
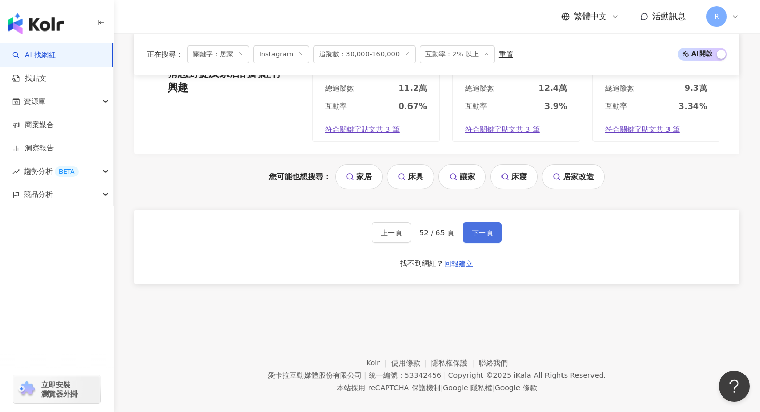
click at [478, 222] on button "下一頁" at bounding box center [482, 232] width 39 height 21
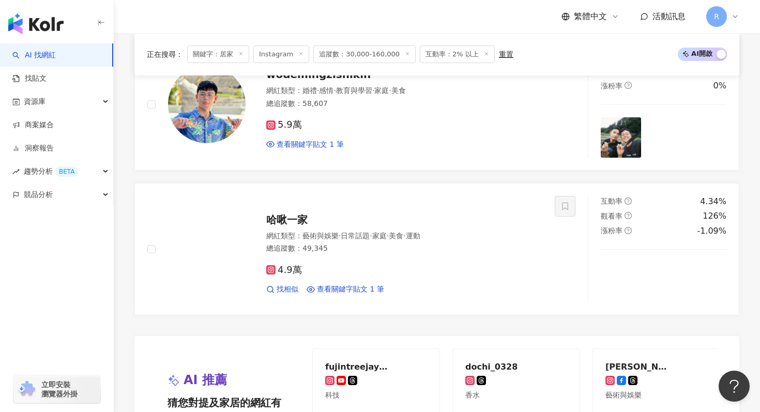
scroll to position [2184, 0]
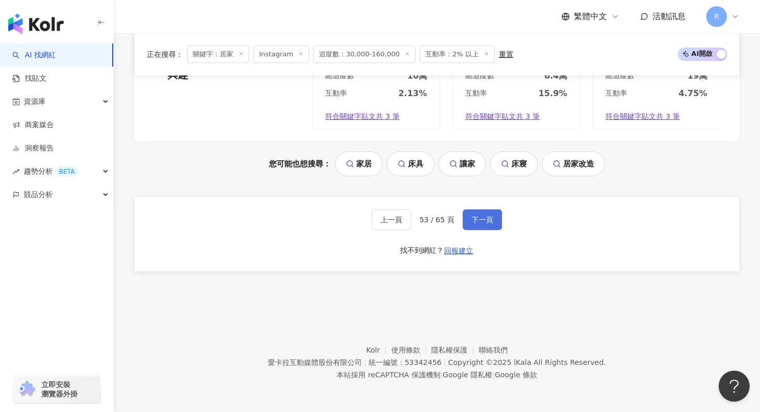
click at [471, 212] on button "下一頁" at bounding box center [482, 219] width 39 height 21
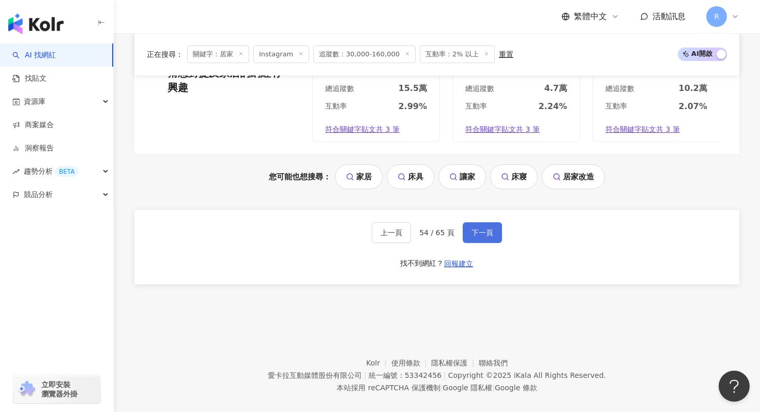
click at [476, 229] on button "下一頁" at bounding box center [482, 232] width 39 height 21
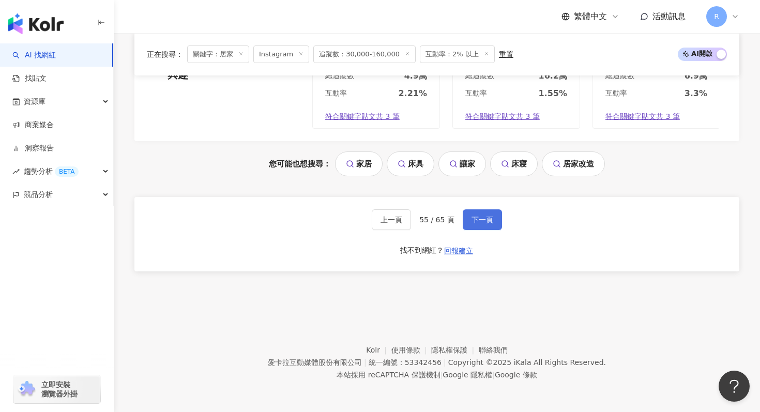
click at [482, 228] on button "下一頁" at bounding box center [482, 219] width 39 height 21
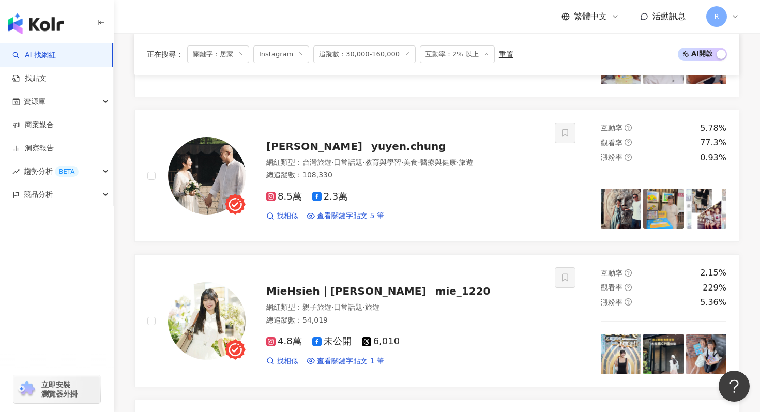
scroll to position [1201, 0]
click at [141, 65] on div "正在搜尋 ： 關鍵字：居家 Instagram 追蹤數：30,000-160,000 互動率：2% 以上 重置 AI 開啟 AI 關閉" at bounding box center [436, 54] width 605 height 42
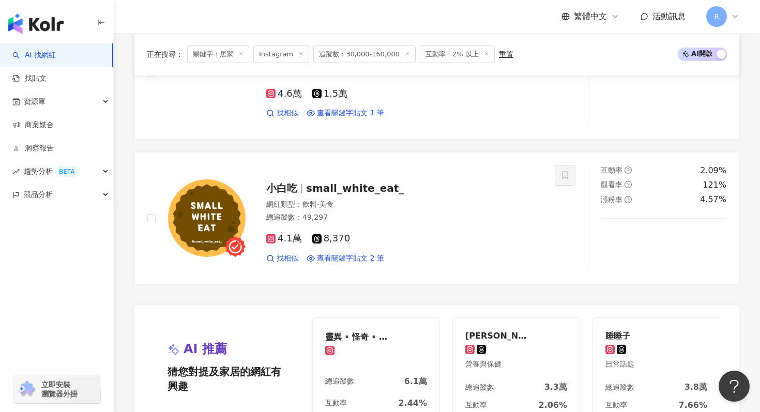
scroll to position [2184, 0]
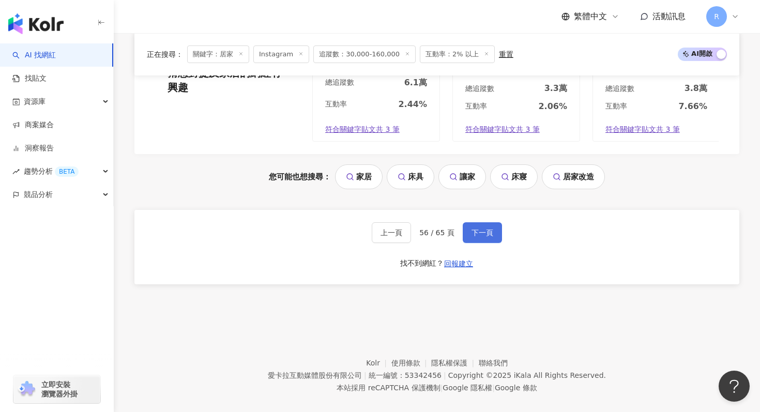
click at [481, 226] on button "下一頁" at bounding box center [482, 232] width 39 height 21
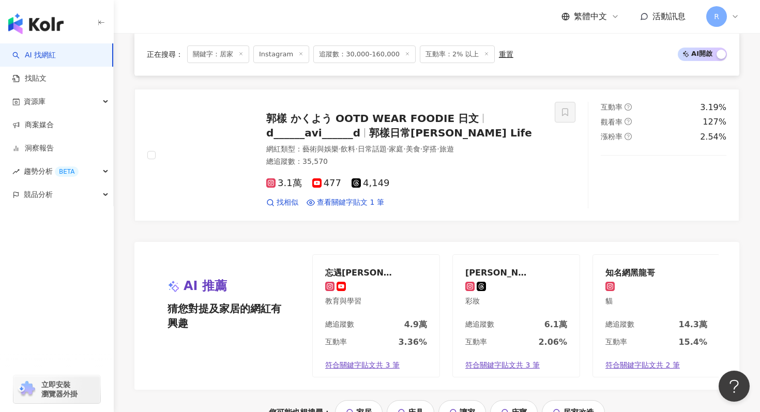
scroll to position [2187, 0]
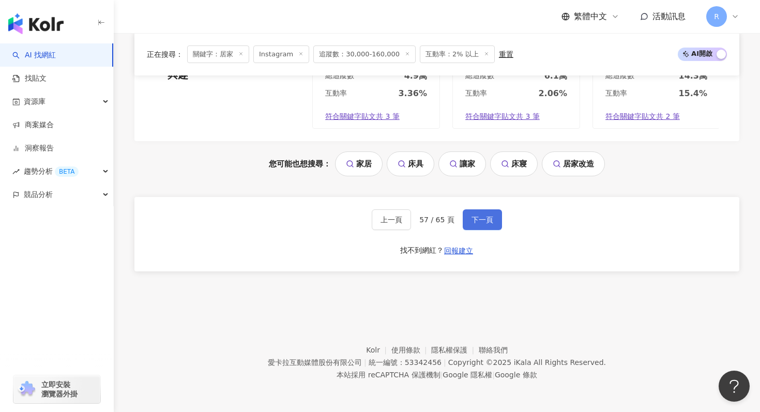
click at [485, 212] on button "下一頁" at bounding box center [482, 219] width 39 height 21
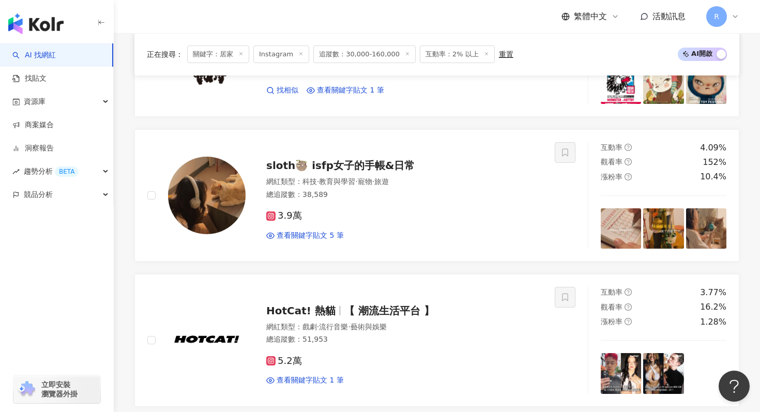
scroll to position [719, 0]
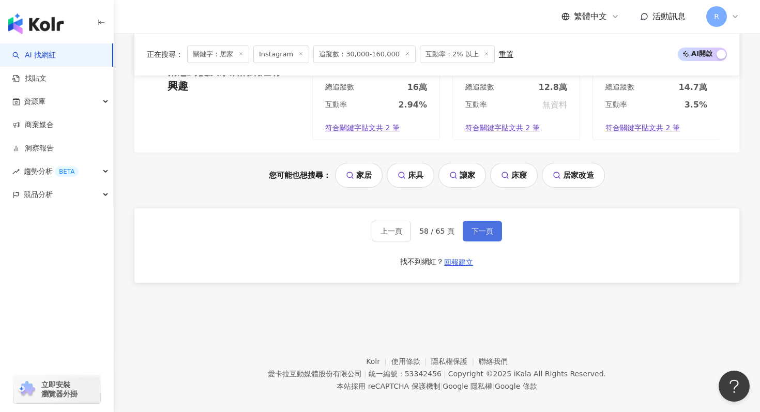
click at [472, 234] on span "下一頁" at bounding box center [483, 231] width 22 height 8
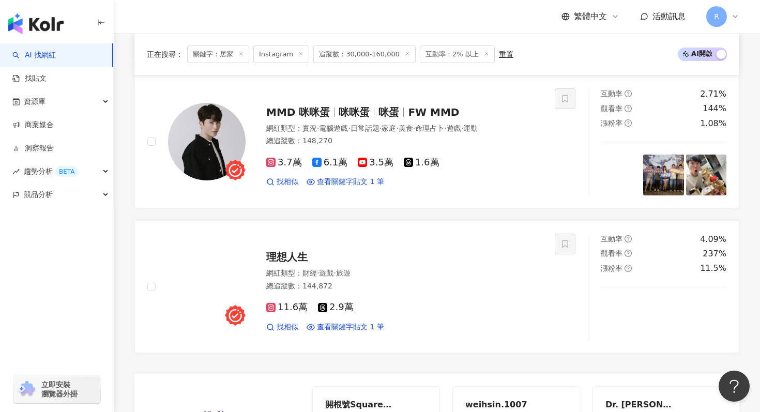
scroll to position [2184, 0]
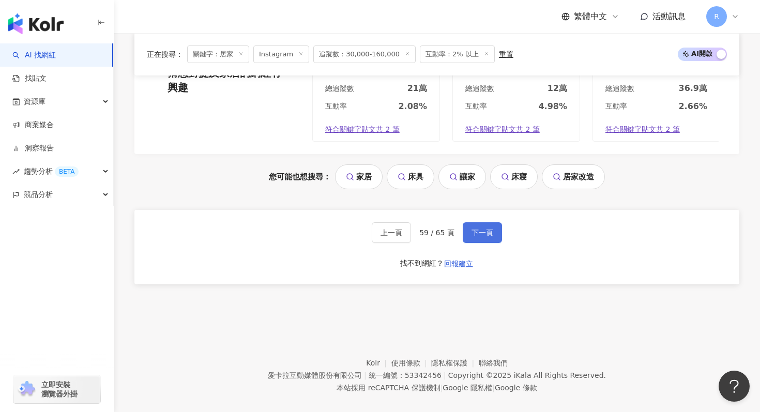
click at [469, 222] on button "下一頁" at bounding box center [482, 232] width 39 height 21
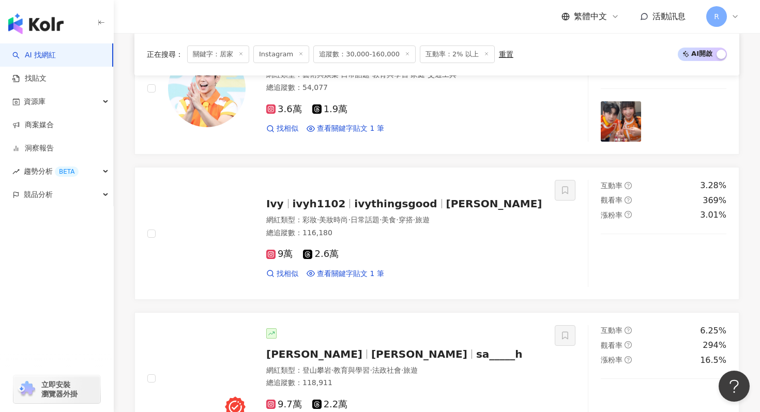
scroll to position [1703, 0]
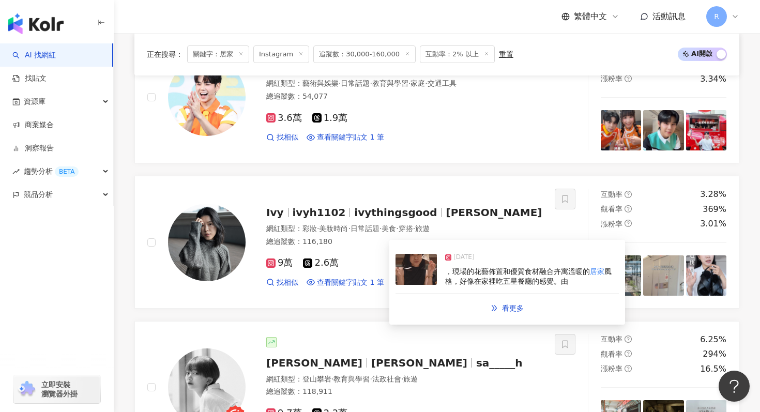
click at [435, 272] on img at bounding box center [416, 269] width 41 height 31
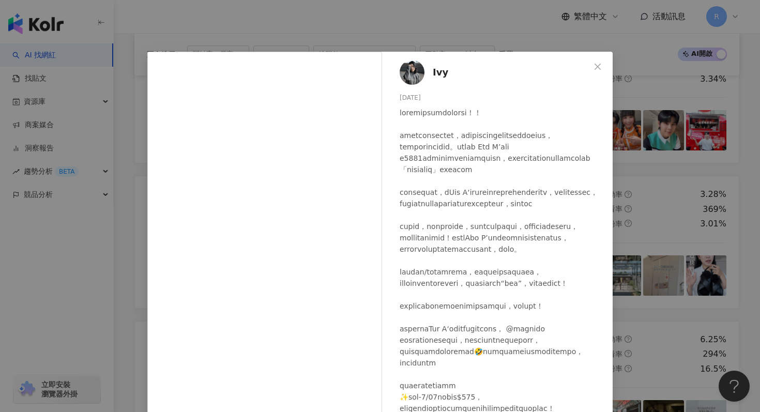
click at [292, 33] on div "Ivy 2025/1/6 253 9 3.3萬 查看原始貼文" at bounding box center [380, 206] width 760 height 412
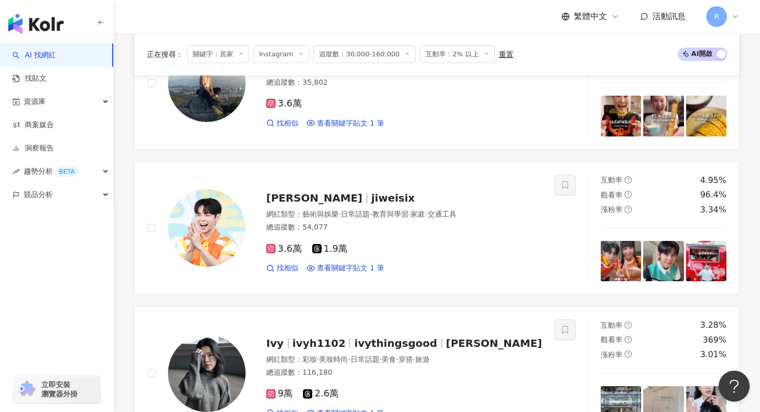
scroll to position [2184, 0]
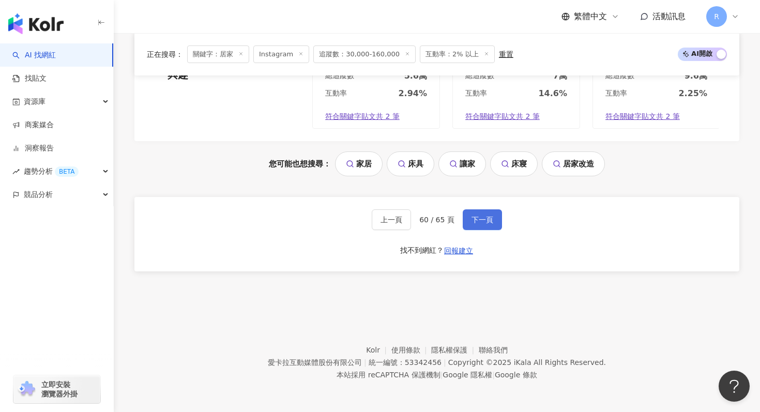
click at [486, 220] on span "下一頁" at bounding box center [483, 220] width 22 height 8
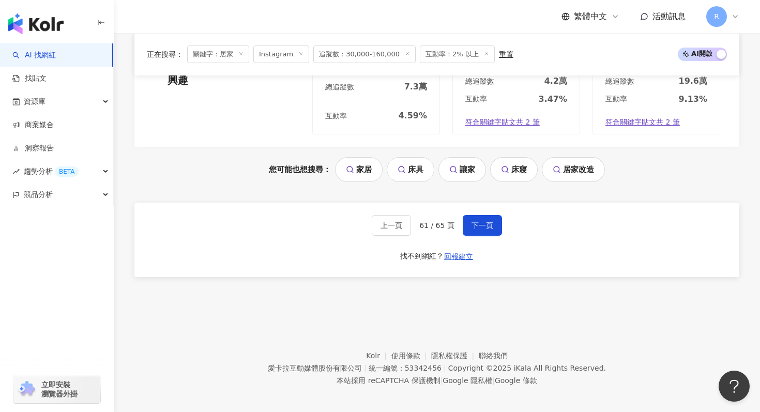
scroll to position [2196, 0]
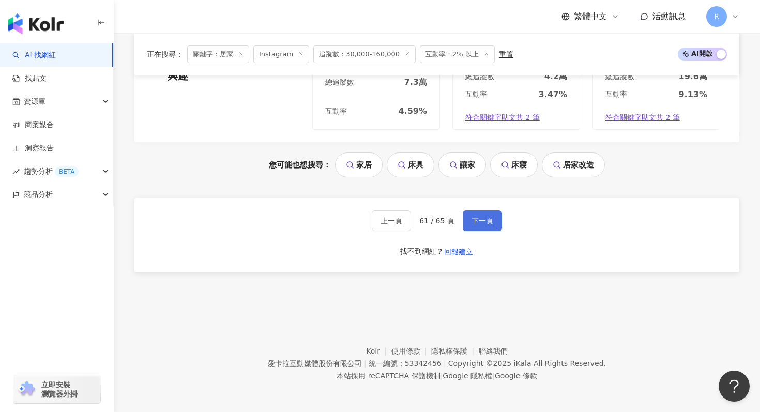
click at [476, 217] on span "下一頁" at bounding box center [483, 221] width 22 height 8
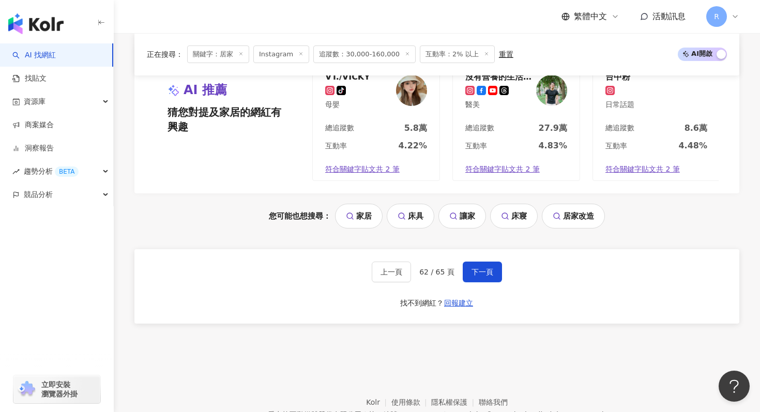
scroll to position [2184, 0]
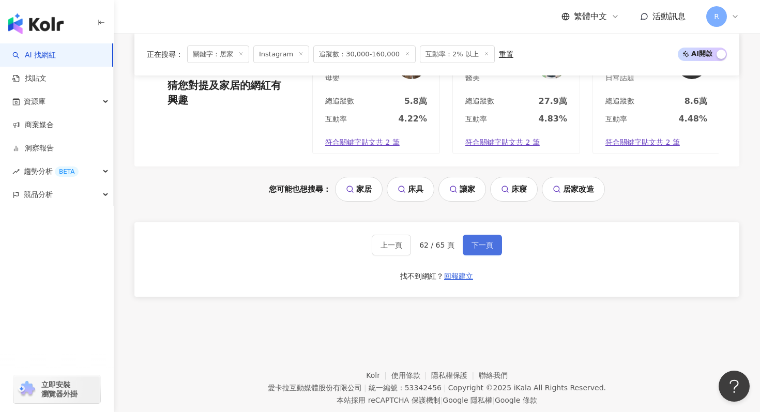
click at [493, 235] on button "下一頁" at bounding box center [482, 245] width 39 height 21
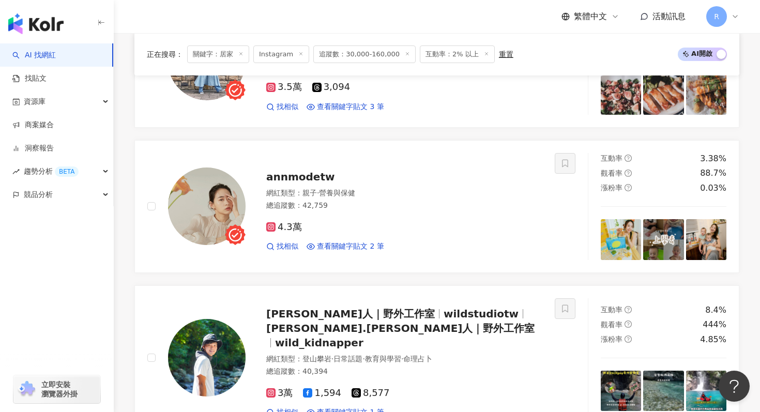
scroll to position [525, 0]
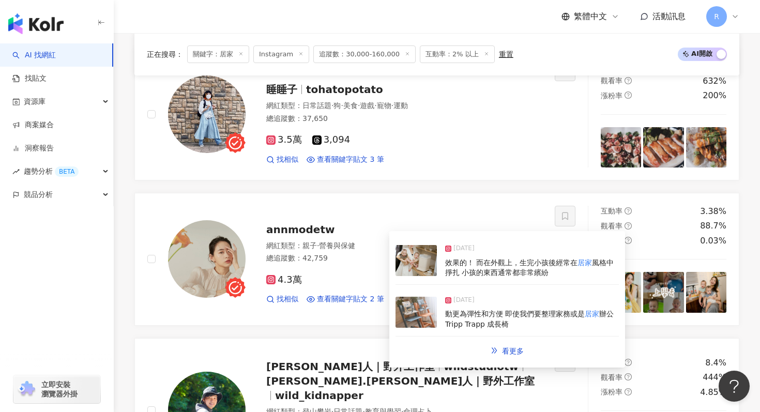
click at [417, 307] on img at bounding box center [416, 312] width 41 height 31
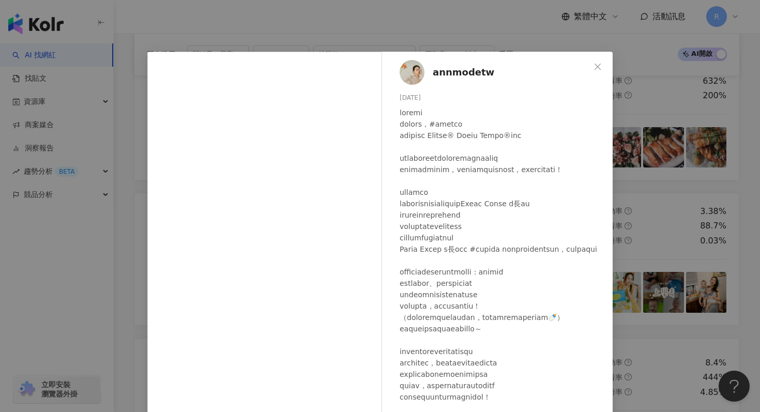
click at [310, 18] on div "annmodetw 2025/3/3 771 19 3.2萬 查看原始貼文" at bounding box center [380, 206] width 760 height 412
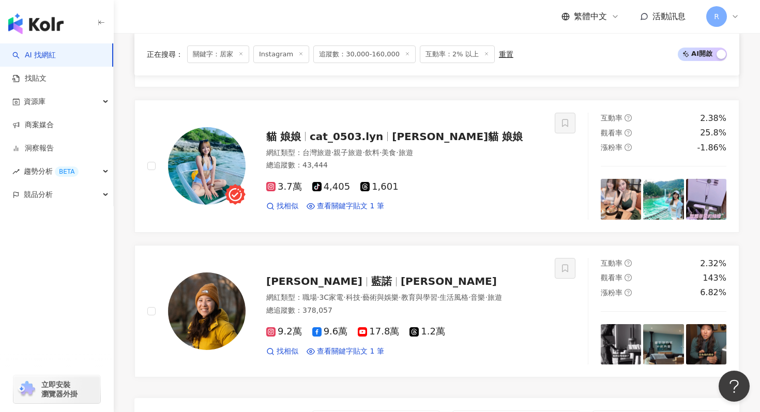
scroll to position [2184, 0]
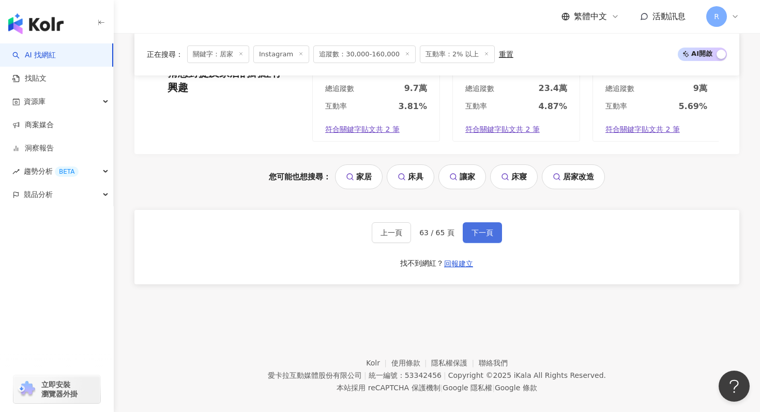
click at [482, 229] on button "下一頁" at bounding box center [482, 232] width 39 height 21
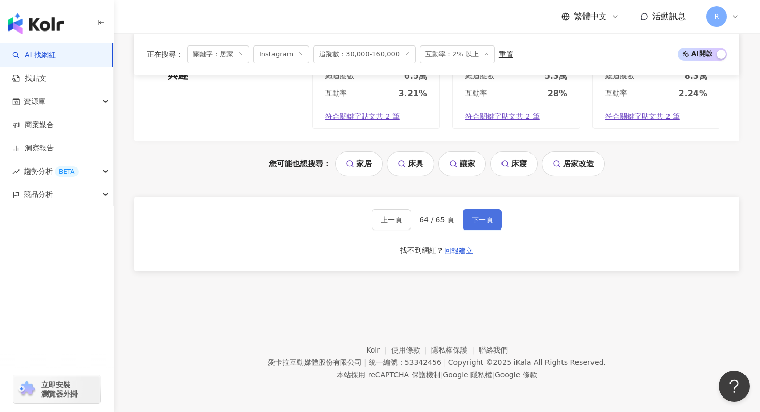
click at [489, 218] on span "下一頁" at bounding box center [483, 220] width 22 height 8
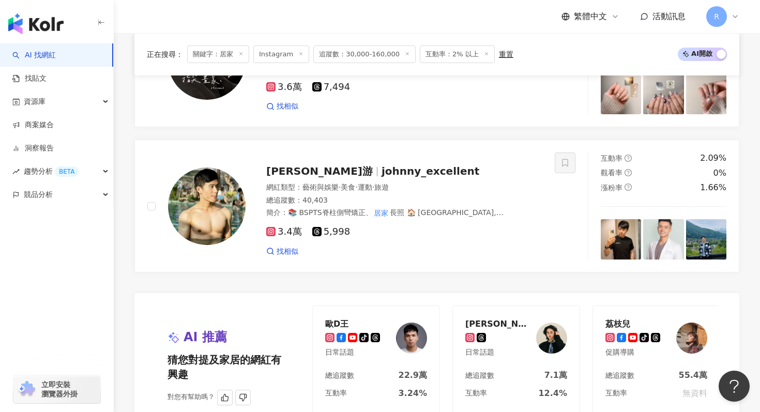
scroll to position [0, 0]
